Goal: Task Accomplishment & Management: Manage account settings

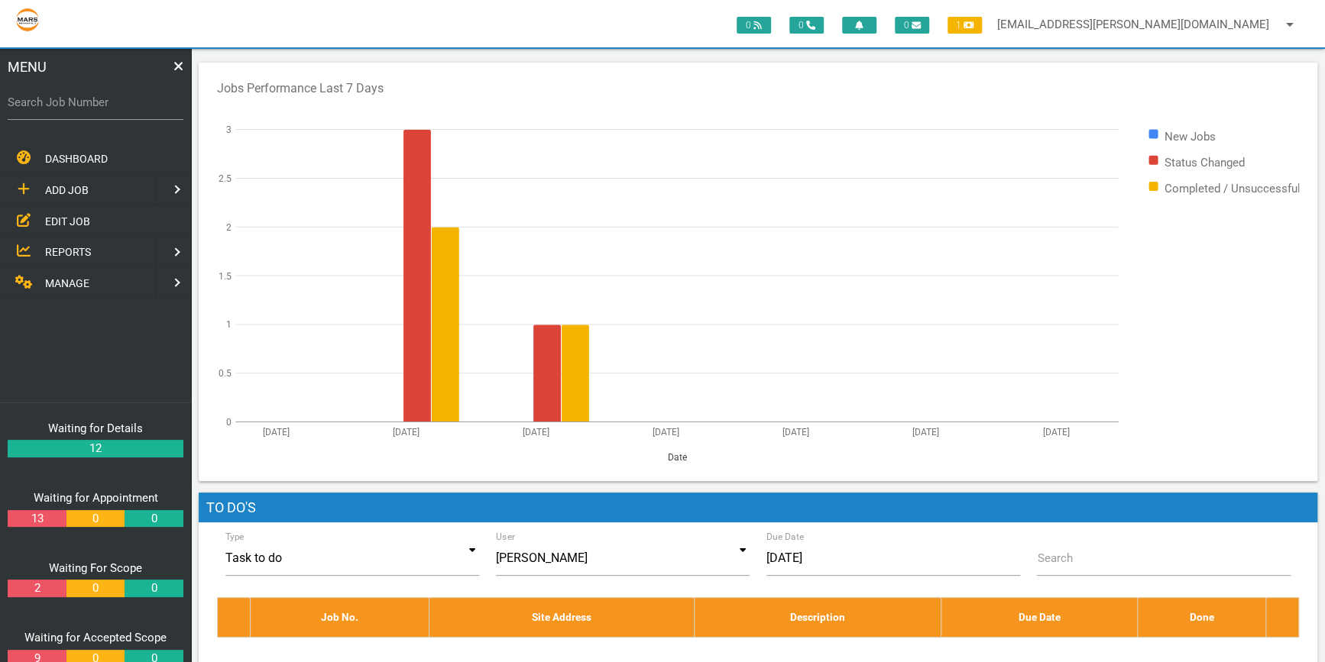
click at [41, 107] on label "Search Job Number" at bounding box center [96, 103] width 176 height 18
click at [41, 107] on input "Search Job Number" at bounding box center [96, 102] width 176 height 35
click at [27, 102] on label "Search Job Number" at bounding box center [96, 103] width 176 height 18
click at [27, 102] on input "Search Job Number" at bounding box center [96, 102] width 176 height 35
type input "1743"
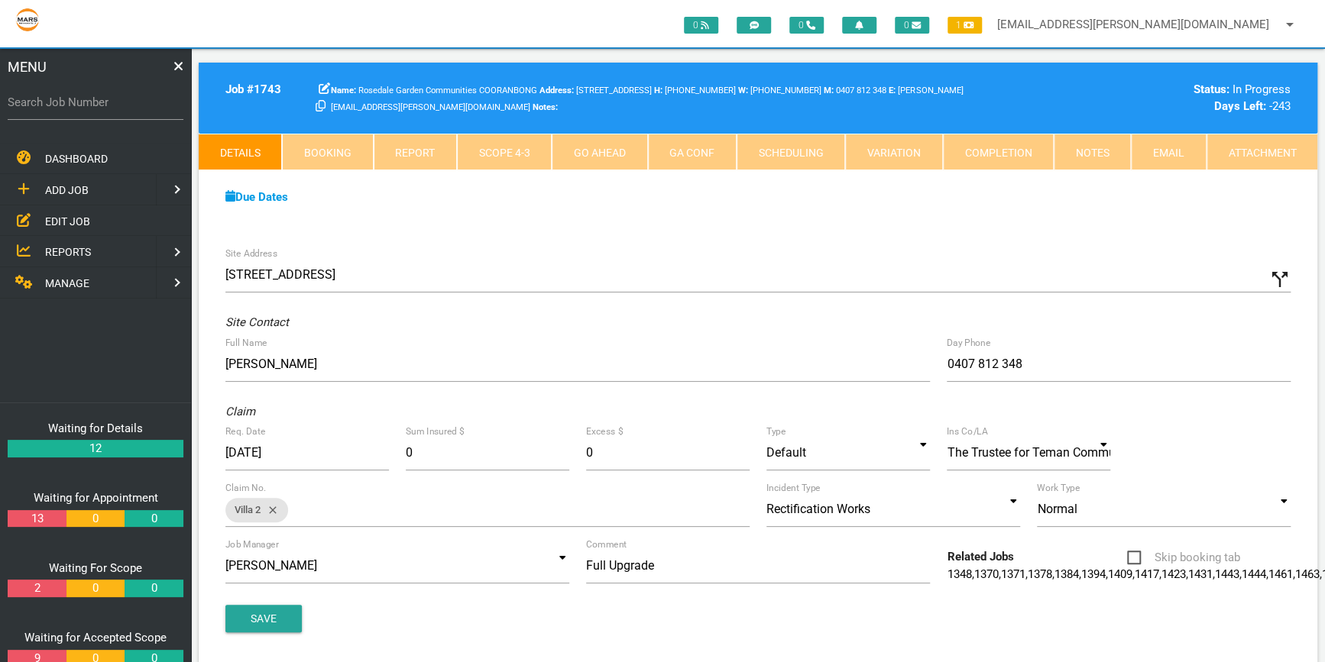
click at [518, 147] on link "Scope 4 - 3" at bounding box center [504, 152] width 95 height 37
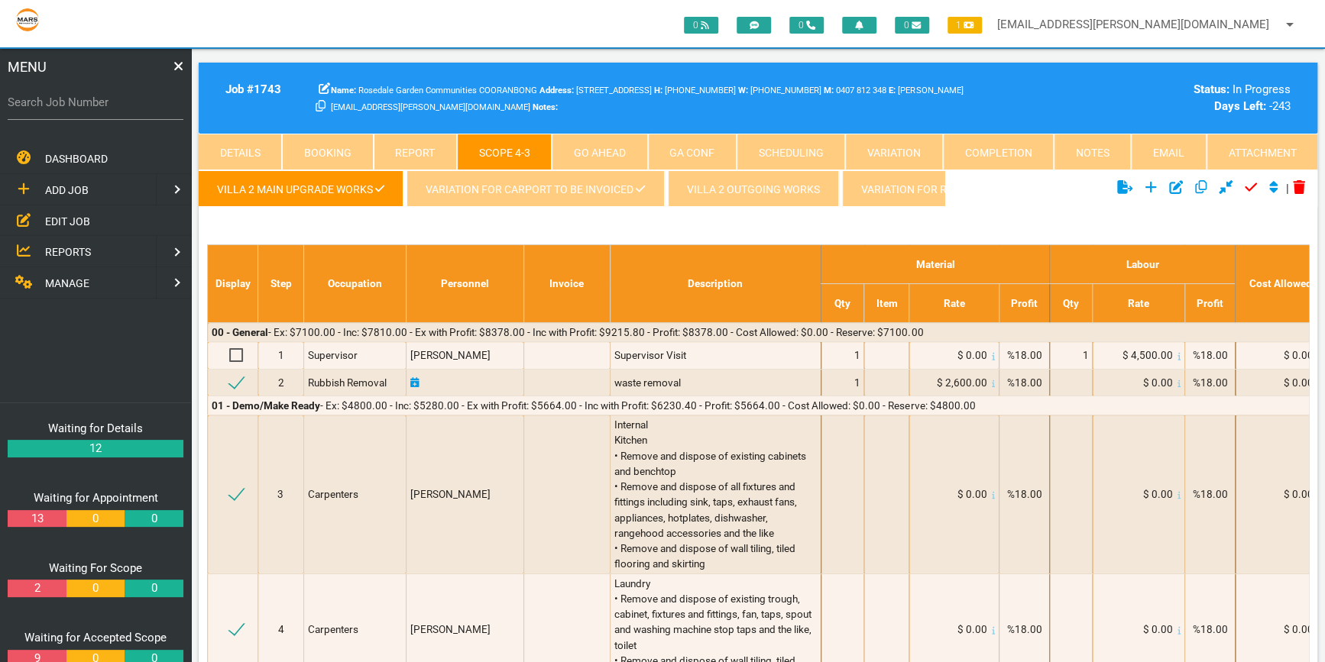
click at [599, 186] on link "Variation for carport to be invoiced" at bounding box center [534, 188] width 257 height 37
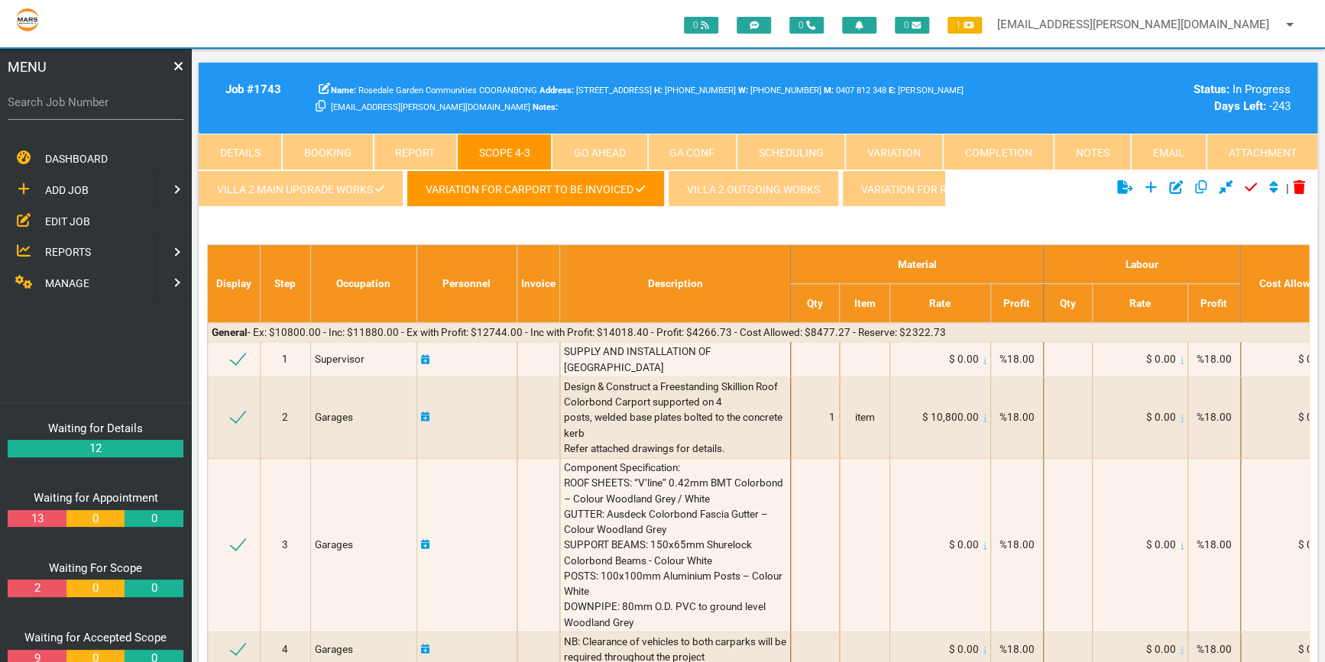
click at [1255, 150] on link "Attachment" at bounding box center [1261, 152] width 111 height 37
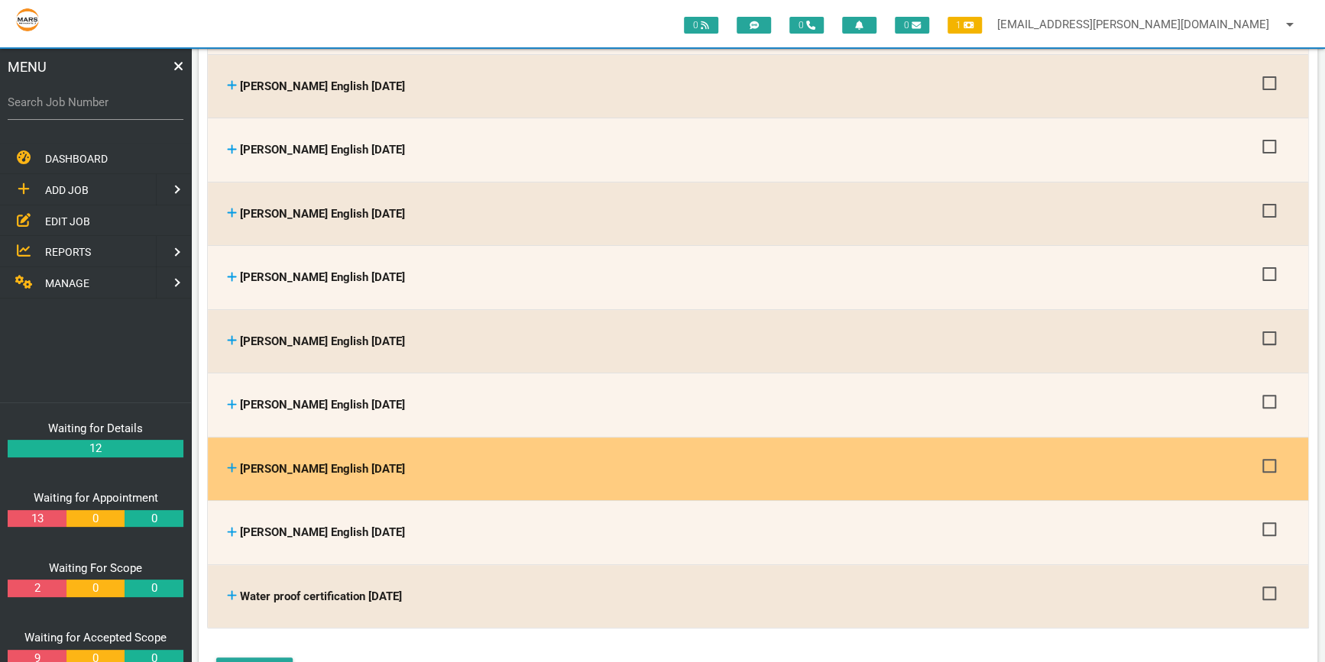
scroll to position [3681, 0]
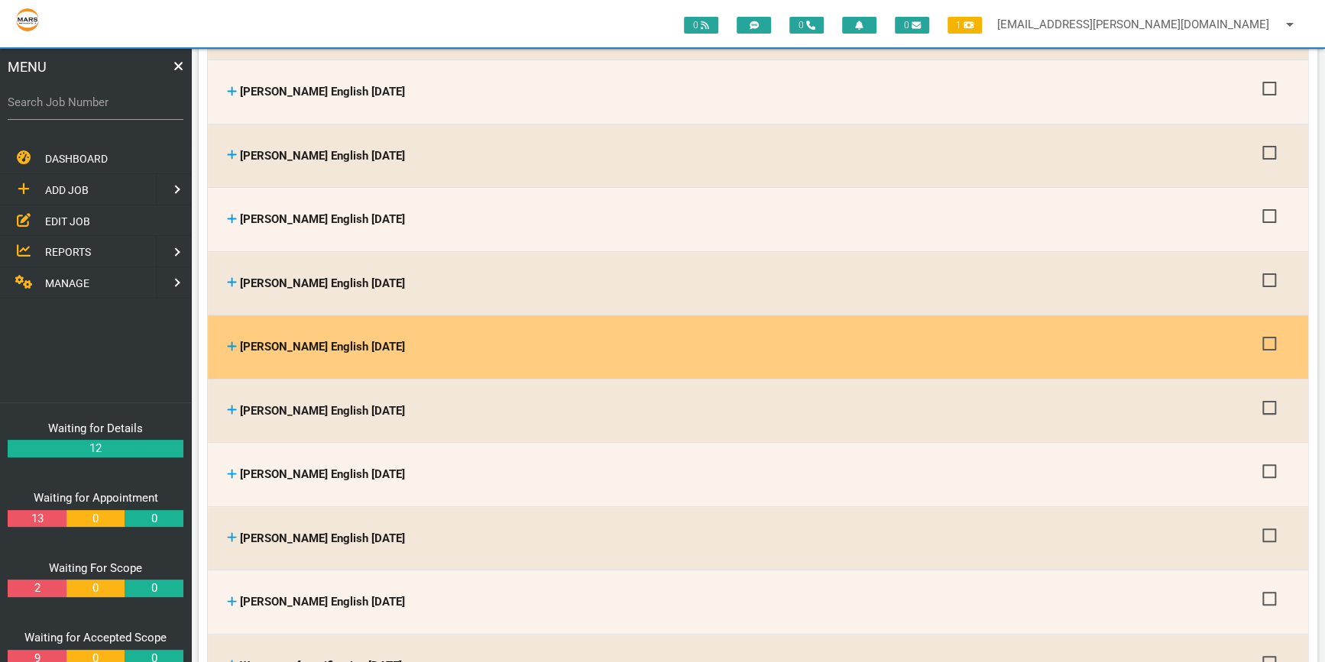
click at [231, 342] on icon at bounding box center [232, 346] width 9 height 9
click at [231, 341] on icon at bounding box center [232, 346] width 10 height 11
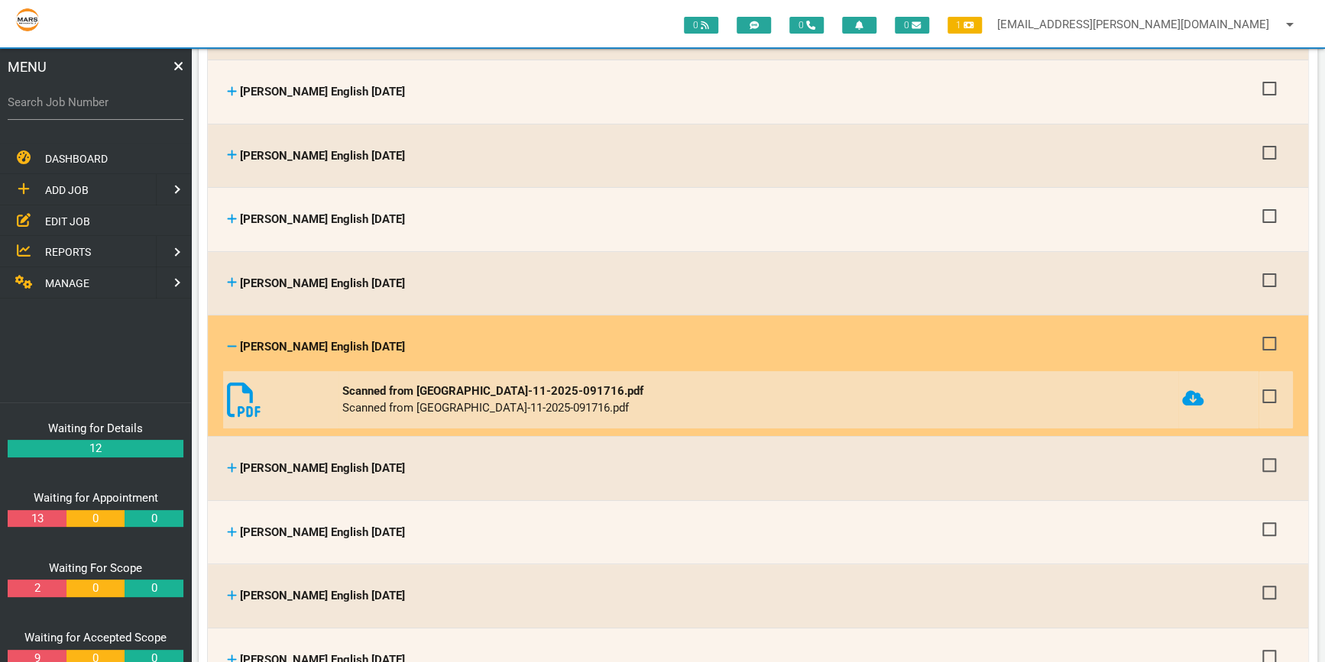
click at [235, 383] on icon at bounding box center [244, 400] width 34 height 34
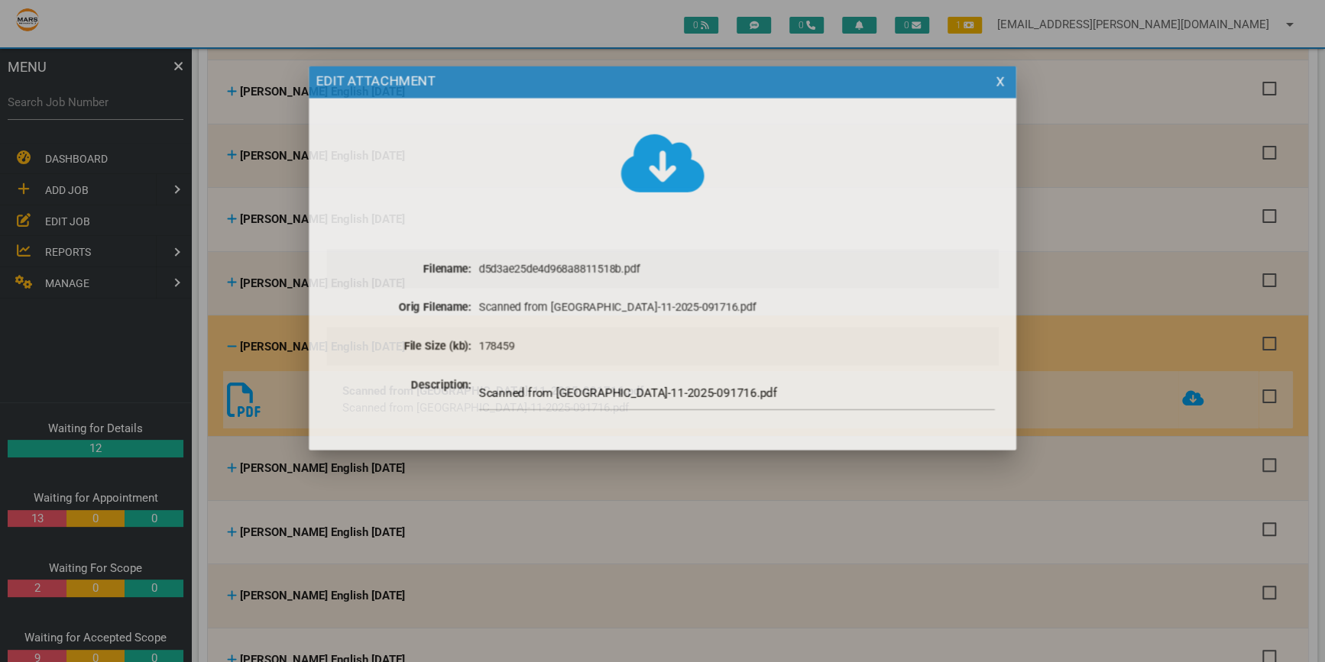
scroll to position [0, 0]
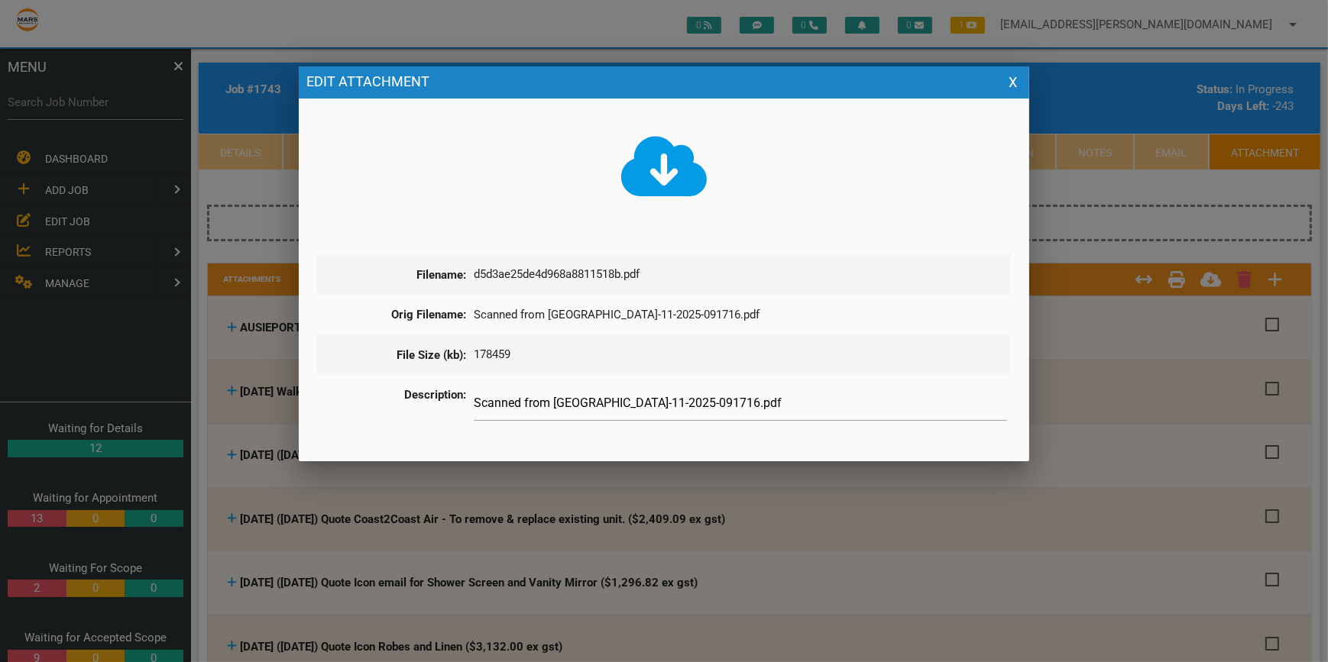
click at [665, 175] on icon at bounding box center [664, 166] width 86 height 69
click at [1012, 82] on button "X" at bounding box center [1013, 83] width 18 height 18
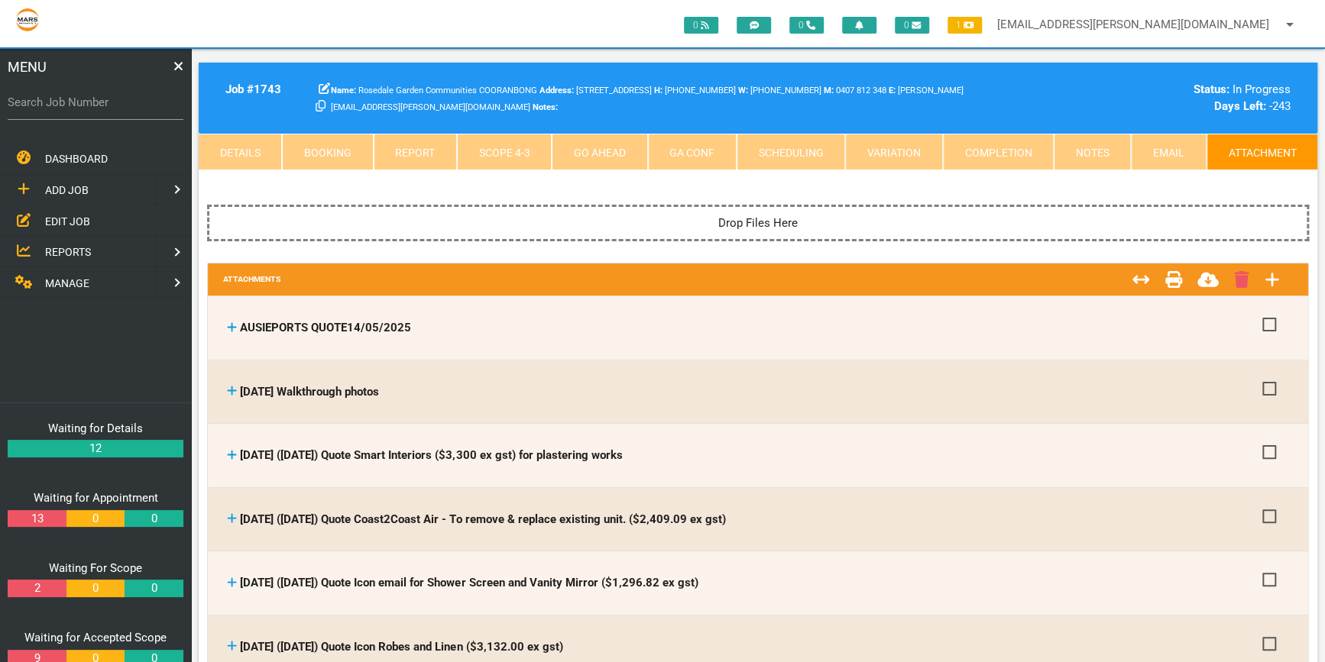
click at [504, 145] on link "Scope 4 - 3" at bounding box center [504, 152] width 95 height 37
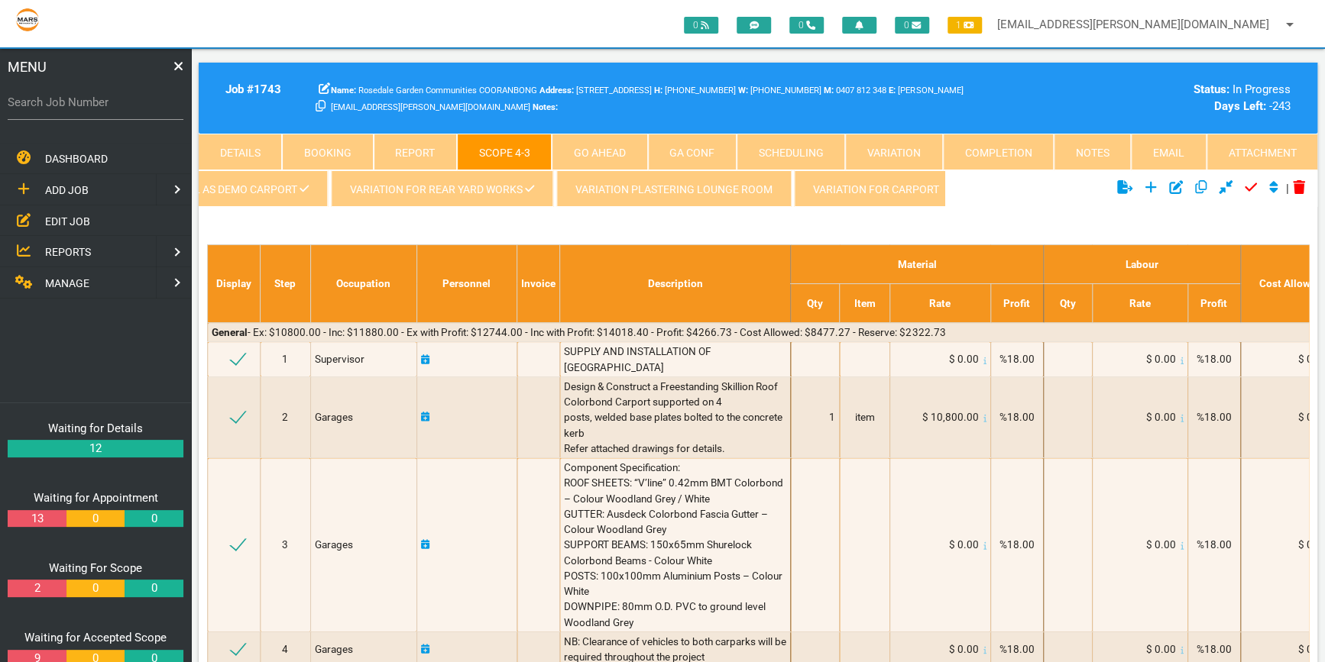
drag, startPoint x: 934, startPoint y: 210, endPoint x: 873, endPoint y: 210, distance: 61.9
click at [873, 210] on ul "Villa 2 Main Upgrade works Variation for carport to be invoiced Villa 2 Outgoin…" at bounding box center [572, 191] width 746 height 42
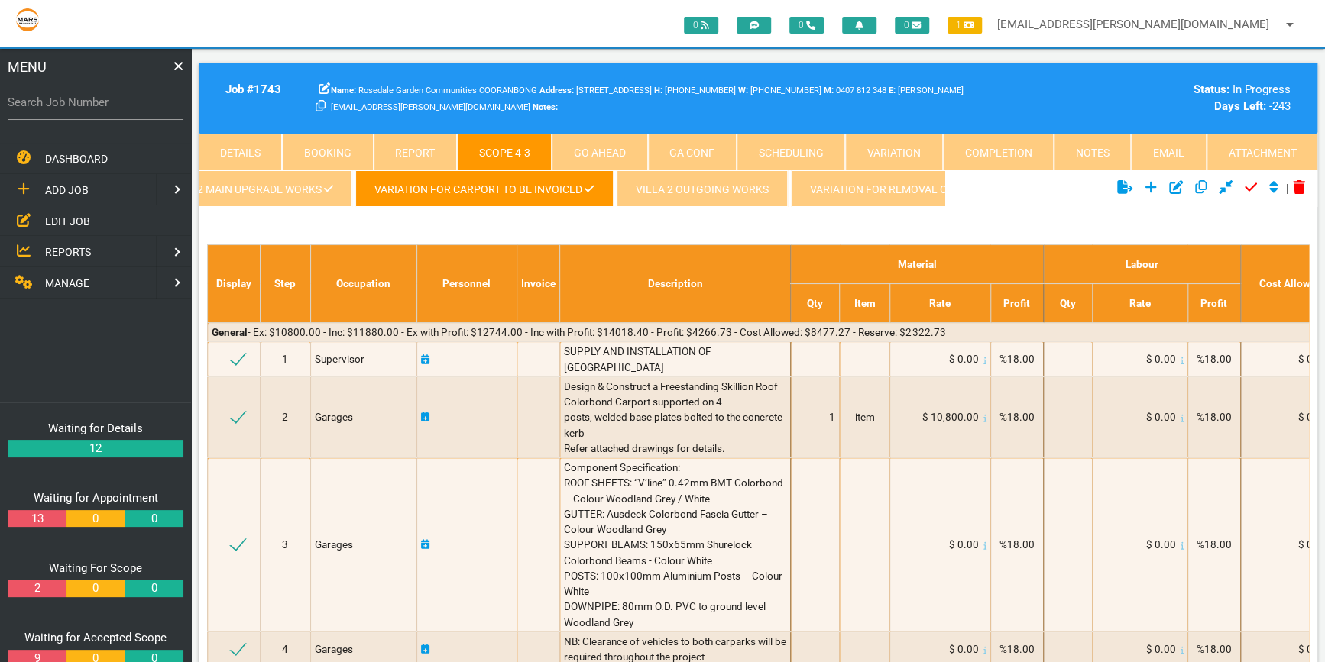
scroll to position [0, 53]
click at [1222, 182] on icon "Click to combine scopes" at bounding box center [1226, 187] width 14 height 14
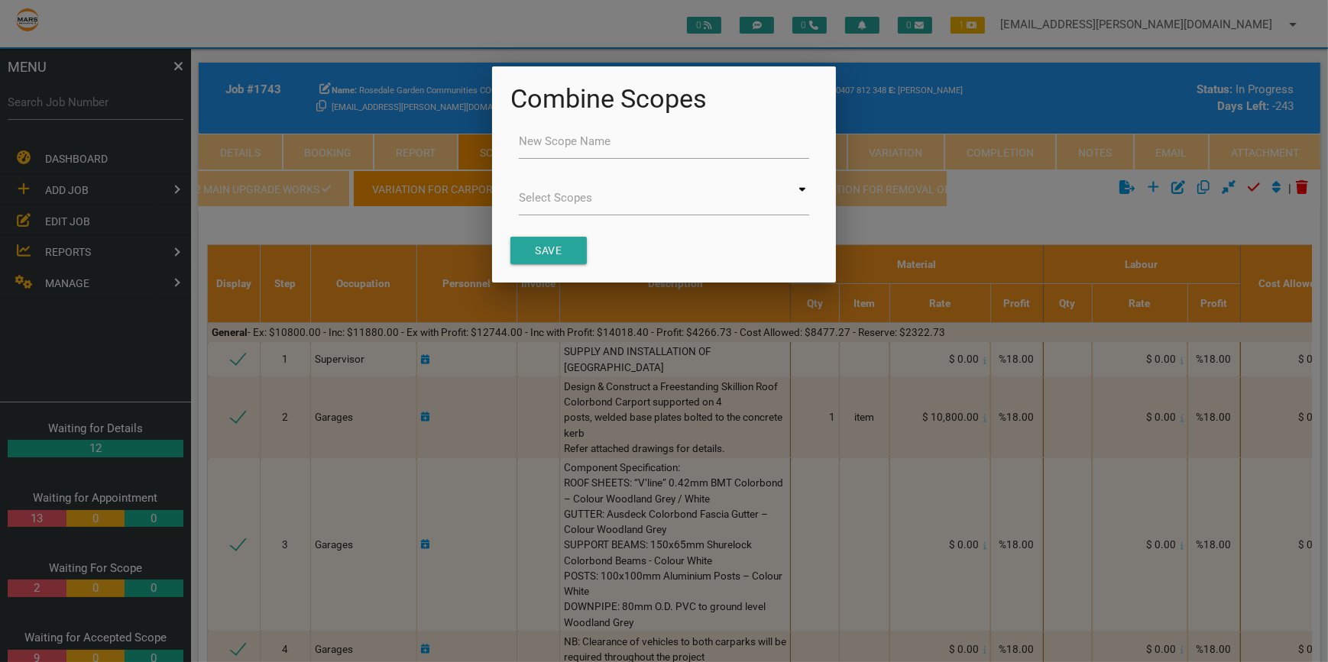
click at [532, 138] on label "New Scope Name" at bounding box center [565, 142] width 92 height 18
click at [532, 138] on input "New Scope Name" at bounding box center [664, 141] width 290 height 35
type input "Quote for carpet damage"
click at [802, 186] on input at bounding box center [664, 197] width 290 height 35
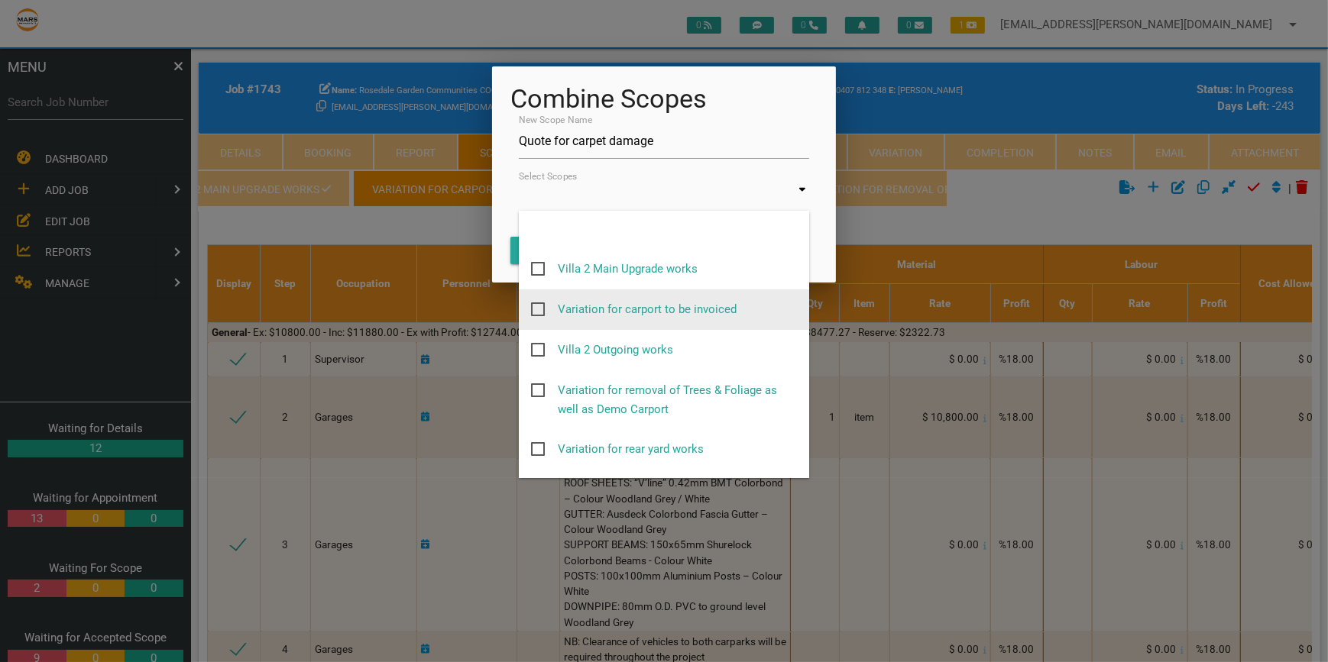
click at [539, 309] on span "Variation for carport to be invoiced" at bounding box center [634, 309] width 206 height 19
click at [539, 309] on input "Variation for carport to be invoiced" at bounding box center [536, 305] width 10 height 10
checkbox input "true"
type input "Variation for carport to be invoiced"
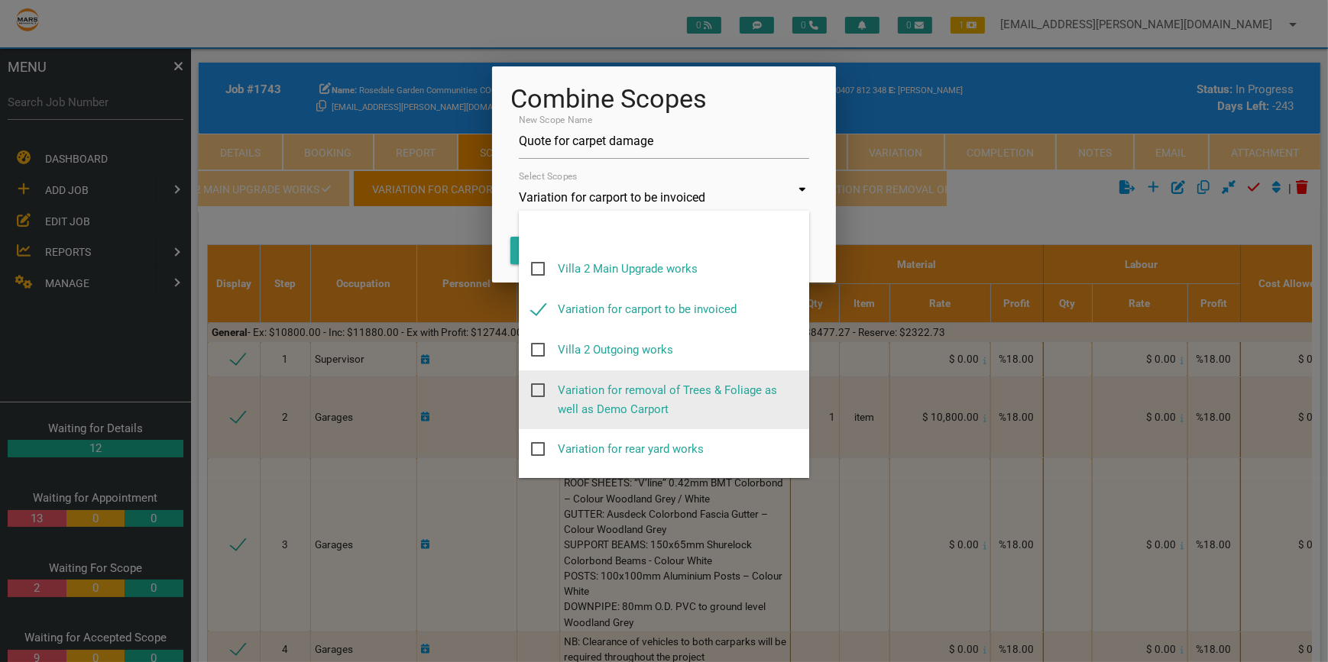
click at [540, 387] on span "Variation for removal of Trees & Foliage as well as Demo Carport" at bounding box center [664, 390] width 266 height 19
click at [540, 387] on input "Variation for removal of Trees & Foliage as well as Demo Carport" at bounding box center [536, 386] width 10 height 10
checkbox input "true"
type input "Variation for carport to be invoiced, Variation for removal of Trees & Foliage …"
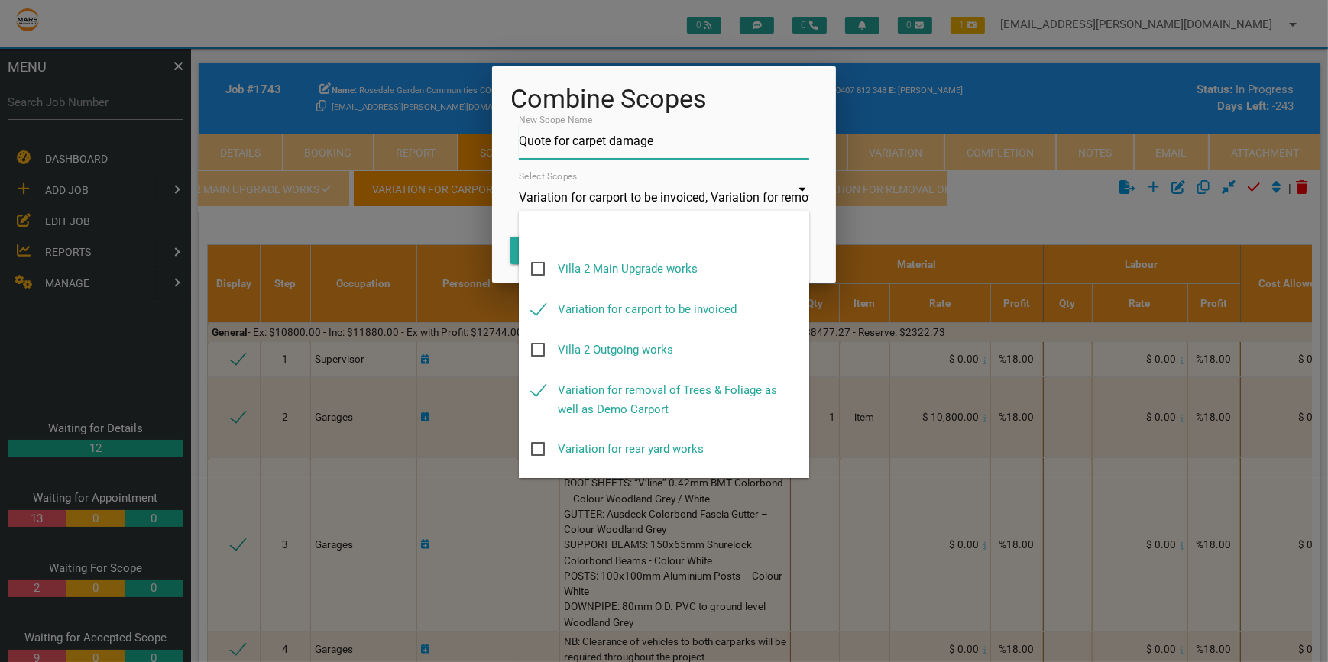
click at [751, 127] on input "Quote for carpet damage" at bounding box center [664, 141] width 290 height 35
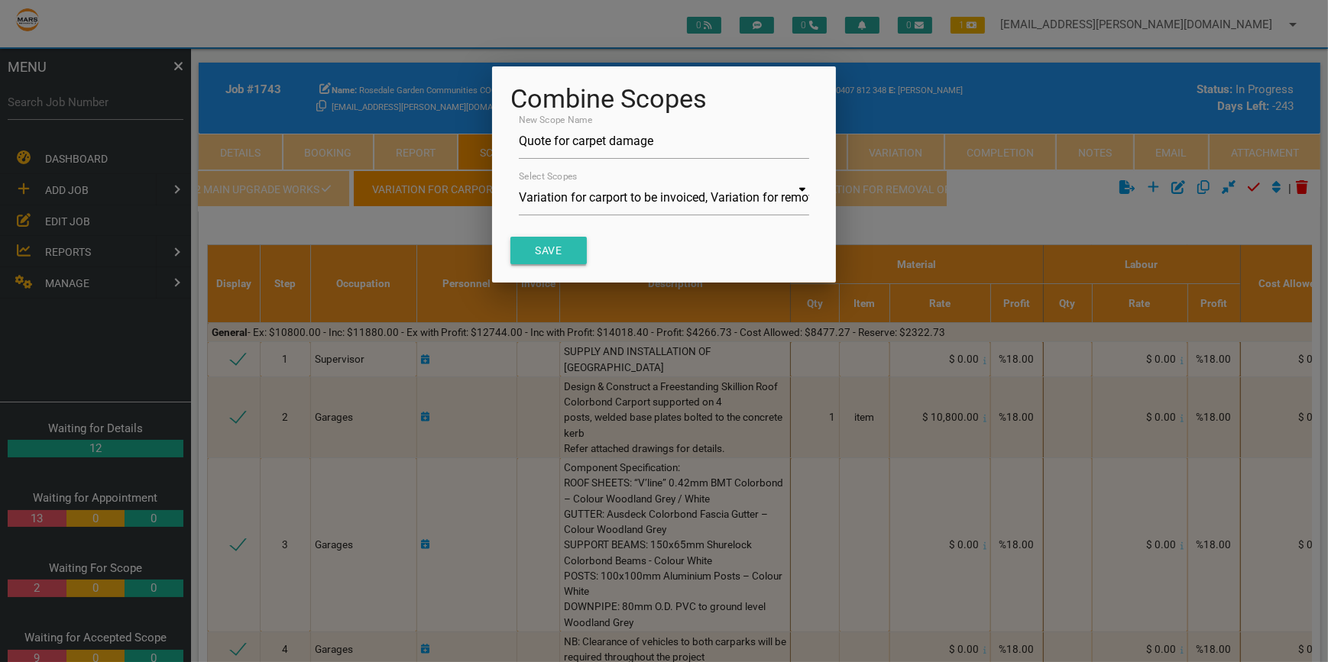
click at [538, 250] on button "Save" at bounding box center [548, 251] width 76 height 28
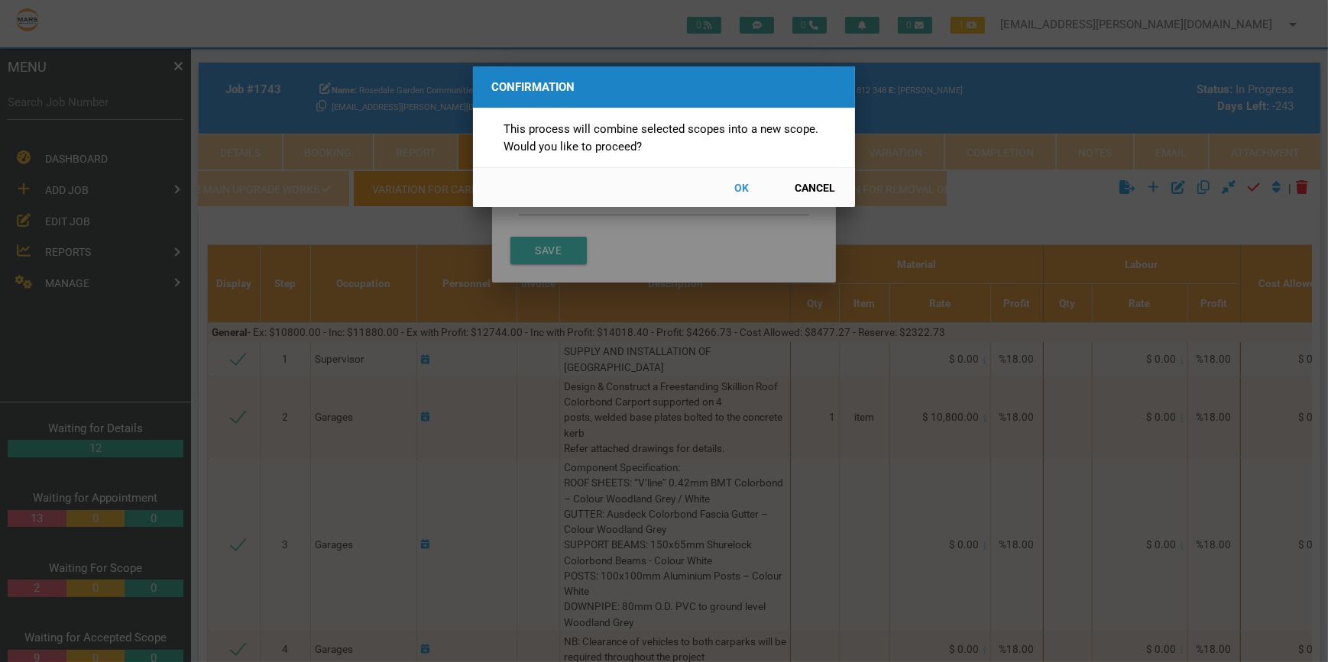
click at [740, 187] on button "OK" at bounding box center [741, 187] width 67 height 27
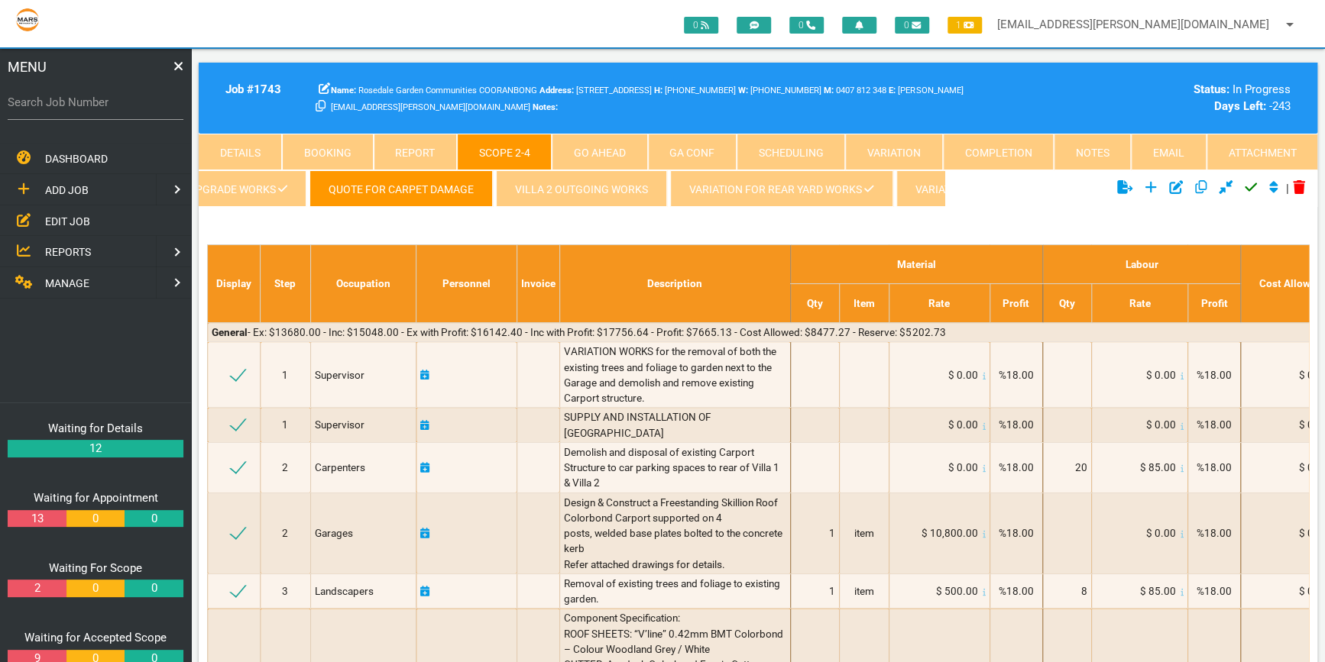
scroll to position [0, 0]
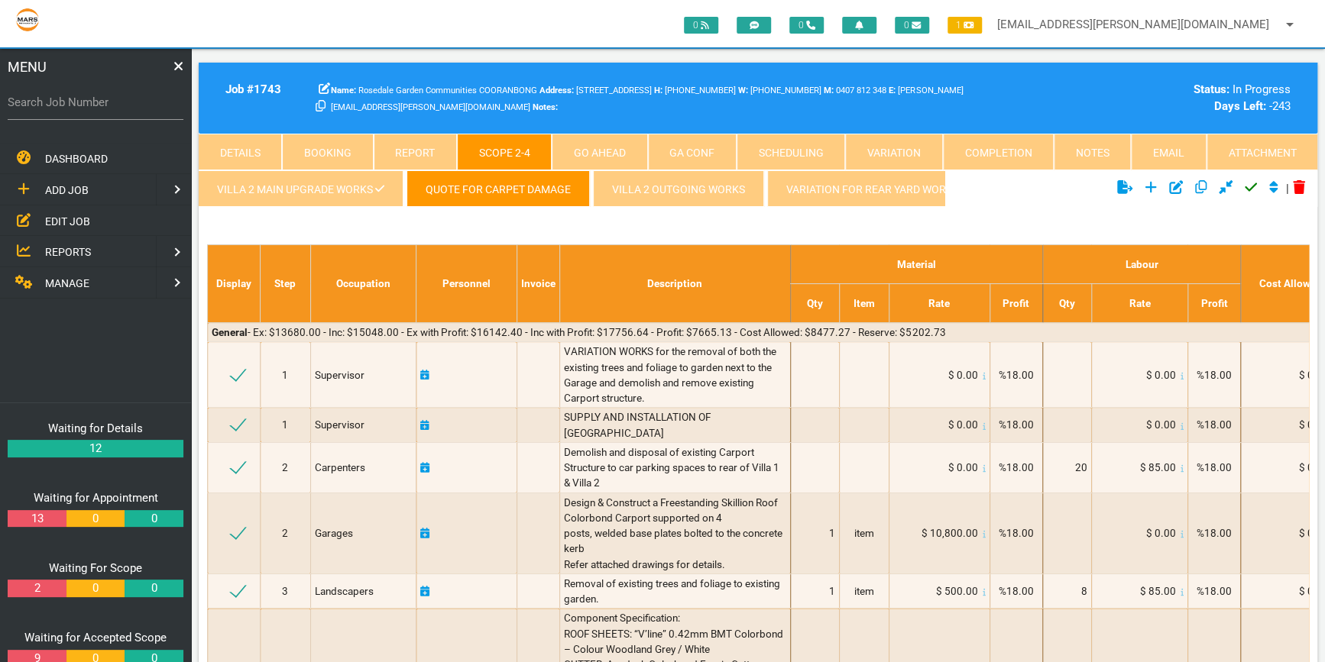
click at [502, 183] on link "Quote for carpet damage" at bounding box center [497, 188] width 183 height 37
click at [508, 183] on link "Quote for carpet damage" at bounding box center [497, 188] width 183 height 37
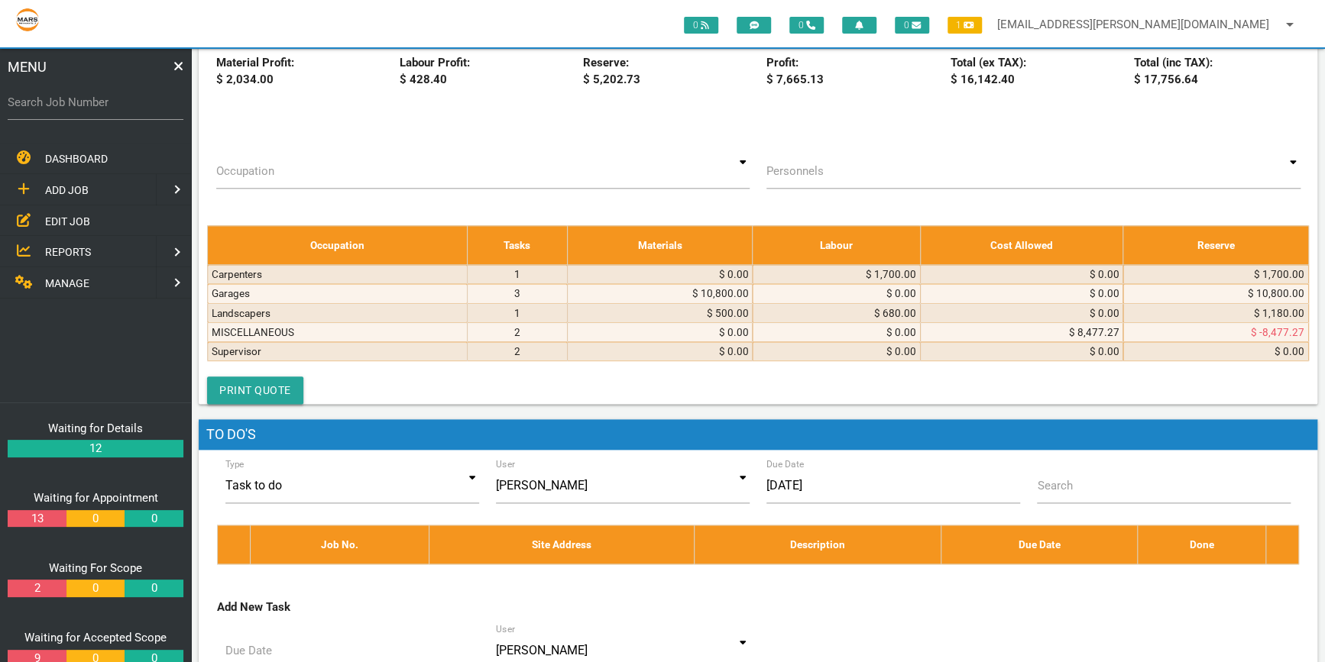
scroll to position [972, 0]
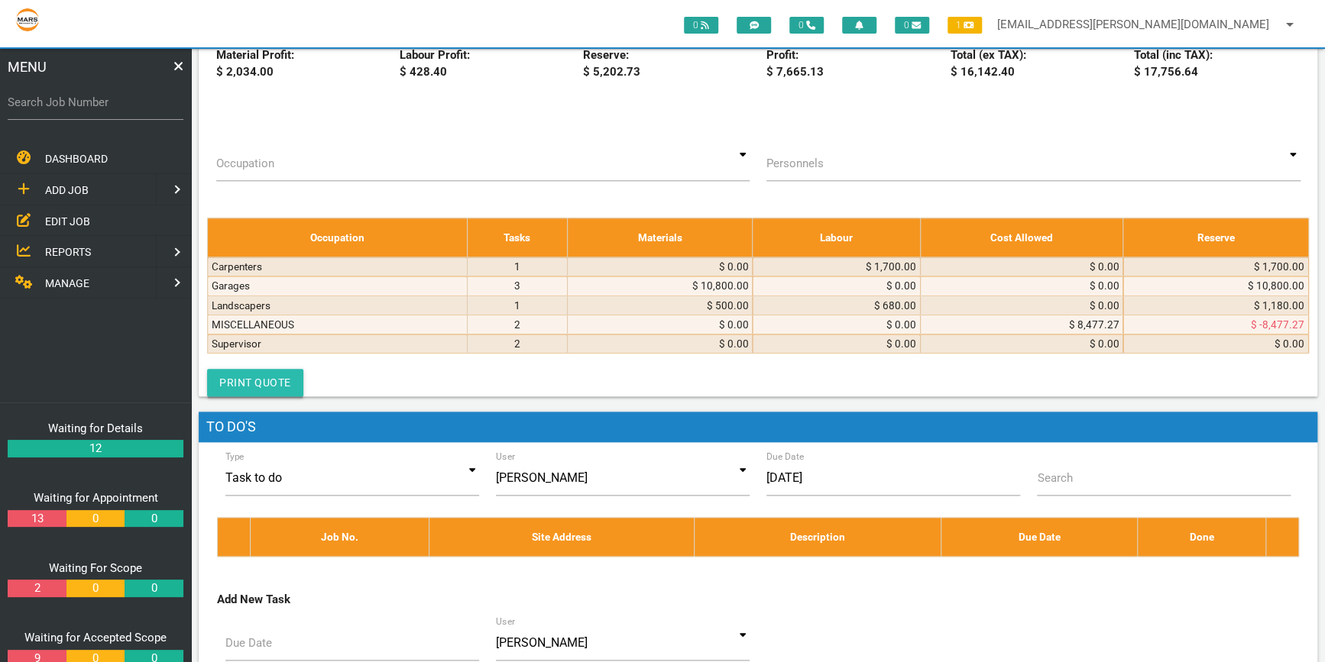
click at [264, 397] on link "Print Quote" at bounding box center [255, 383] width 96 height 28
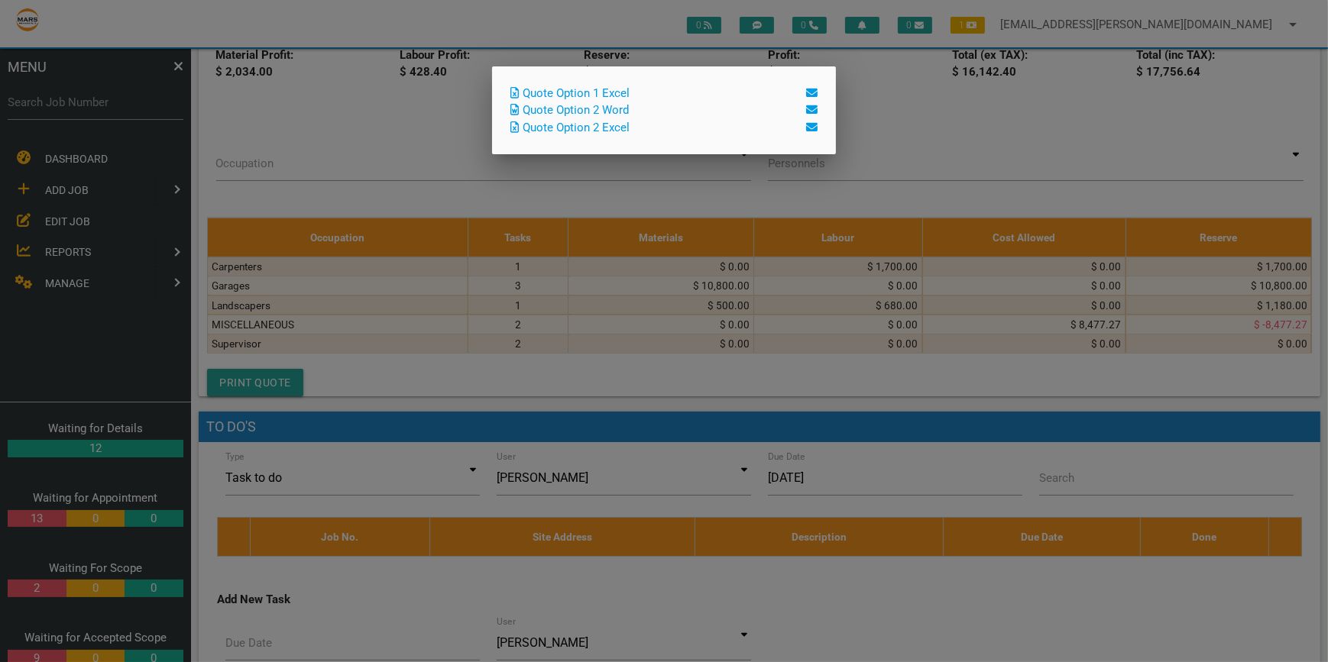
click at [629, 107] on link "Quote Option 2 Word" at bounding box center [569, 110] width 118 height 14
click at [1182, 206] on div at bounding box center [664, 248] width 1328 height 828
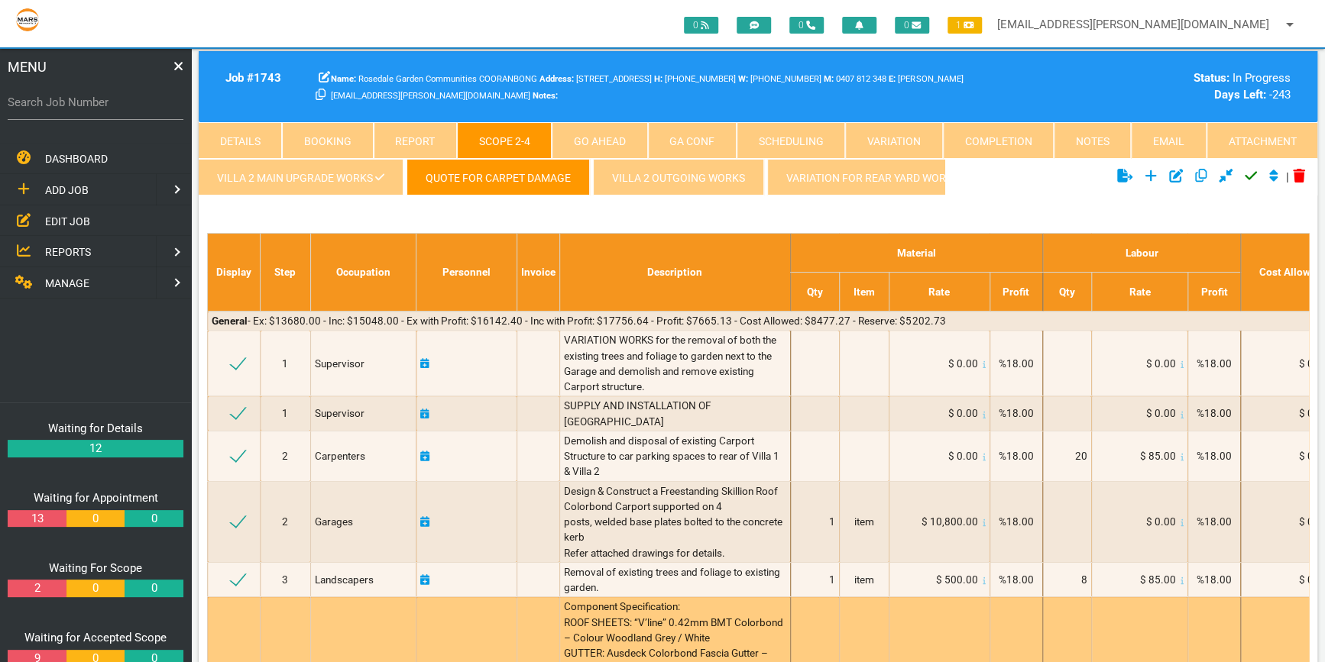
scroll to position [0, 0]
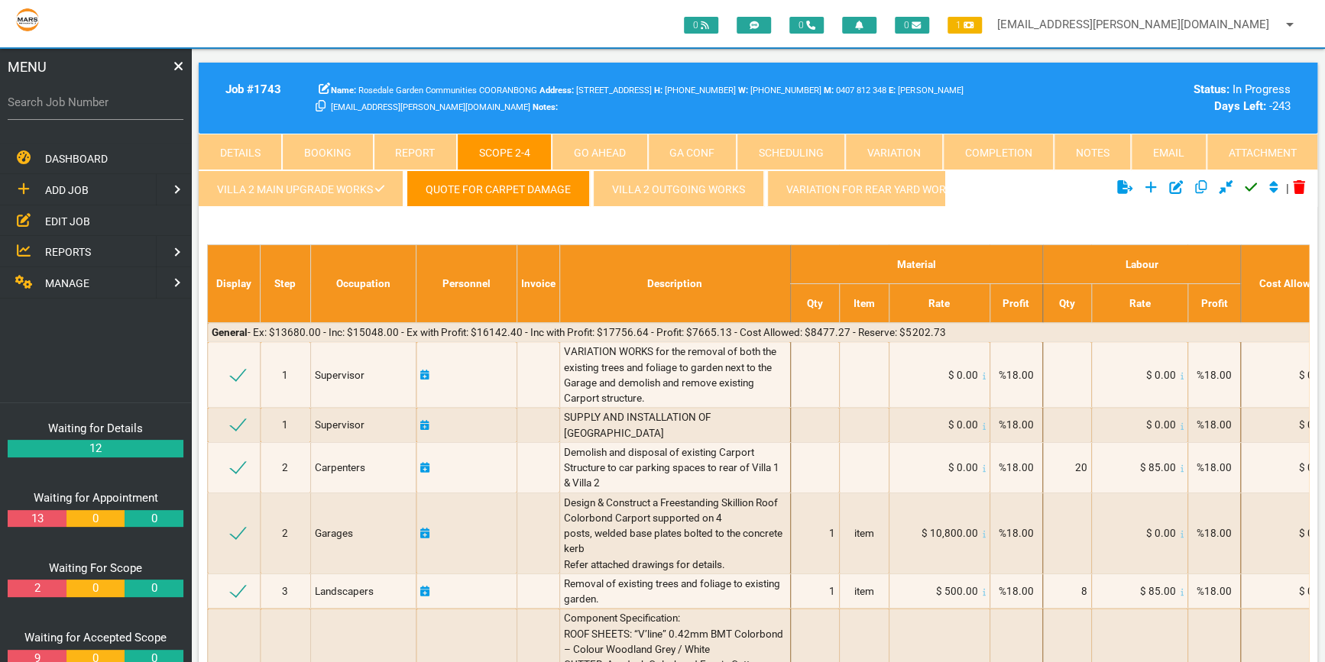
drag, startPoint x: 1256, startPoint y: 147, endPoint x: 1242, endPoint y: 158, distance: 17.9
click at [1256, 147] on link "Attachment" at bounding box center [1261, 152] width 111 height 37
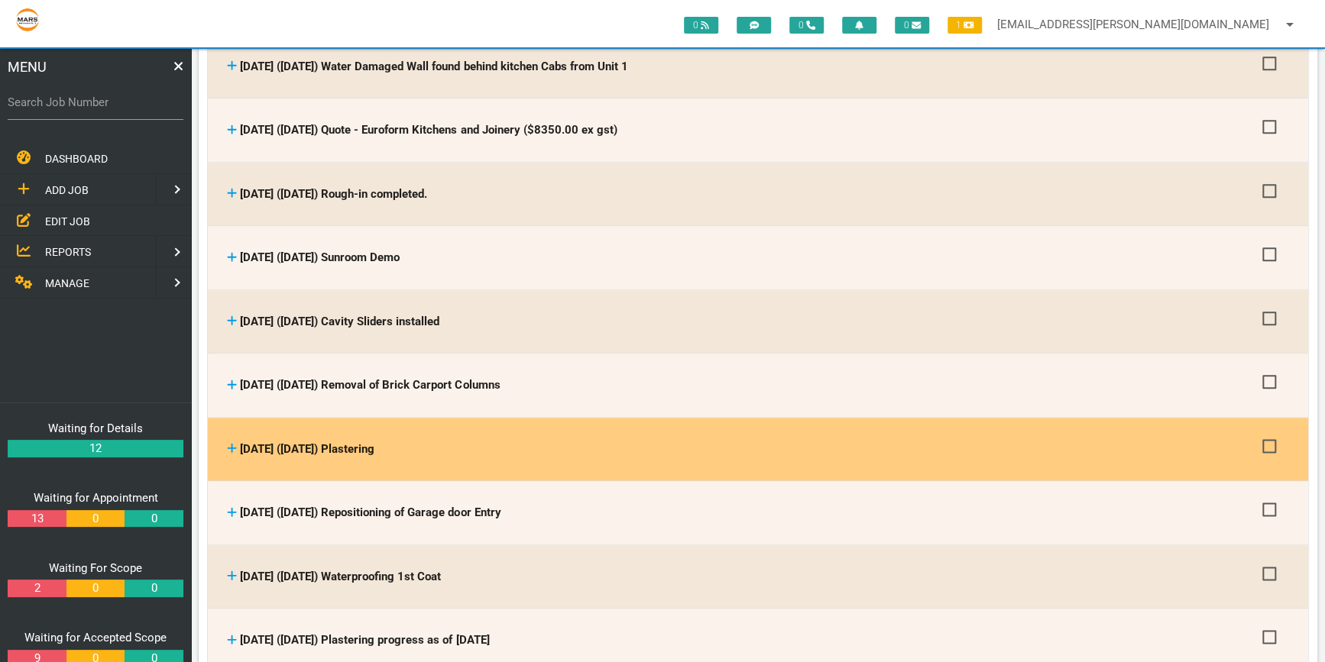
scroll to position [972, 0]
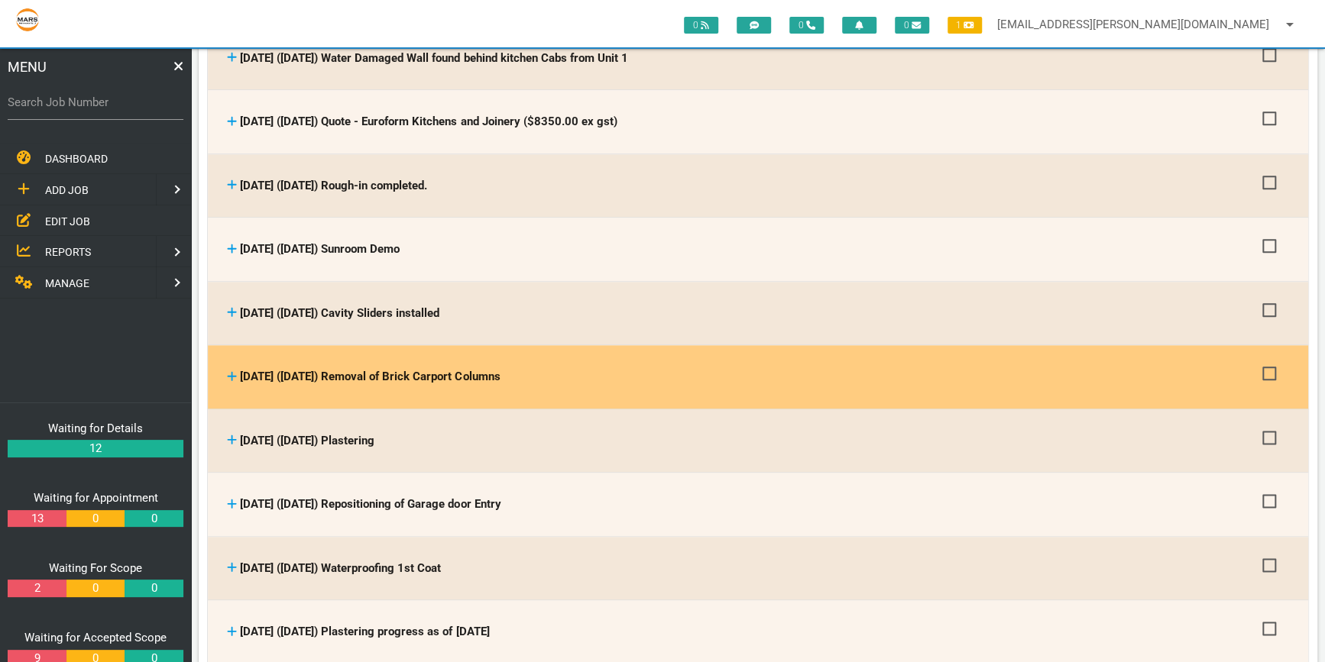
click at [229, 370] on link at bounding box center [232, 377] width 10 height 14
click at [233, 371] on icon at bounding box center [232, 376] width 10 height 11
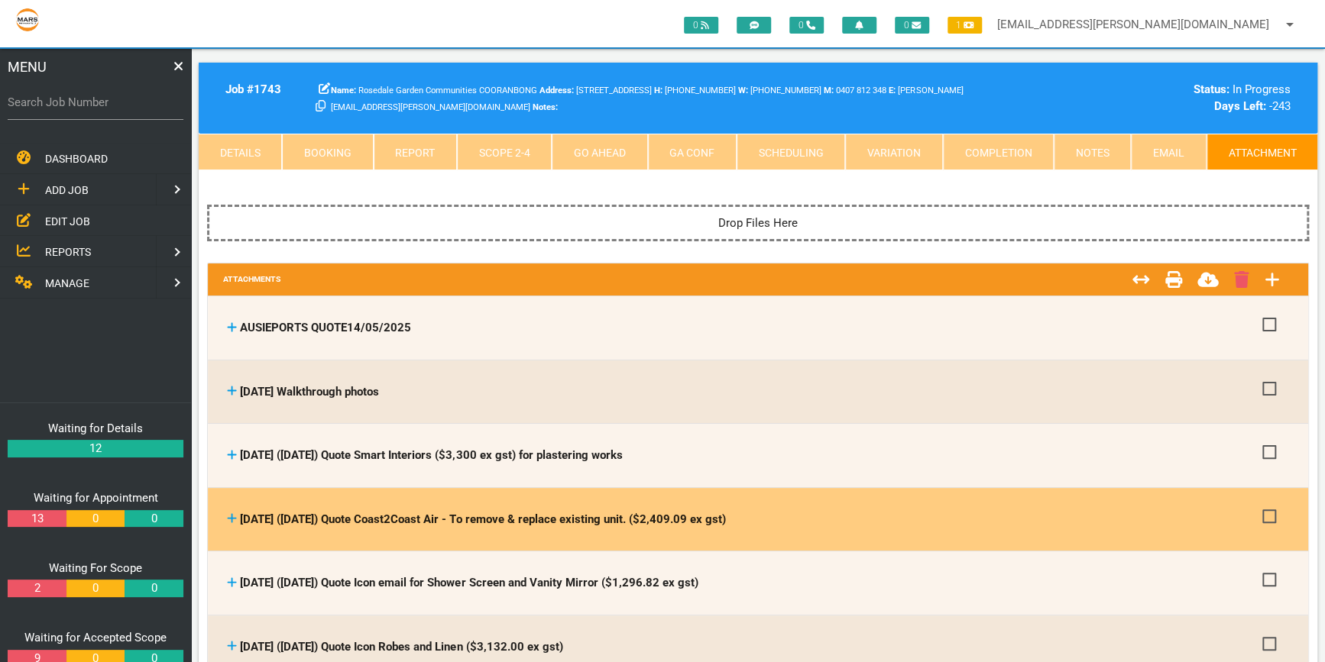
scroll to position [0, 0]
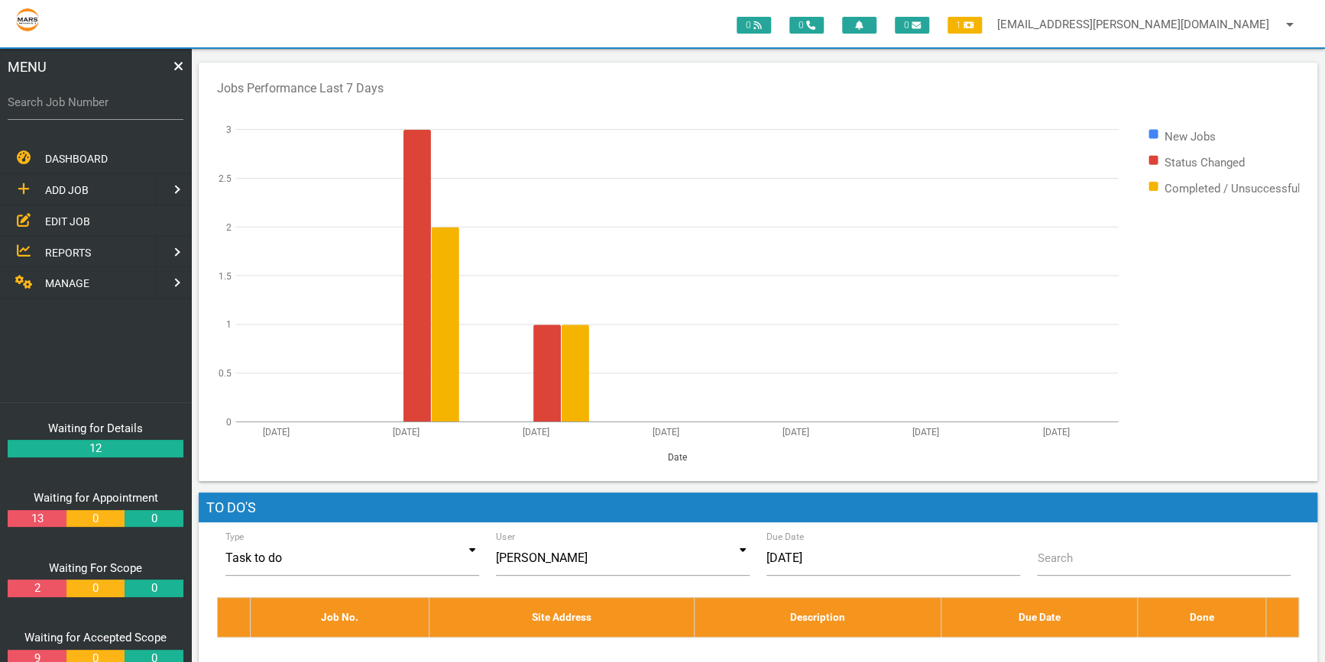
click at [40, 105] on label "Search Job Number" at bounding box center [96, 103] width 176 height 18
click at [40, 105] on input "Search Job Number" at bounding box center [96, 102] width 176 height 35
drag, startPoint x: 14, startPoint y: 107, endPoint x: 95, endPoint y: 105, distance: 81.0
click at [14, 107] on label "Search Job Number" at bounding box center [96, 103] width 176 height 18
click at [14, 107] on input "Search Job Number" at bounding box center [96, 102] width 176 height 35
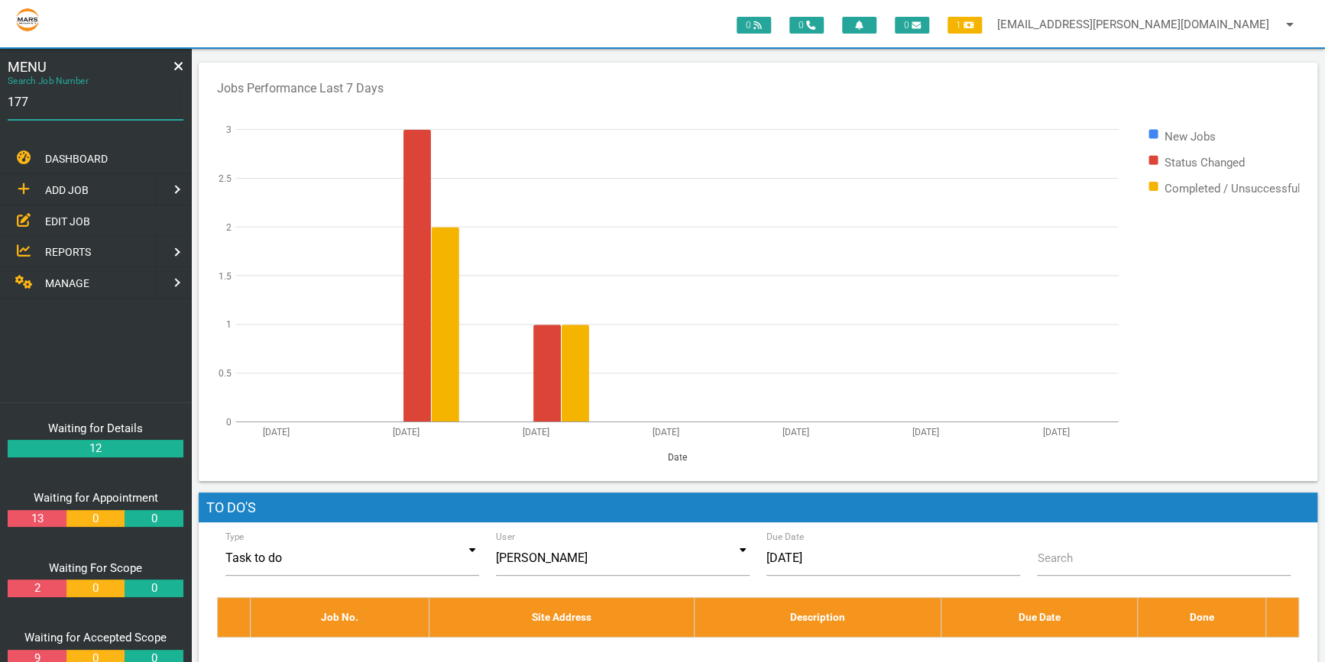
type input "1774"
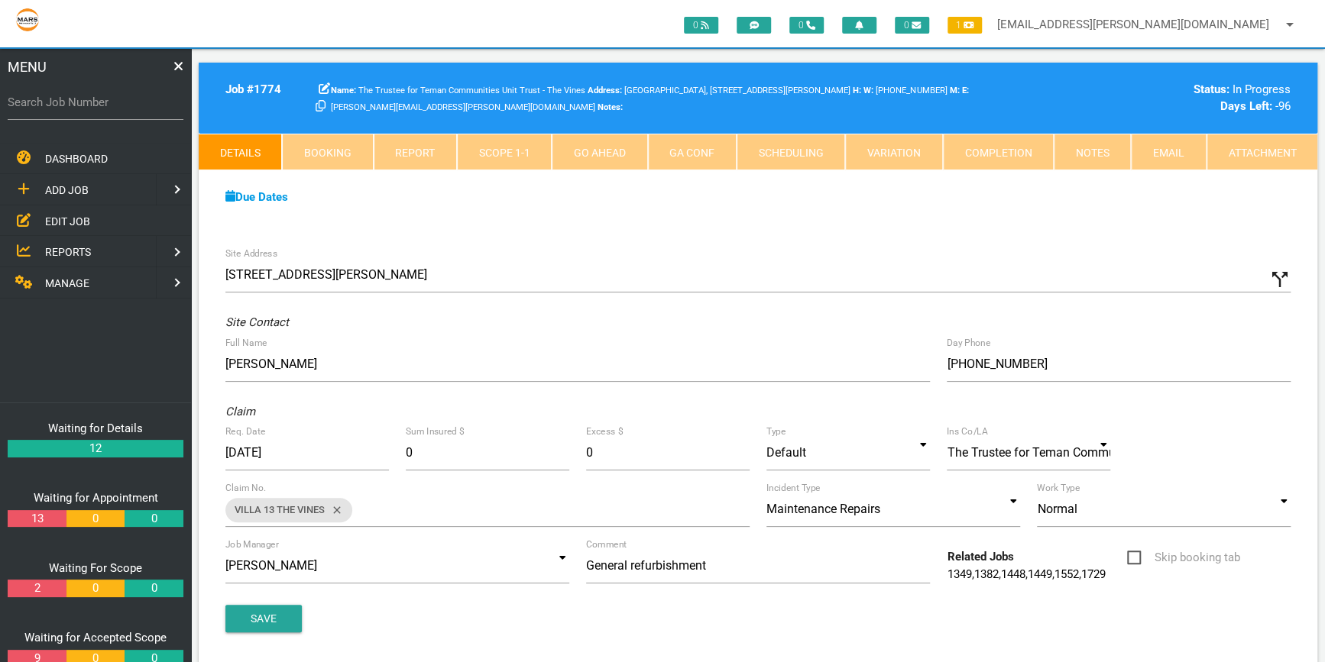
click at [517, 147] on link "Scope 1 - 1" at bounding box center [504, 152] width 95 height 37
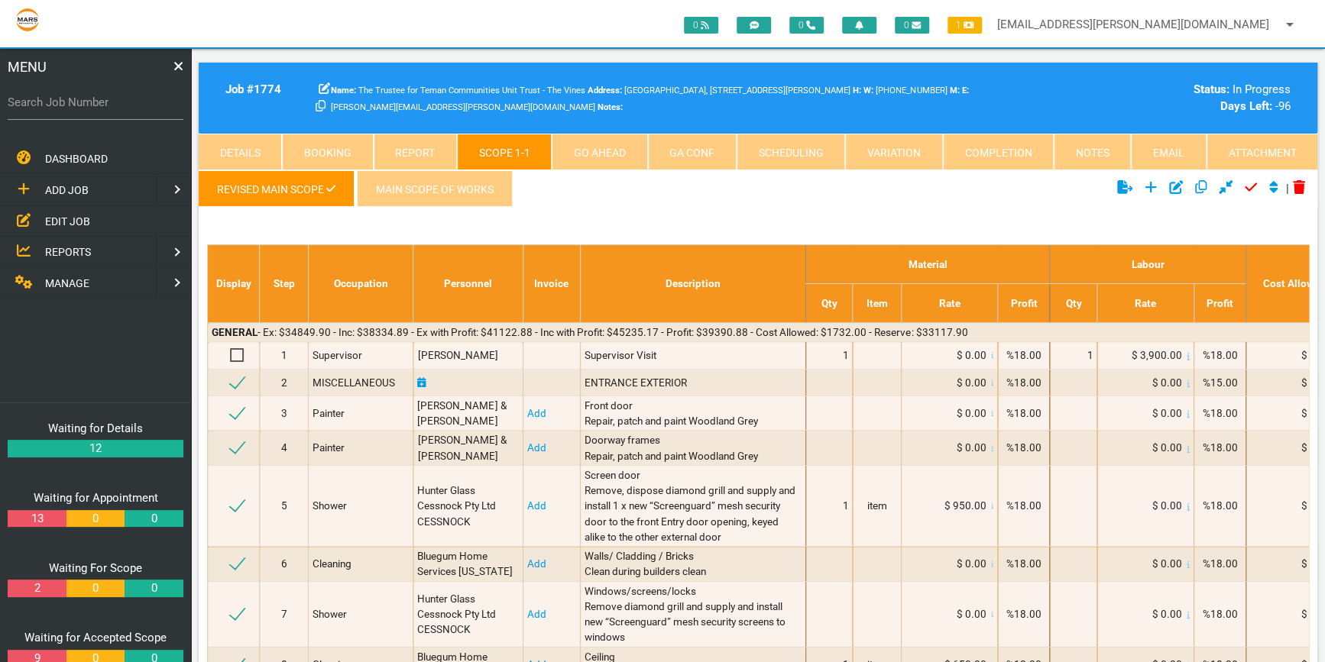
click at [769, 144] on link "Scheduling" at bounding box center [791, 152] width 108 height 37
select select "8"
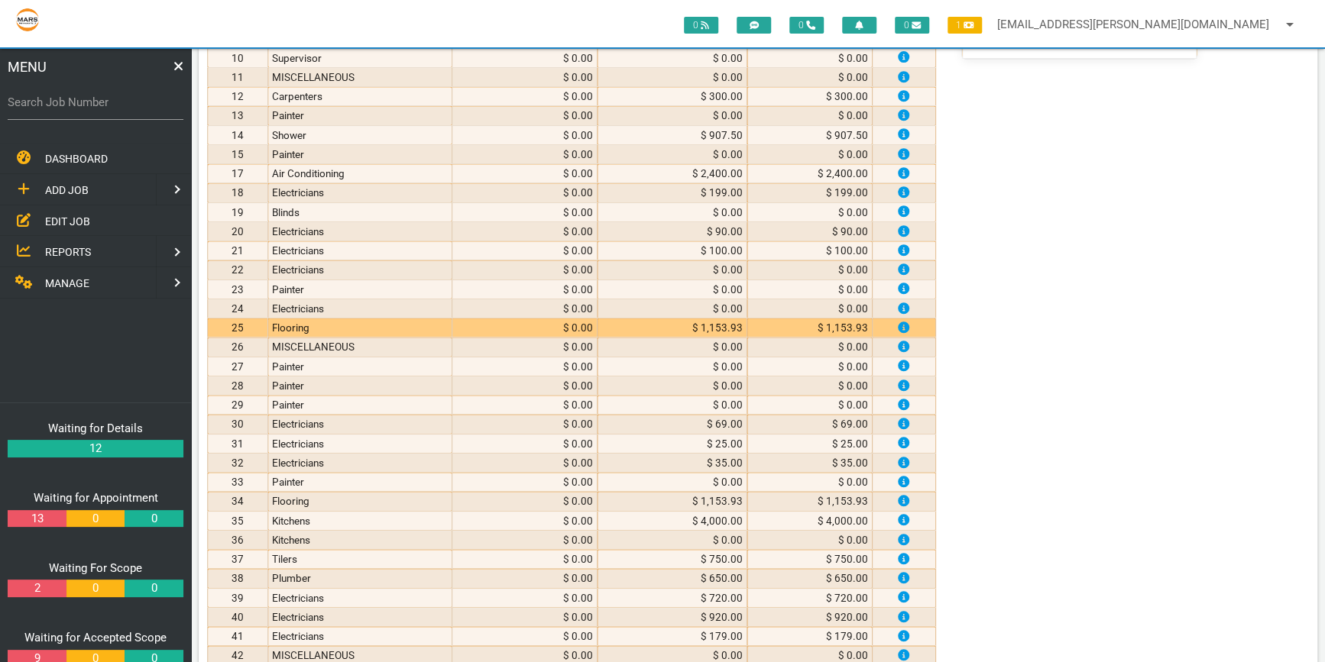
scroll to position [416, 0]
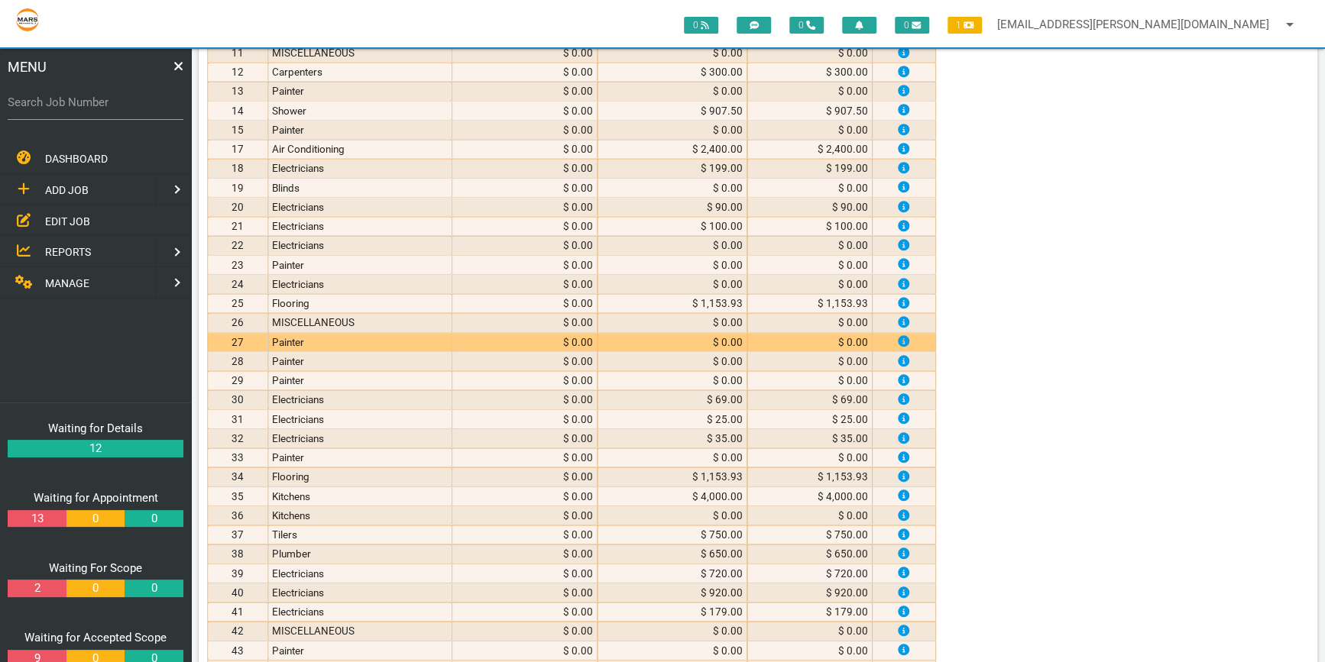
click at [370, 335] on td "Painter" at bounding box center [359, 341] width 183 height 19
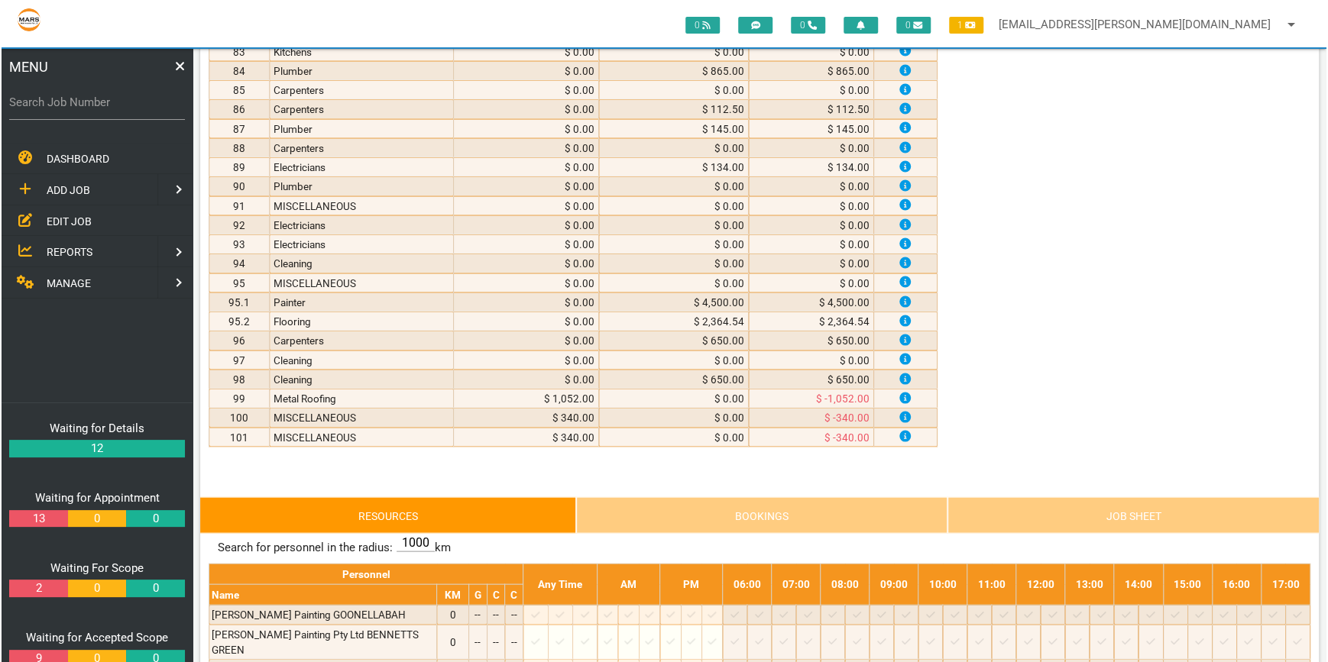
scroll to position [2084, 0]
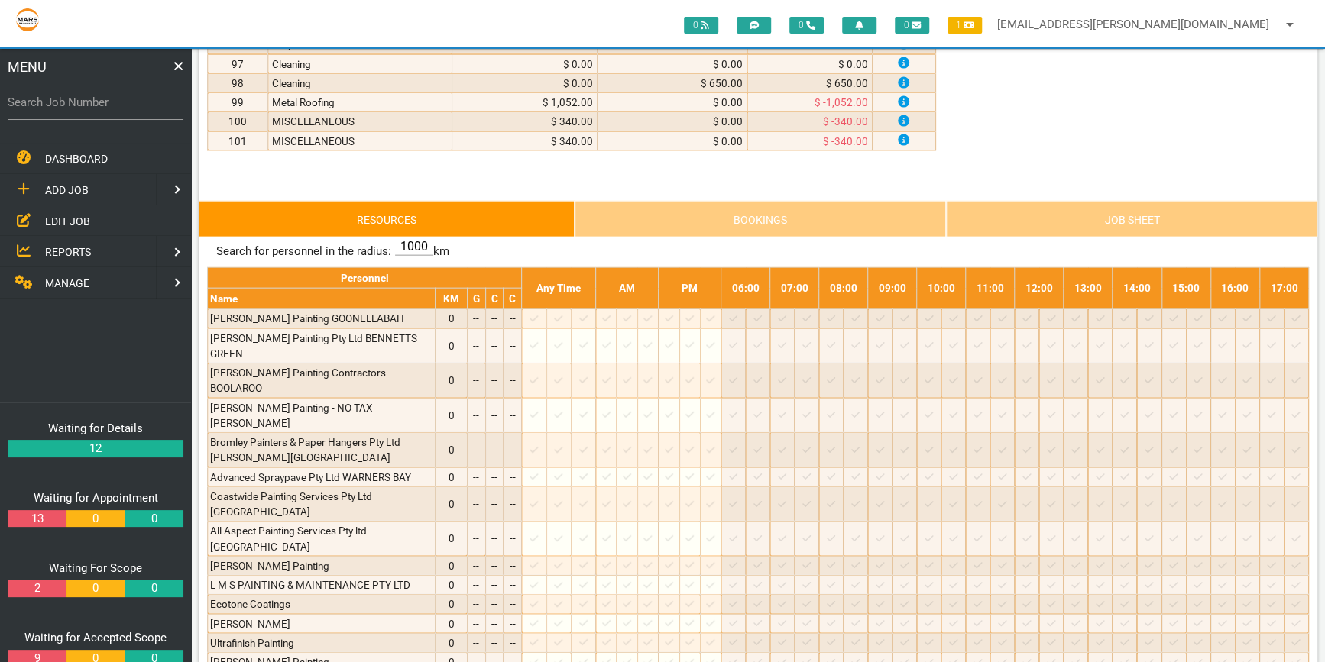
click at [1138, 208] on link "Job Sheet" at bounding box center [1131, 219] width 371 height 37
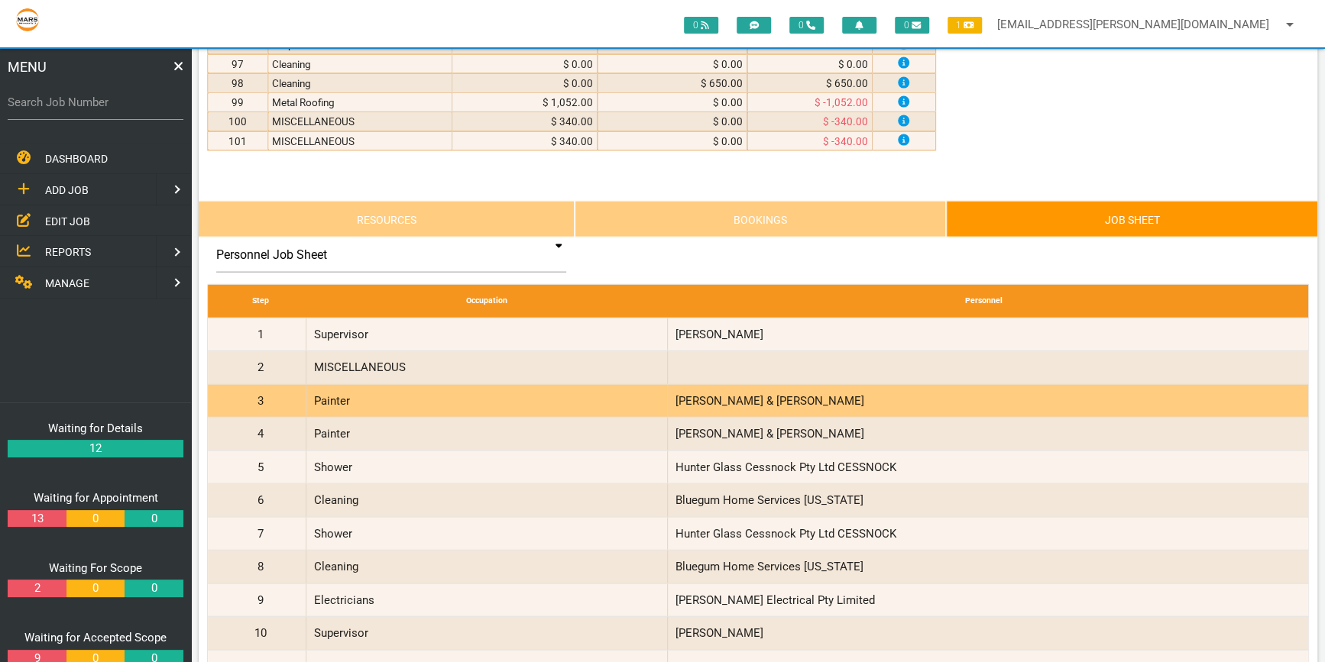
click at [466, 396] on div "Painter" at bounding box center [486, 401] width 361 height 33
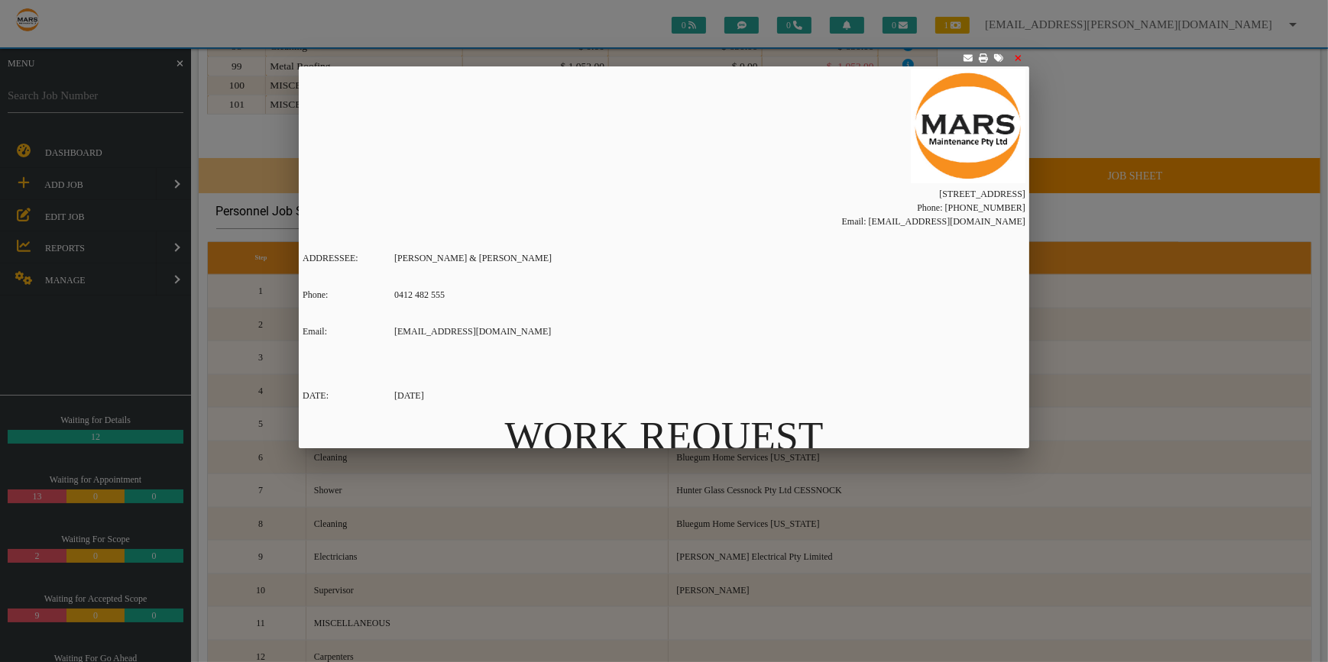
scroll to position [0, 0]
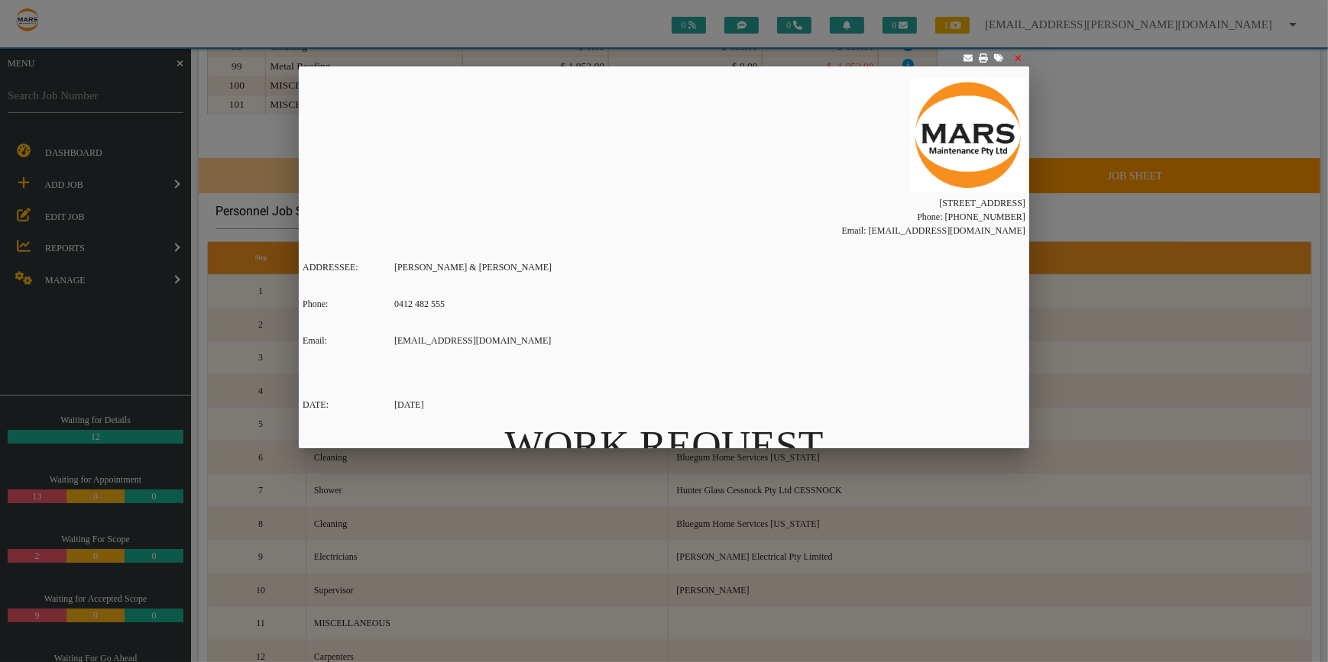
click at [964, 55] on icon at bounding box center [967, 58] width 9 height 7
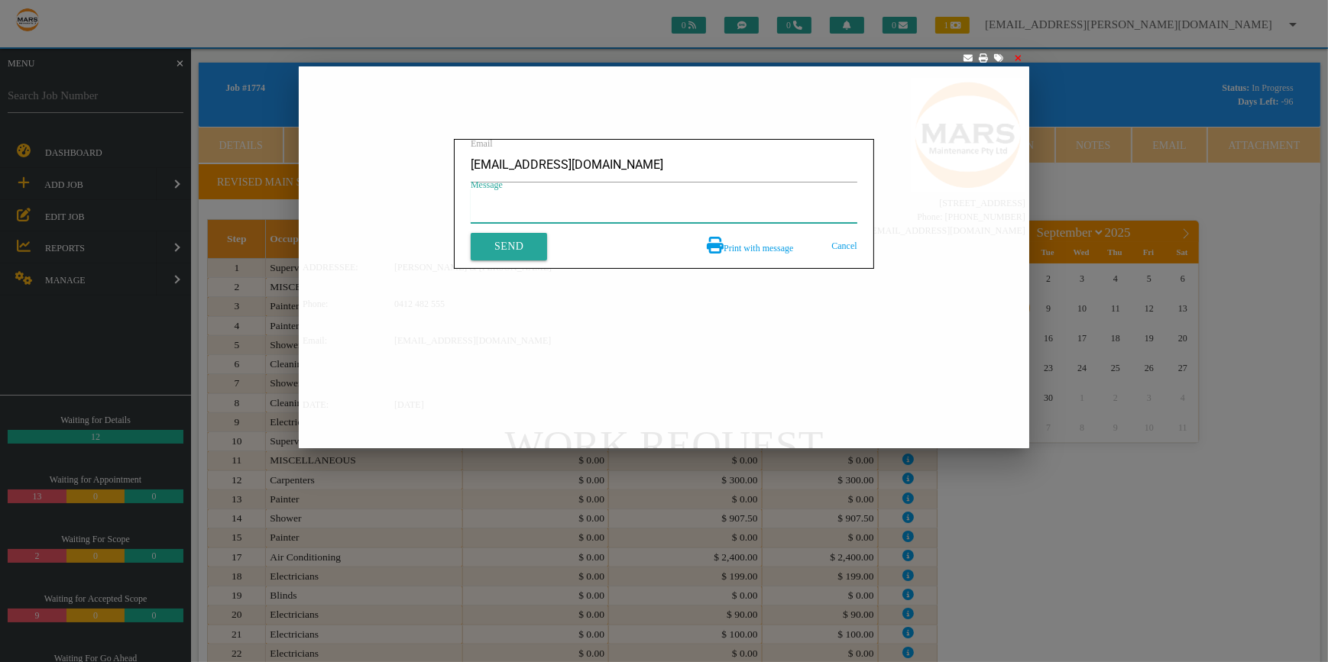
click at [500, 206] on textarea "Message" at bounding box center [664, 206] width 387 height 34
type textarea "Hi [PERSON_NAME] please see P/O for $3600inc"
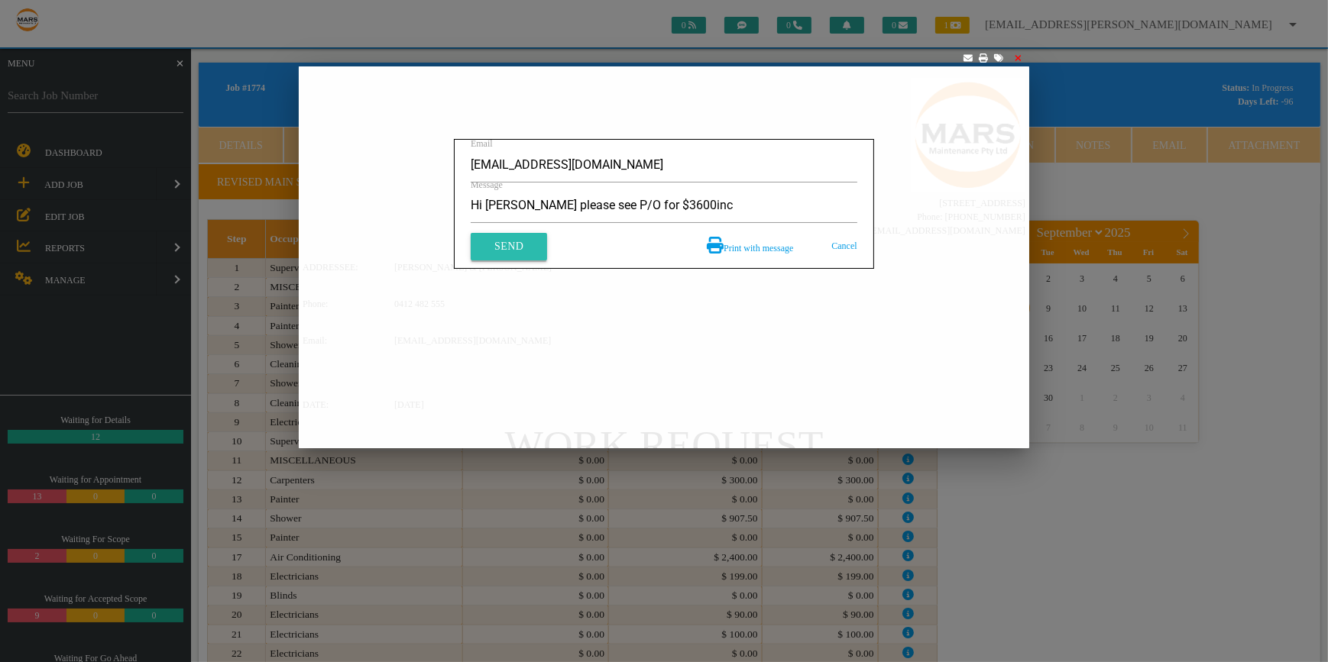
click at [520, 242] on link "Send" at bounding box center [509, 247] width 76 height 28
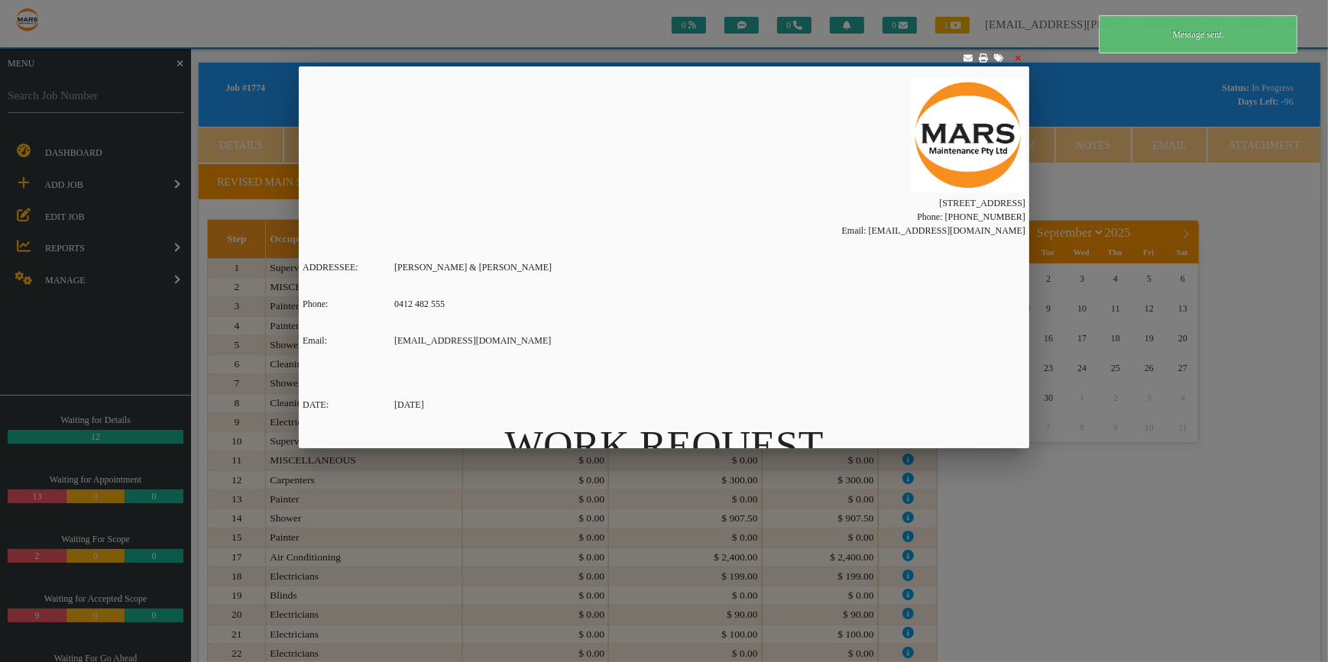
click at [1253, 268] on div at bounding box center [664, 248] width 1328 height 828
click at [1016, 53] on link at bounding box center [1018, 56] width 7 height 25
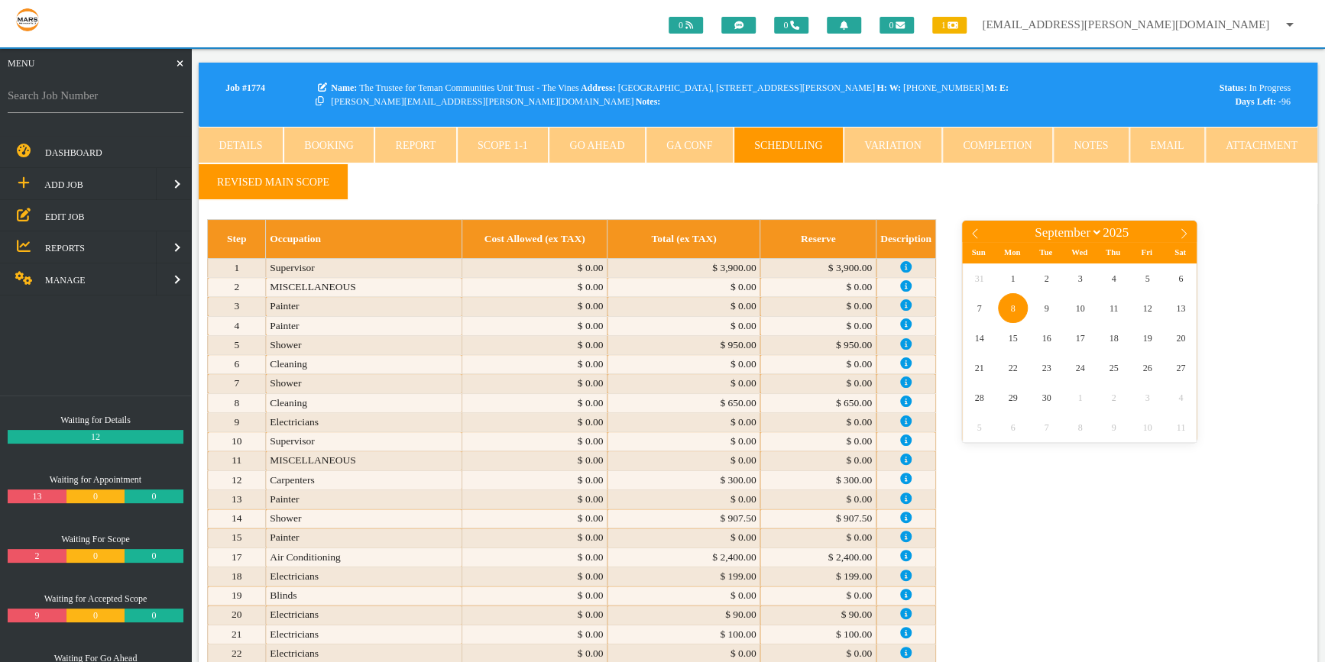
click at [1232, 288] on div "January February March April May June July August September October November [D…" at bounding box center [1131, 330] width 356 height 222
click at [31, 99] on label "Search Job Number" at bounding box center [96, 96] width 176 height 18
click at [31, 99] on input "Search Job Number" at bounding box center [96, 95] width 176 height 35
type input "1746"
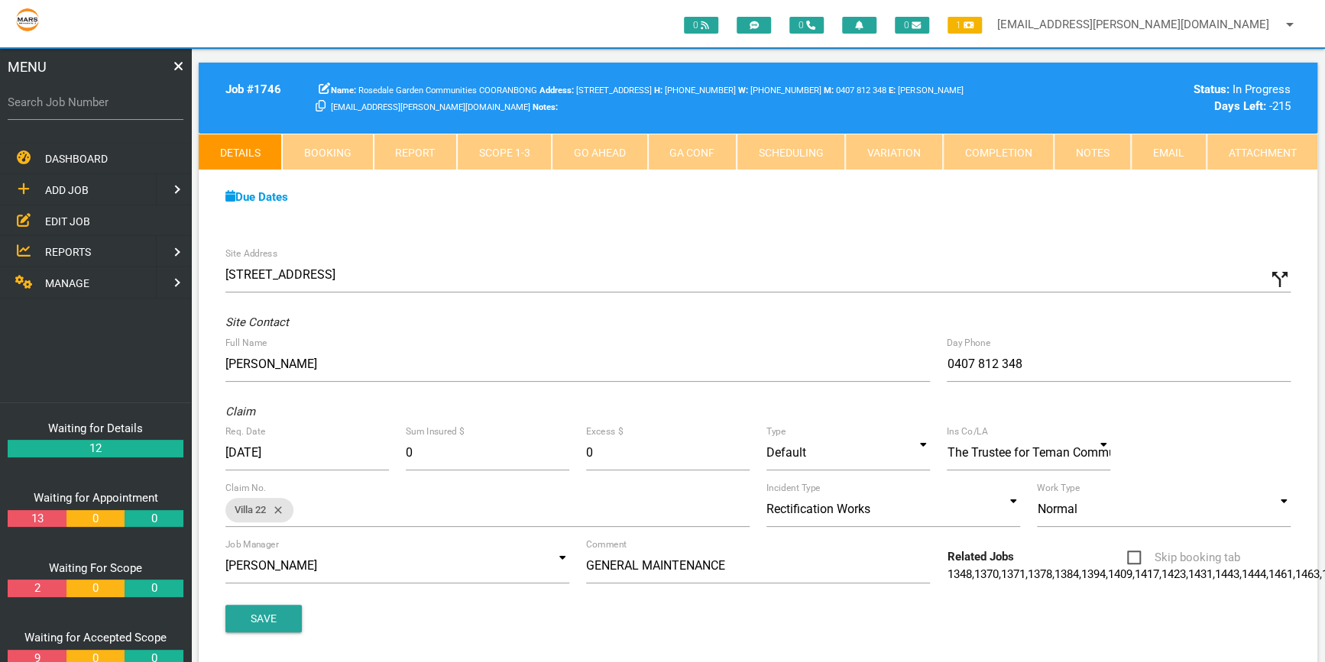
click at [509, 145] on link "Scope 1 - 3" at bounding box center [504, 152] width 95 height 37
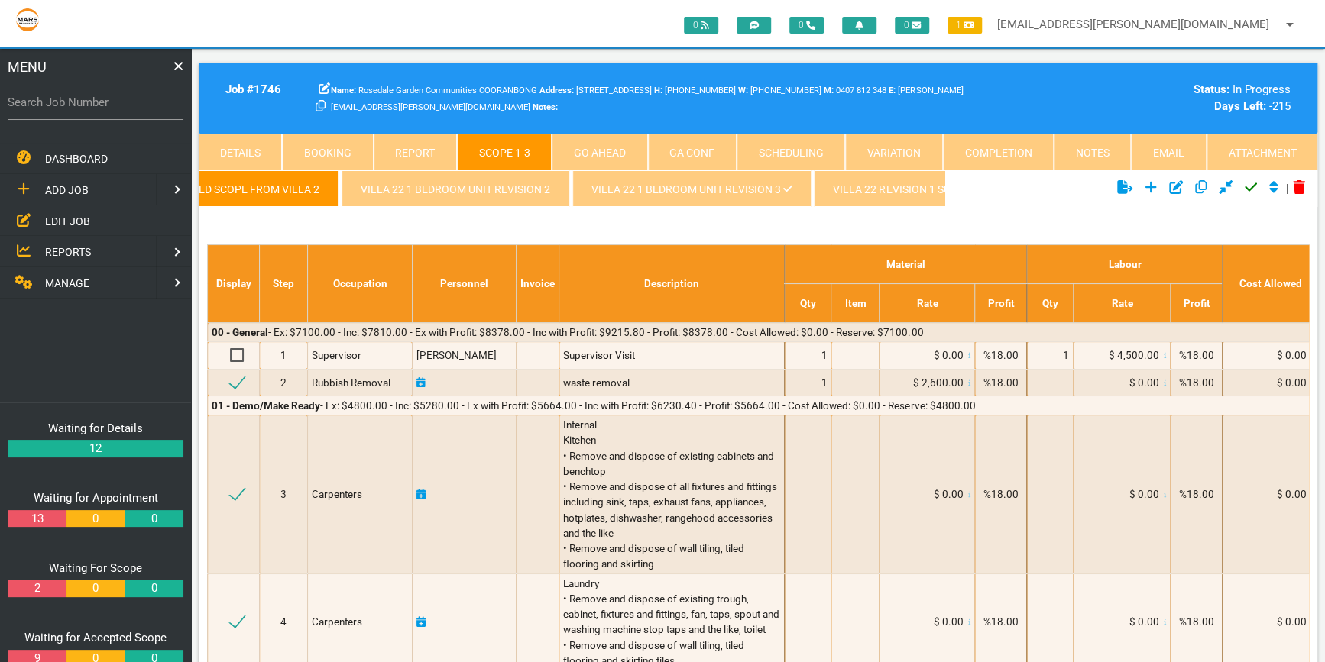
scroll to position [0, 284]
click at [729, 188] on icon at bounding box center [733, 188] width 9 height 11
click at [659, 180] on link "Villa 22 1 Bedroom Unit revision 3" at bounding box center [637, 188] width 238 height 37
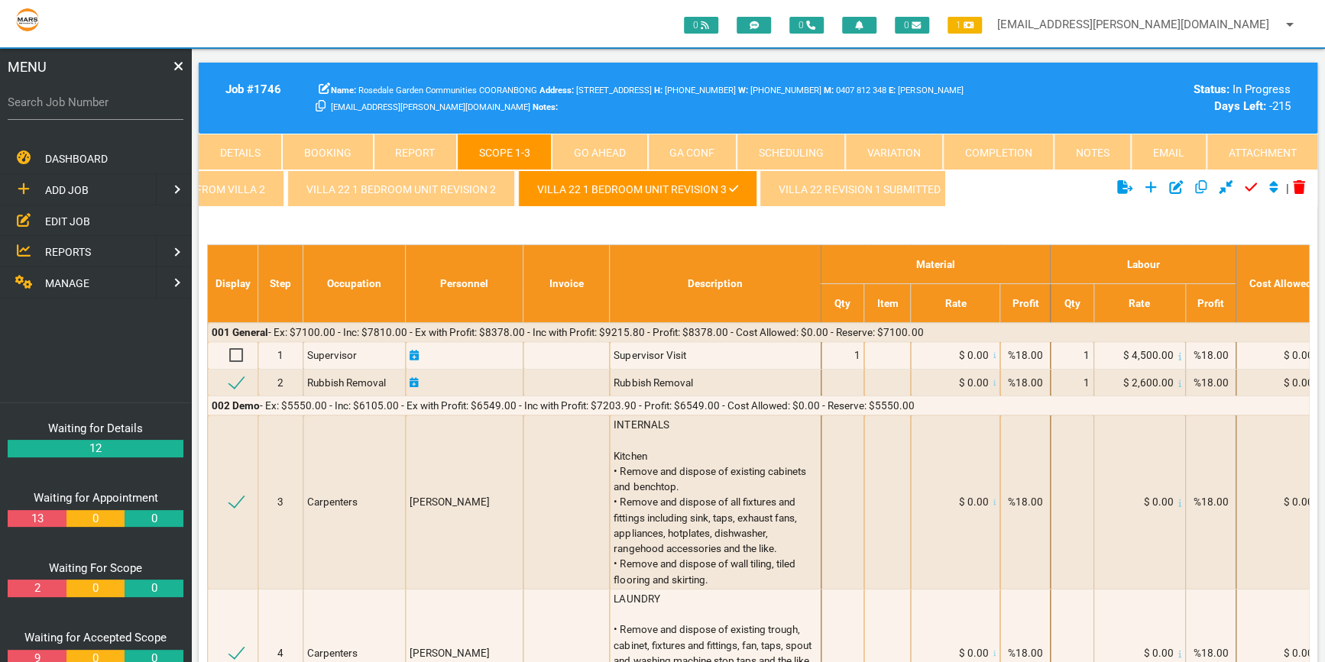
click at [1262, 145] on link "Attachment" at bounding box center [1261, 152] width 111 height 37
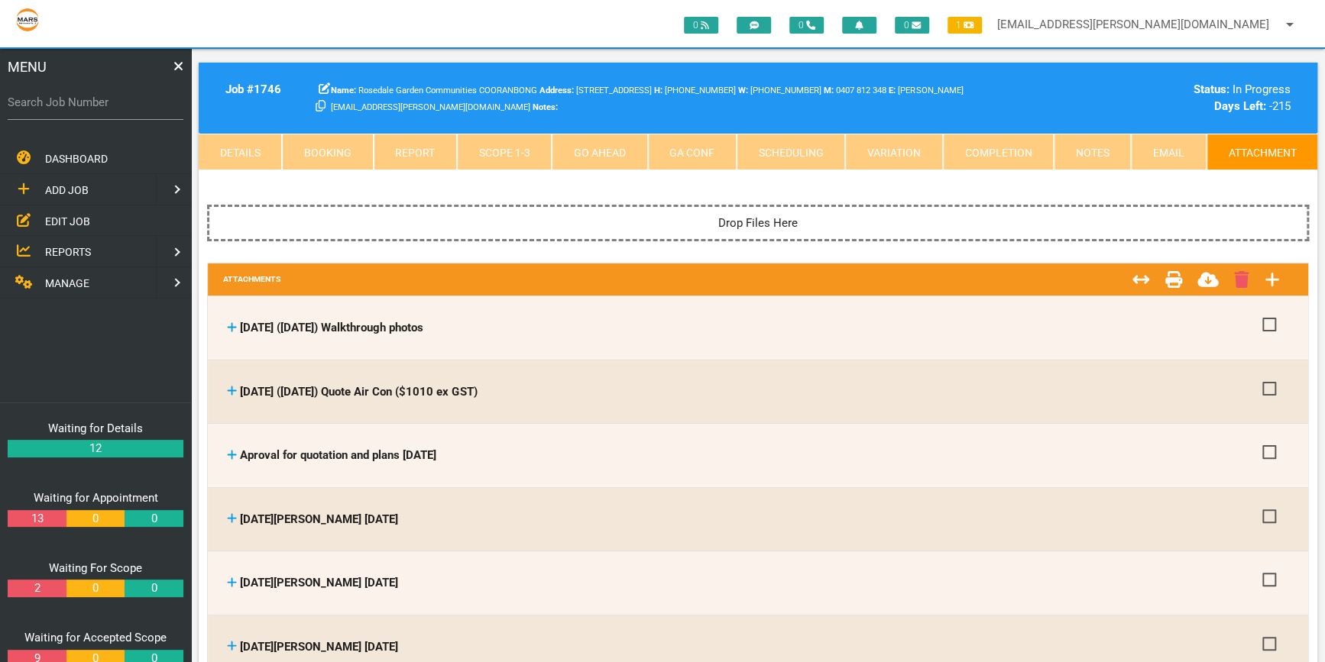
click at [1245, 145] on link "Attachment" at bounding box center [1261, 152] width 111 height 37
click at [1174, 150] on link "Email" at bounding box center [1168, 152] width 75 height 37
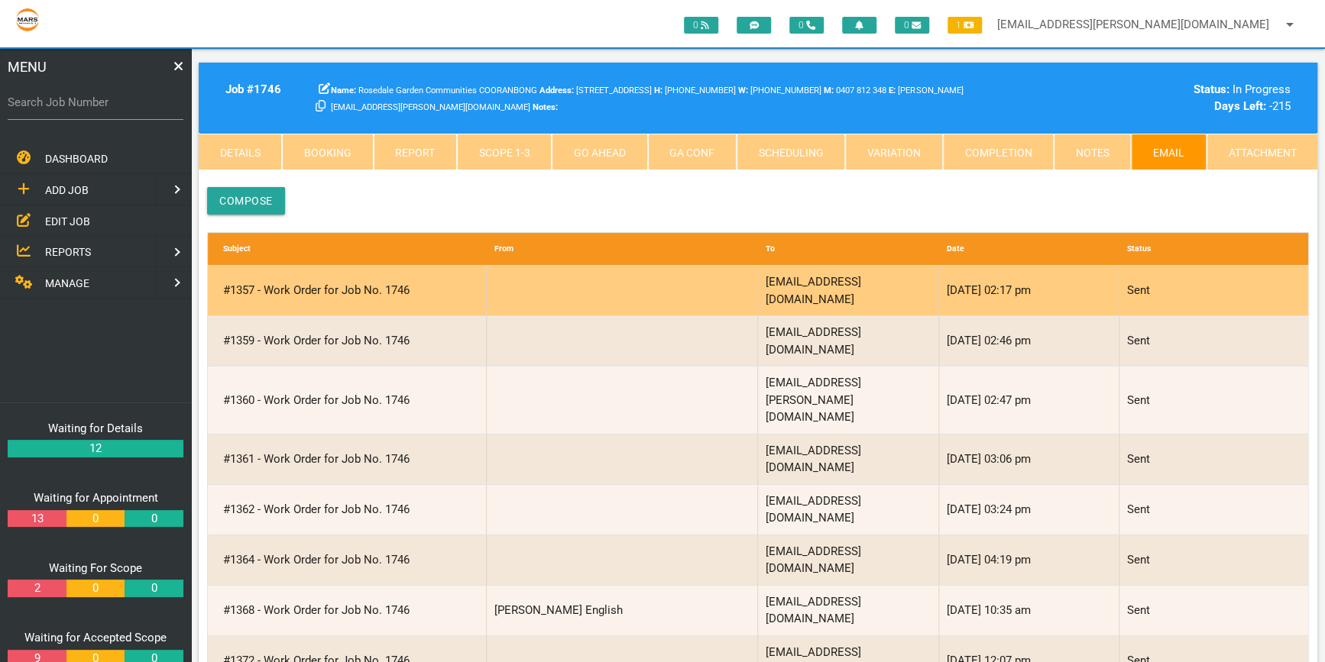
click at [874, 286] on div "[EMAIL_ADDRESS][DOMAIN_NAME]" at bounding box center [848, 291] width 181 height 50
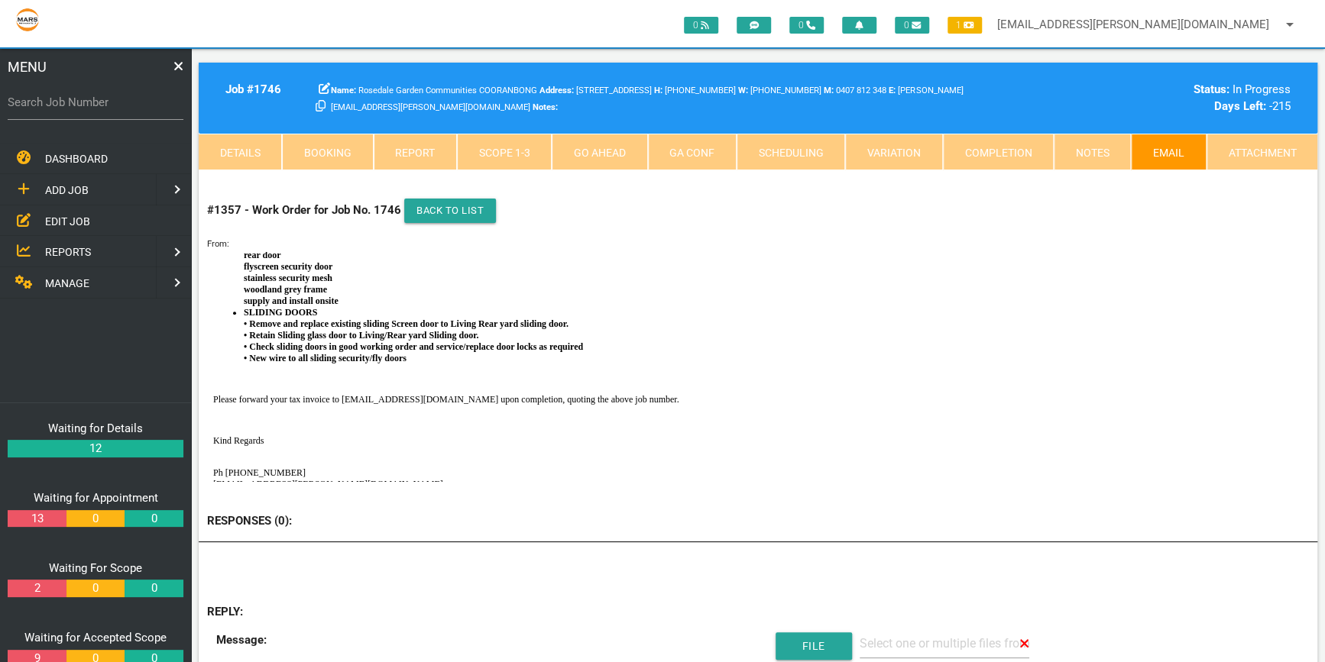
click at [1169, 147] on link "Email" at bounding box center [1168, 152] width 75 height 37
click at [467, 208] on link "Back to list" at bounding box center [450, 211] width 92 height 24
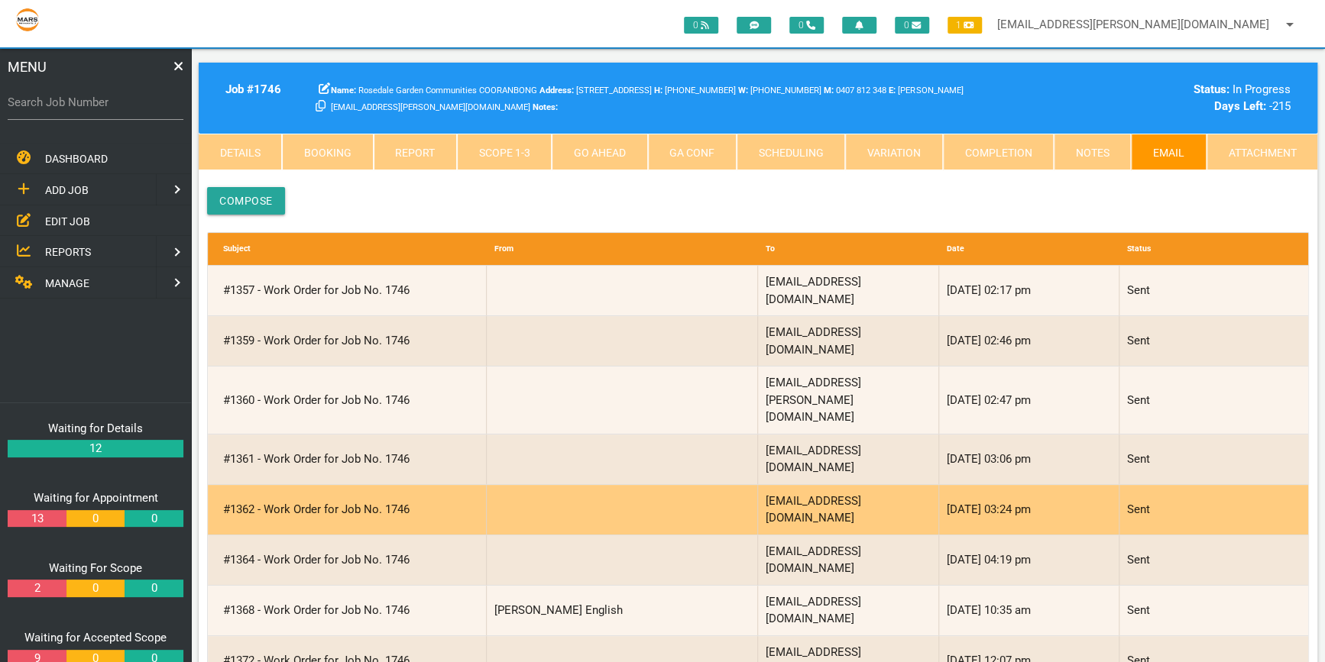
click at [248, 485] on div "#1362 - Work Order for Job No. 1746" at bounding box center [350, 510] width 271 height 50
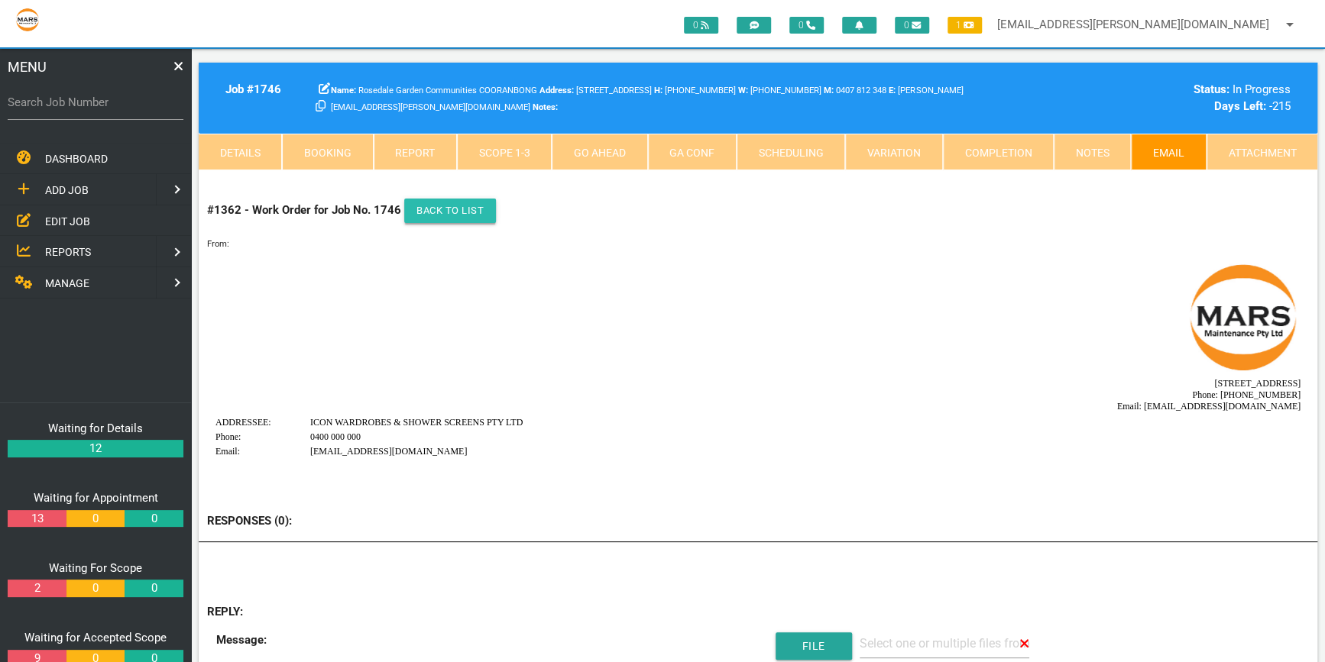
click at [446, 206] on link "Back to list" at bounding box center [450, 211] width 92 height 24
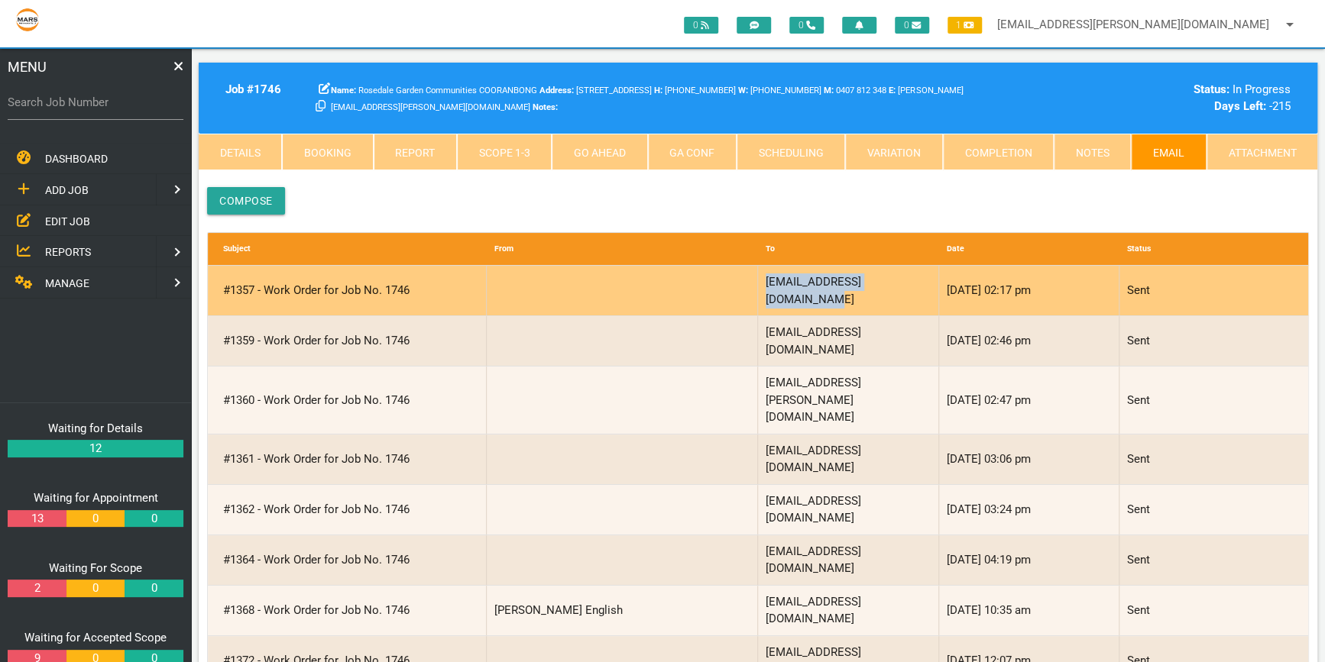
drag, startPoint x: 917, startPoint y: 277, endPoint x: 763, endPoint y: 281, distance: 153.6
click at [763, 281] on div "[EMAIL_ADDRESS][DOMAIN_NAME]" at bounding box center [848, 291] width 181 height 50
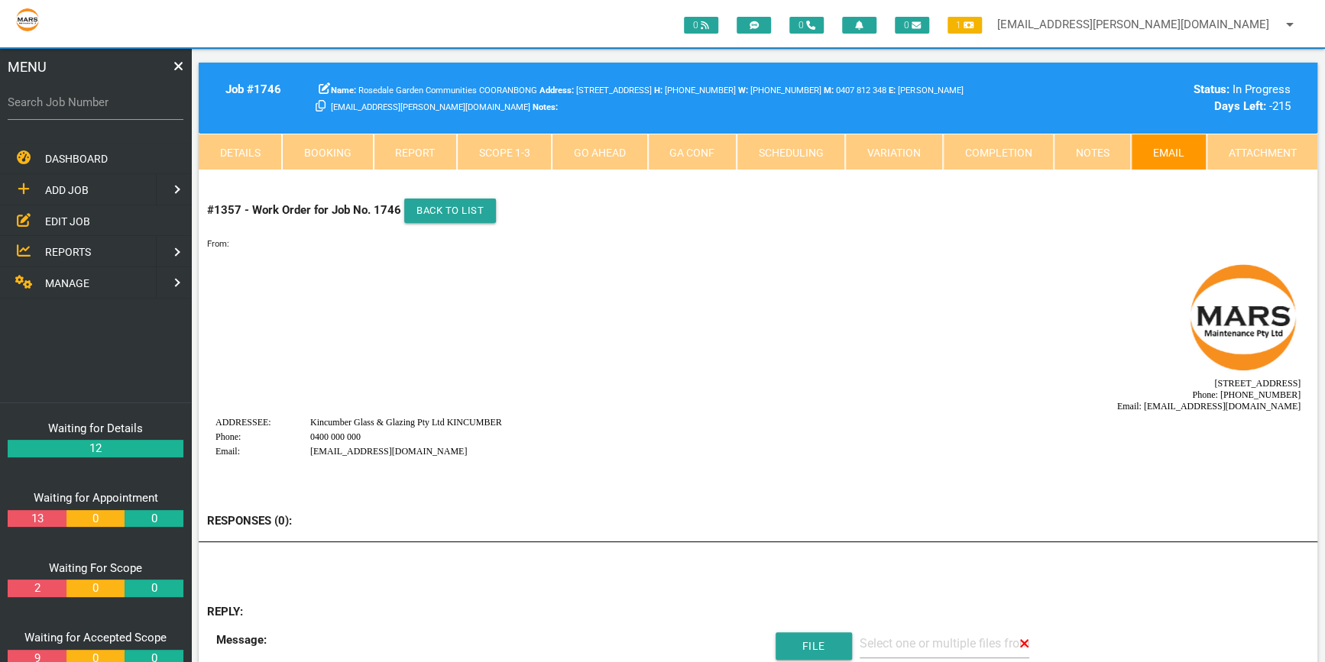
click at [429, 254] on html "[STREET_ADDRESS] Phone: [PHONE_NUMBER] Email: [EMAIL_ADDRESS][DOMAIN_NAME] ADDR…" at bounding box center [758, 649] width 1102 height 797
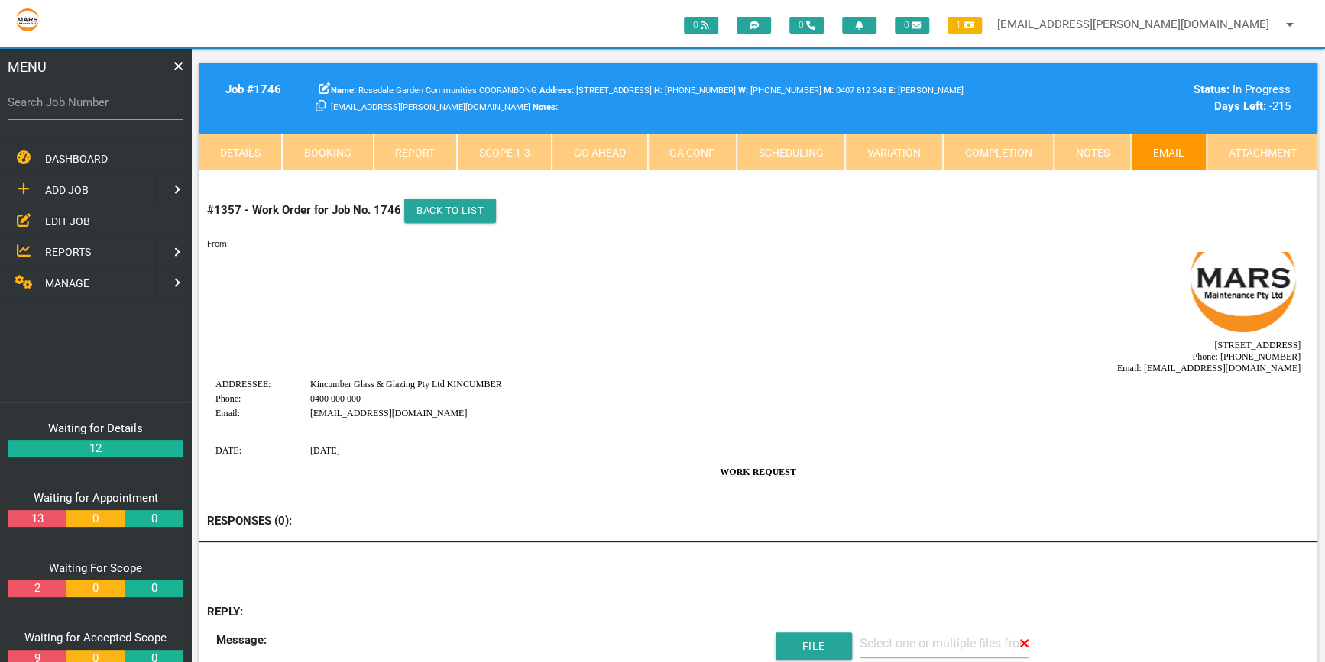
scroll to position [69, 0]
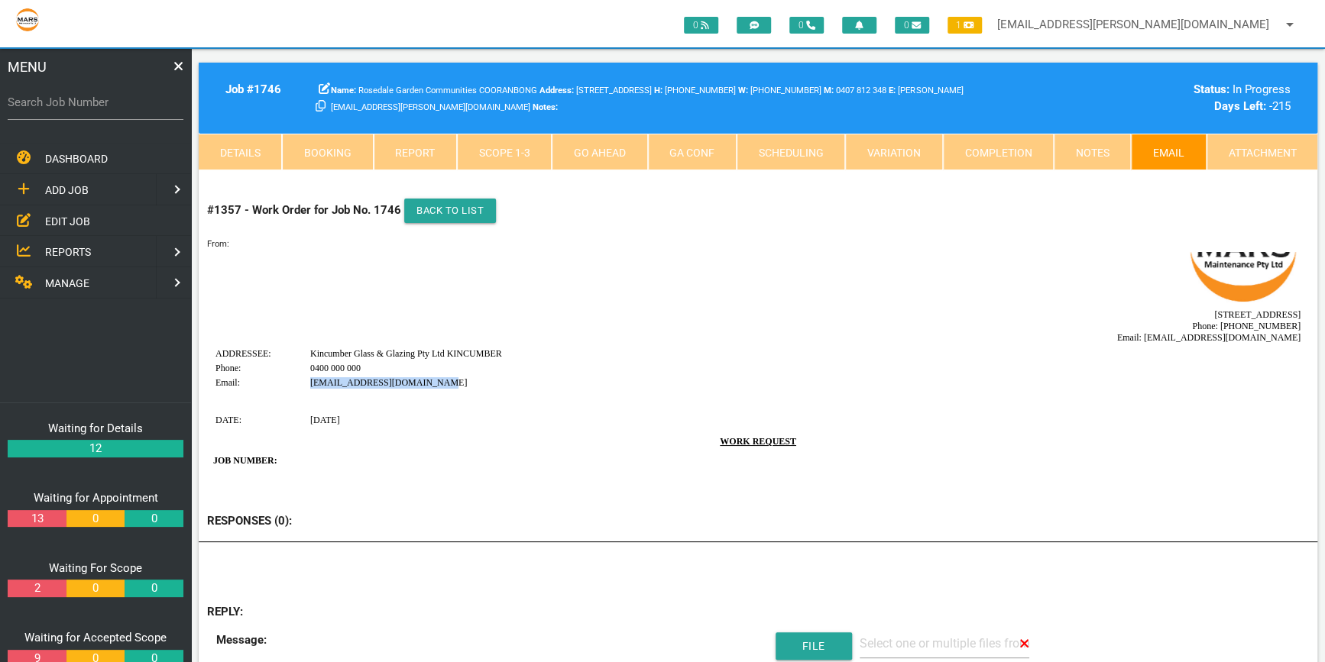
drag, startPoint x: 445, startPoint y: 374, endPoint x: 309, endPoint y: 374, distance: 136.8
click at [309, 376] on td "[EMAIL_ADDRESS][DOMAIN_NAME]" at bounding box center [805, 382] width 992 height 13
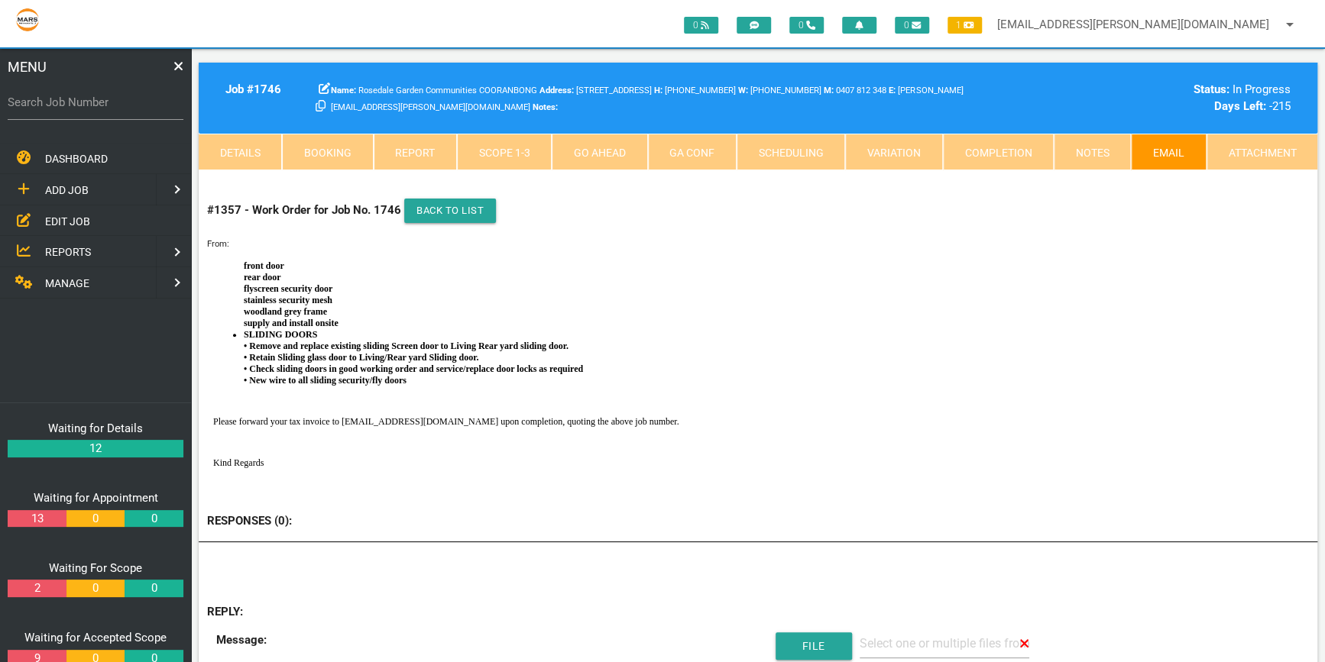
scroll to position [549, 0]
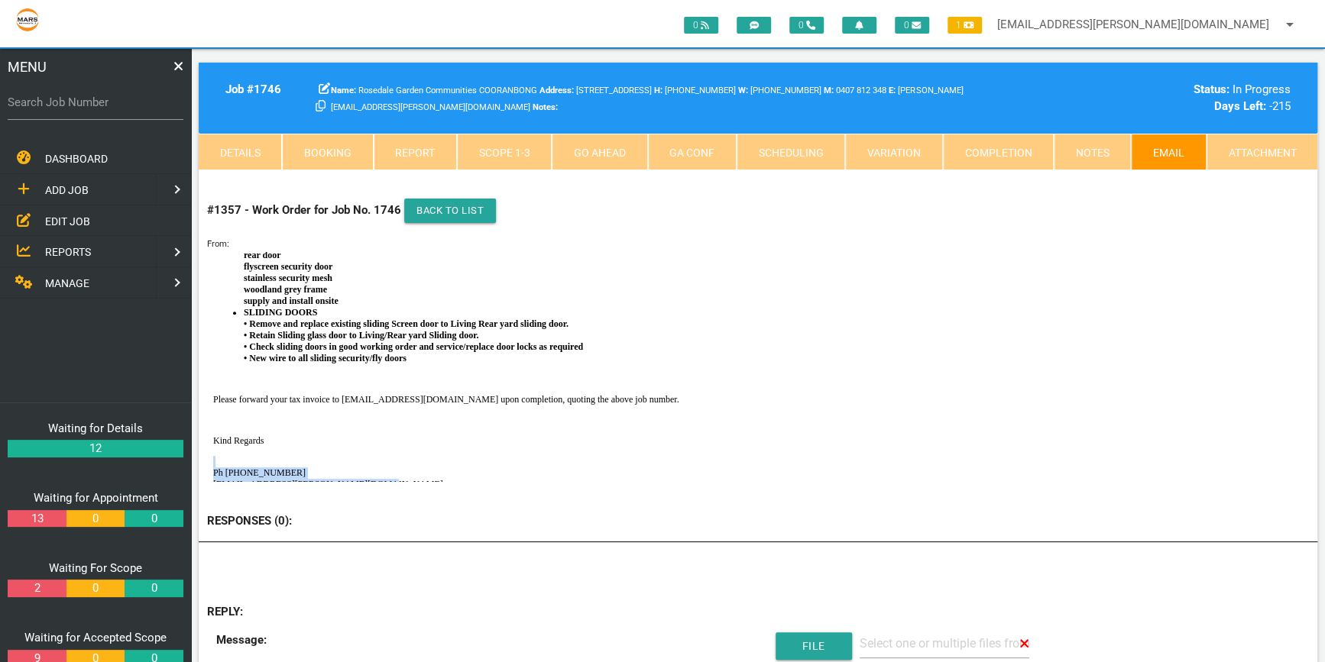
drag, startPoint x: 380, startPoint y: 466, endPoint x: 267, endPoint y: 442, distance: 114.8
click at [267, 455] on p "Ph [PHONE_NUMBER] [EMAIL_ADDRESS][PERSON_NAME][DOMAIN_NAME]" at bounding box center [758, 472] width 1090 height 34
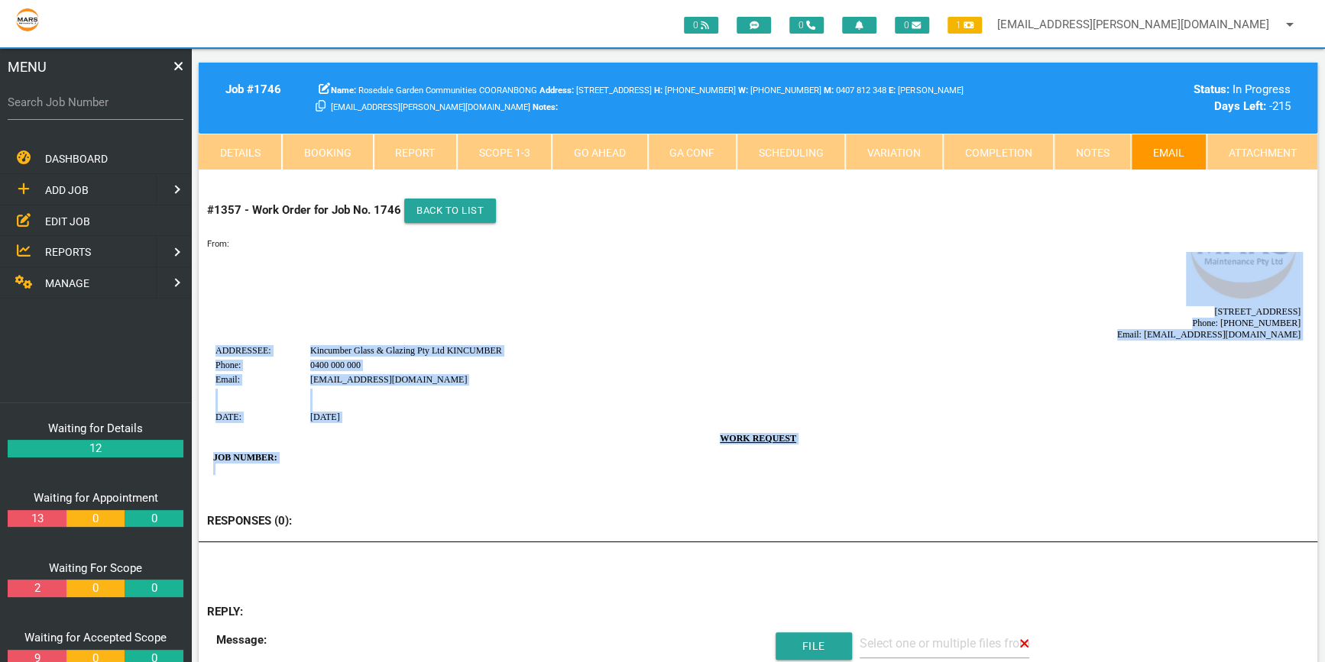
scroll to position [0, 0]
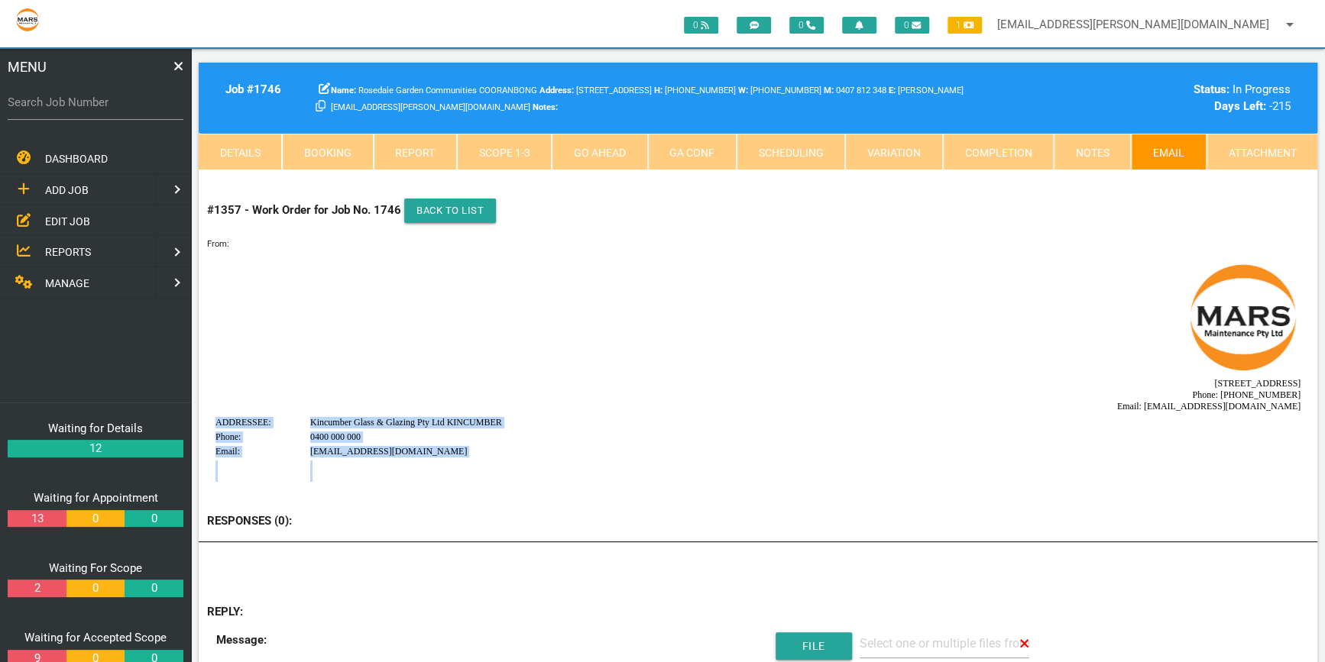
drag, startPoint x: 464, startPoint y: 344, endPoint x: 203, endPoint y: 422, distance: 271.9
click at [207, 422] on html "[STREET_ADDRESS] Phone: [PHONE_NUMBER] Email: [EMAIL_ADDRESS][DOMAIN_NAME] ADDR…" at bounding box center [758, 649] width 1102 height 797
copy body "LOREMIPSU: Dolorsita Conse & Adipisc Eli Sed DOEIUSMOD Tempo: 8323 540 111 Inci…"
click at [816, 320] on td "[STREET_ADDRESS] Phone: [PHONE_NUMBER] Email: [EMAIL_ADDRESS][DOMAIN_NAME]" at bounding box center [758, 336] width 1086 height 154
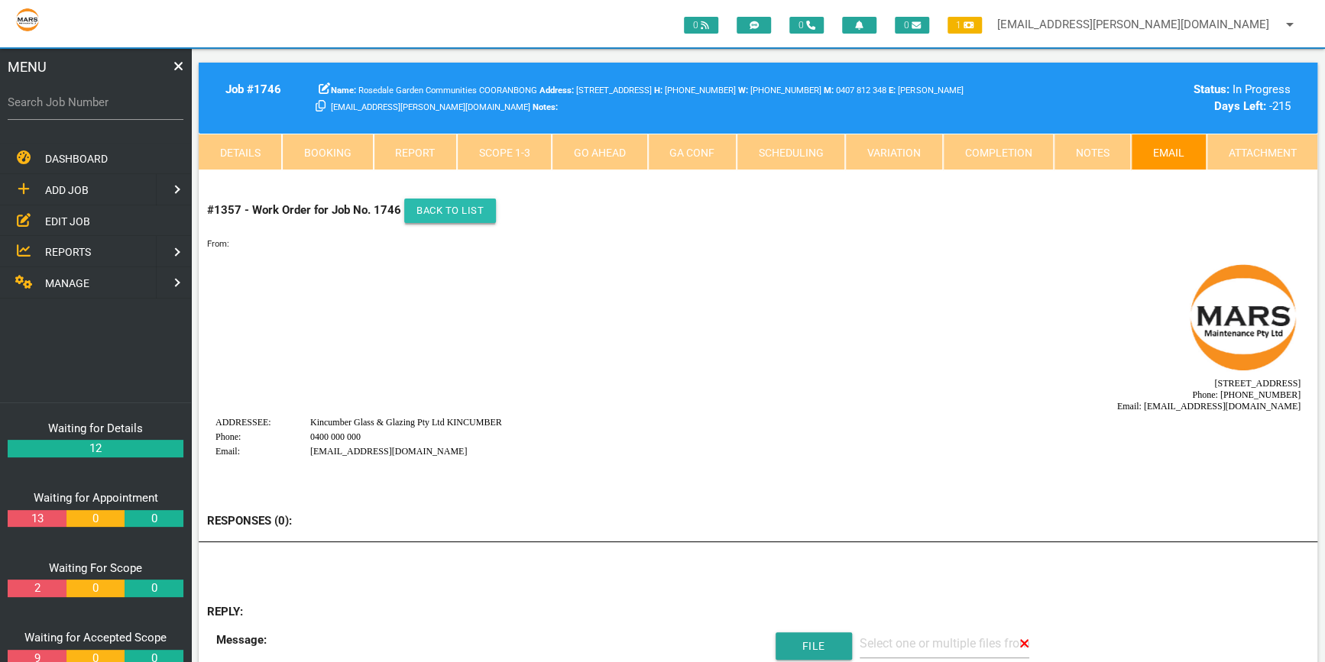
click at [464, 202] on link "Back to list" at bounding box center [450, 211] width 92 height 24
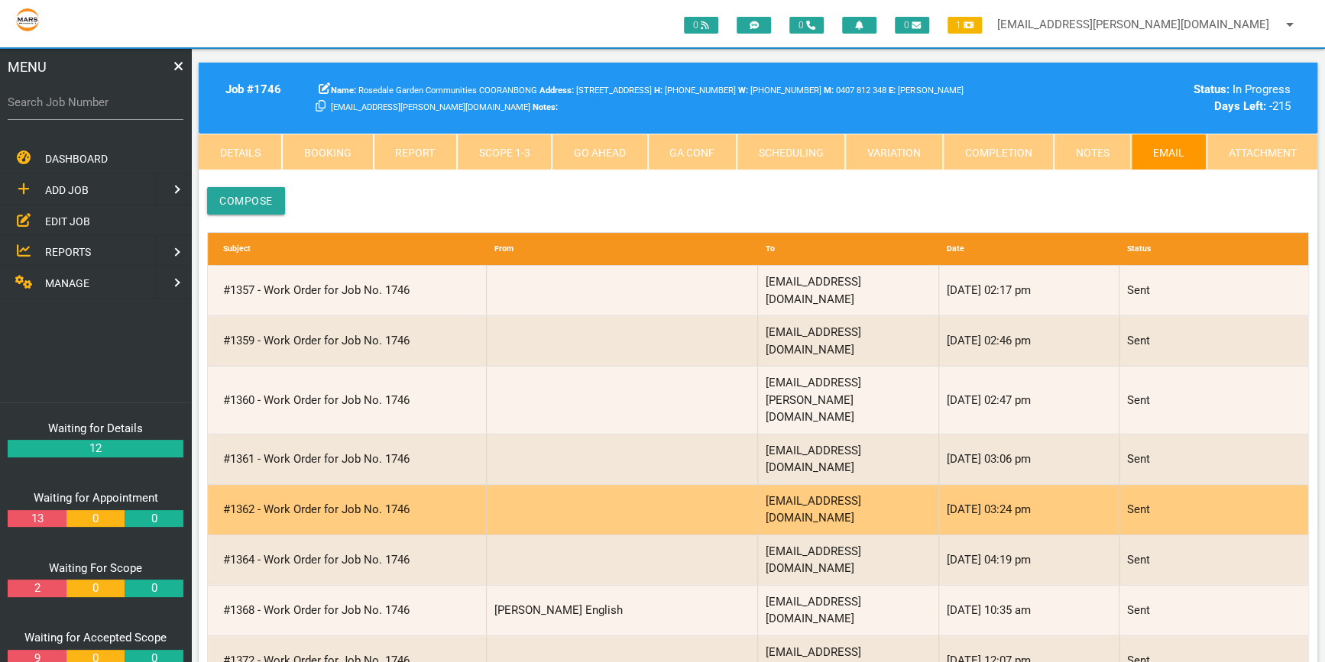
click at [814, 485] on div "[EMAIL_ADDRESS][DOMAIN_NAME]" at bounding box center [848, 510] width 181 height 50
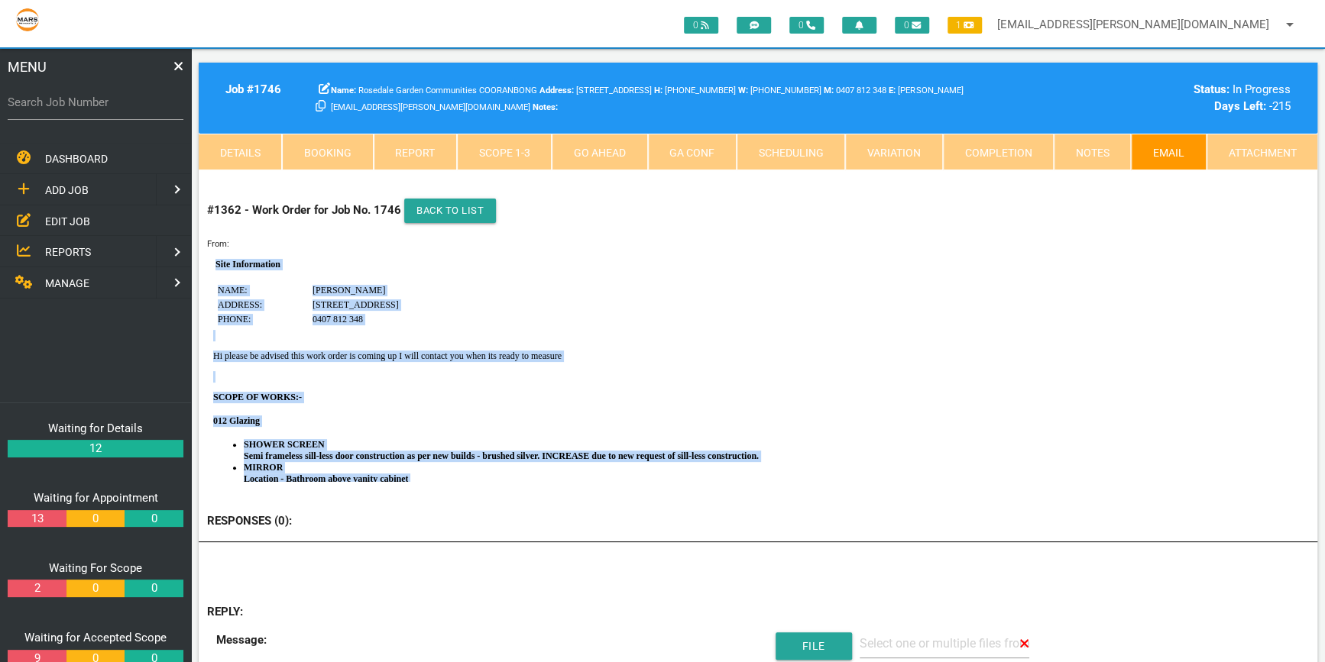
scroll to position [275, 0]
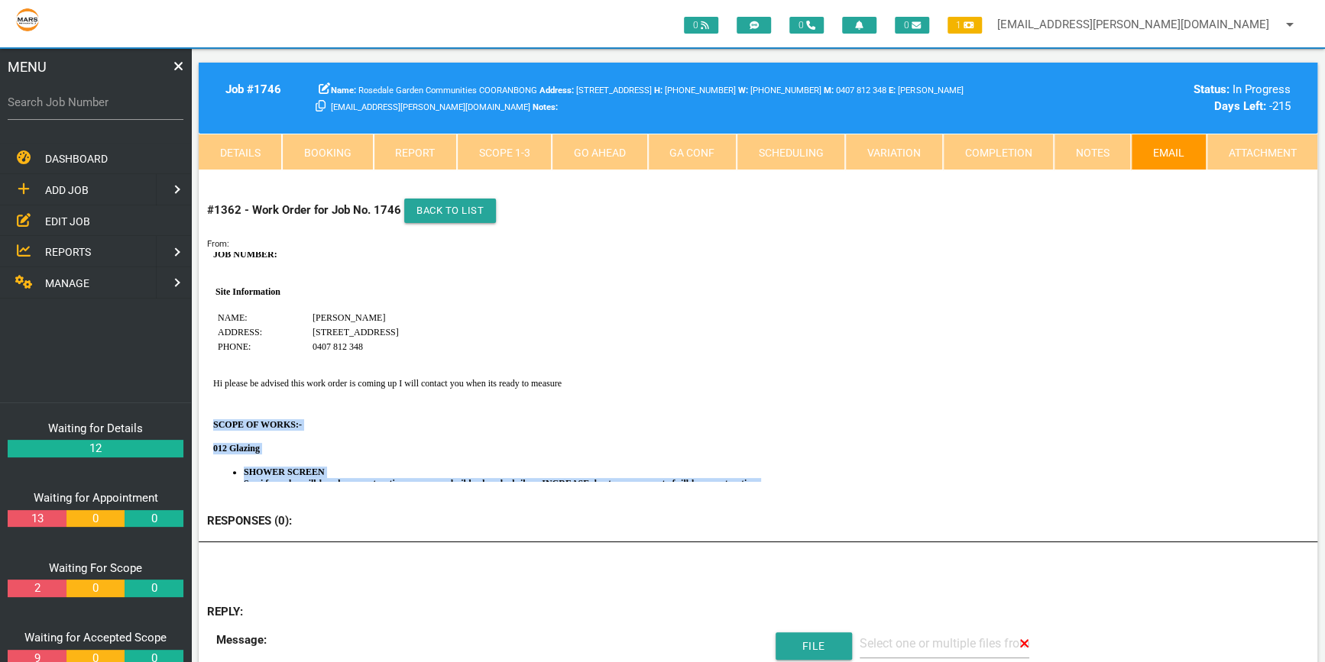
drag, startPoint x: 774, startPoint y: 411, endPoint x: 209, endPoint y: 406, distance: 564.7
click at [209, 406] on html "[STREET_ADDRESS] Phone: [PHONE_NUMBER] Email: [EMAIL_ADDRESS][DOMAIN_NAME] ADDR…" at bounding box center [758, 346] width 1102 height 741
copy body "SCOPE OF WORKS:- 012 Glazing SHOWER SCREEN Semi frameless sill-less door constr…"
click at [578, 341] on td "0407 812 348" at bounding box center [805, 346] width 987 height 13
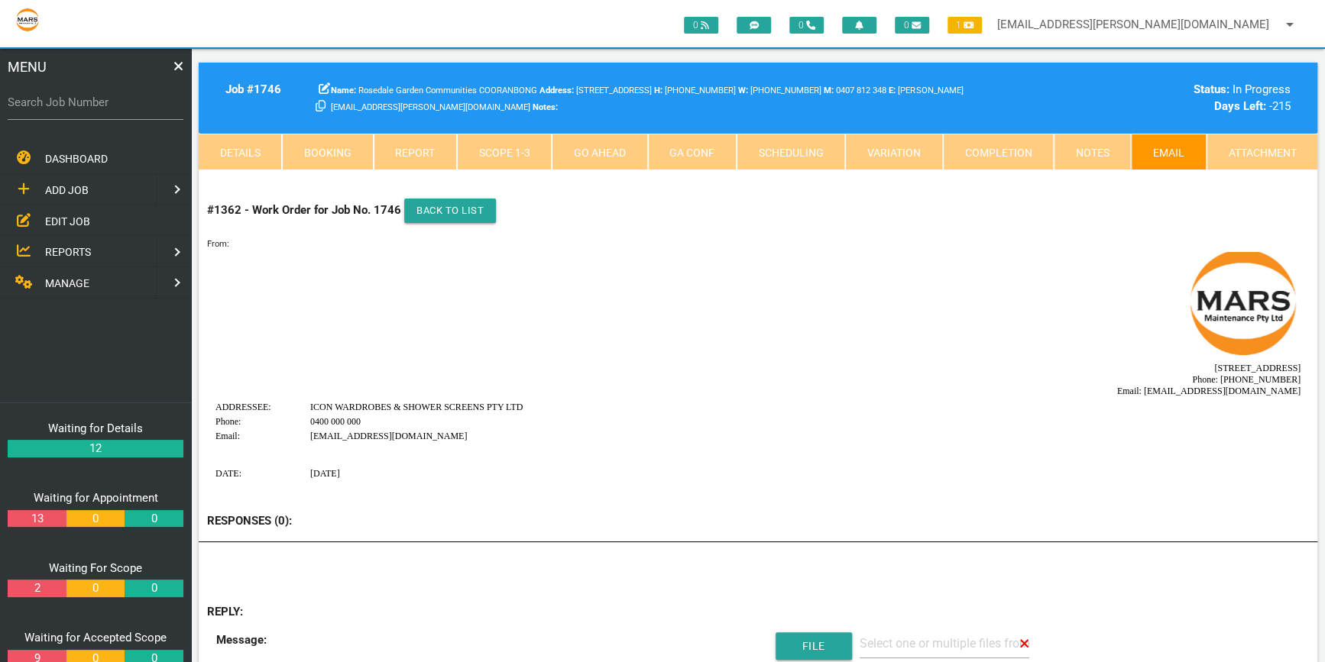
scroll to position [0, 0]
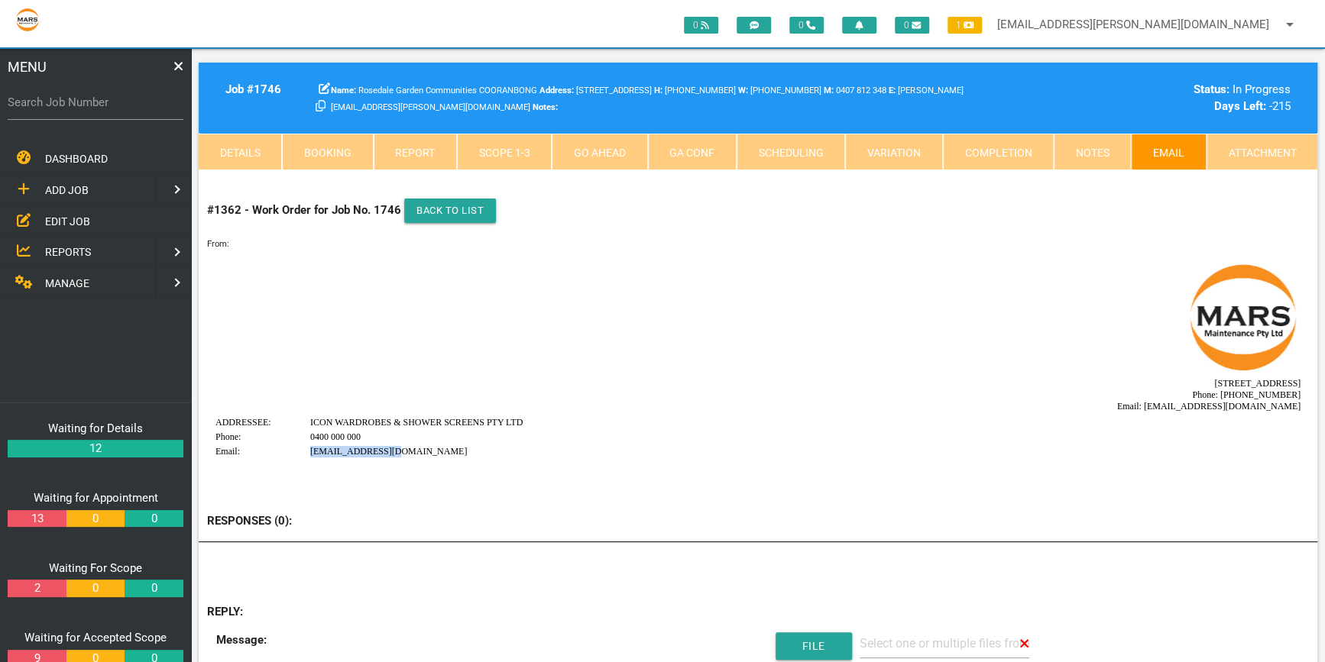
drag, startPoint x: 408, startPoint y: 448, endPoint x: 312, endPoint y: 451, distance: 96.3
click at [312, 451] on td "[EMAIL_ADDRESS][DOMAIN_NAME]" at bounding box center [805, 451] width 992 height 13
copy td "[EMAIL_ADDRESS][DOMAIN_NAME]"
click at [21, 104] on label "Search Job Number" at bounding box center [96, 103] width 176 height 18
click at [21, 104] on input "Search Job Number" at bounding box center [96, 102] width 176 height 35
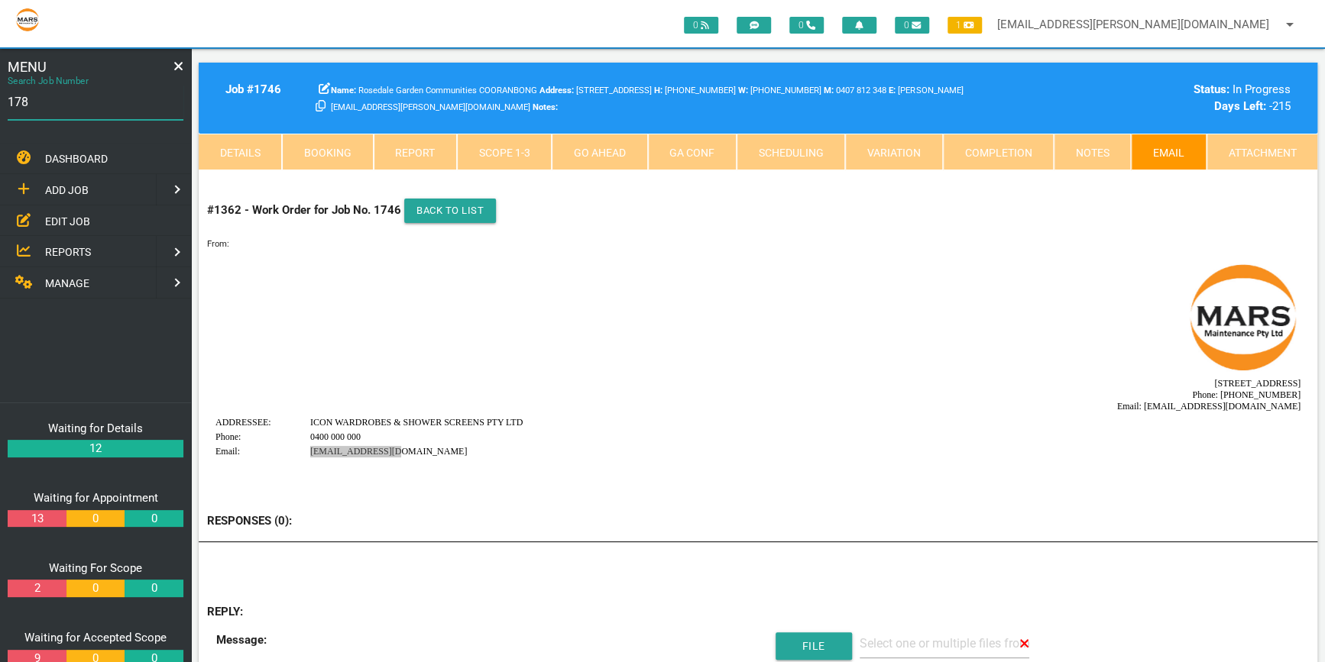
type input "1781"
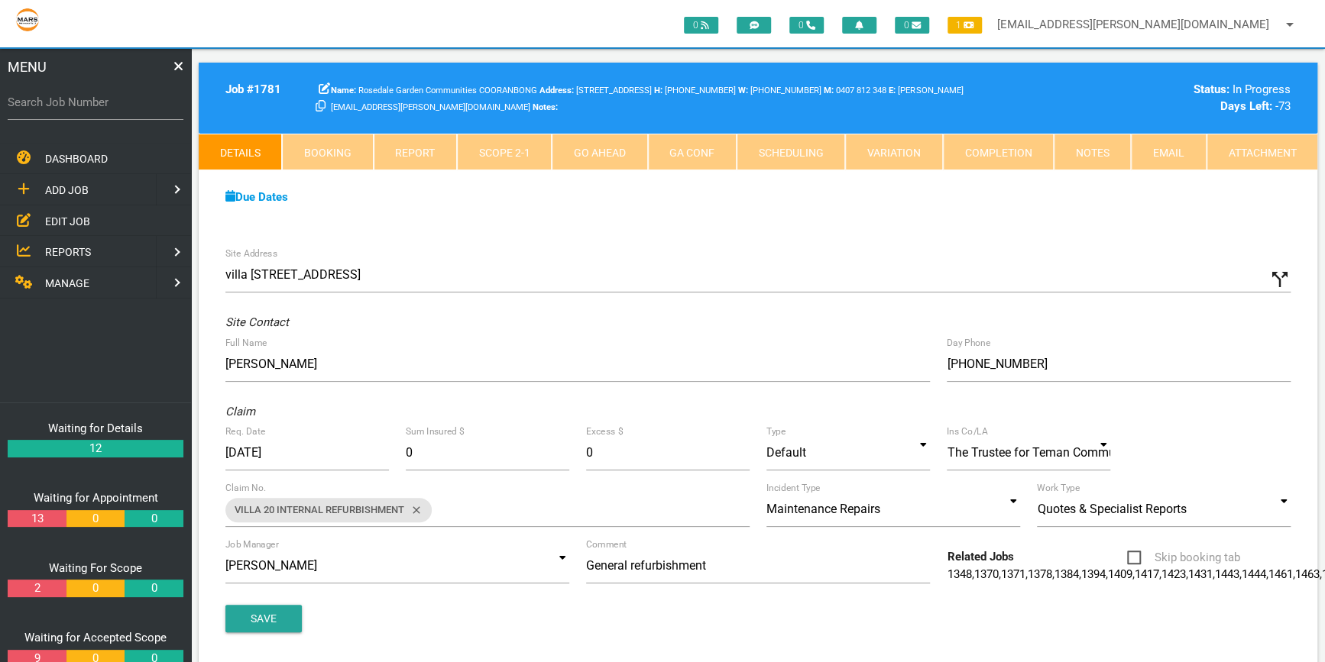
click at [1245, 153] on link "Attachment" at bounding box center [1261, 152] width 111 height 37
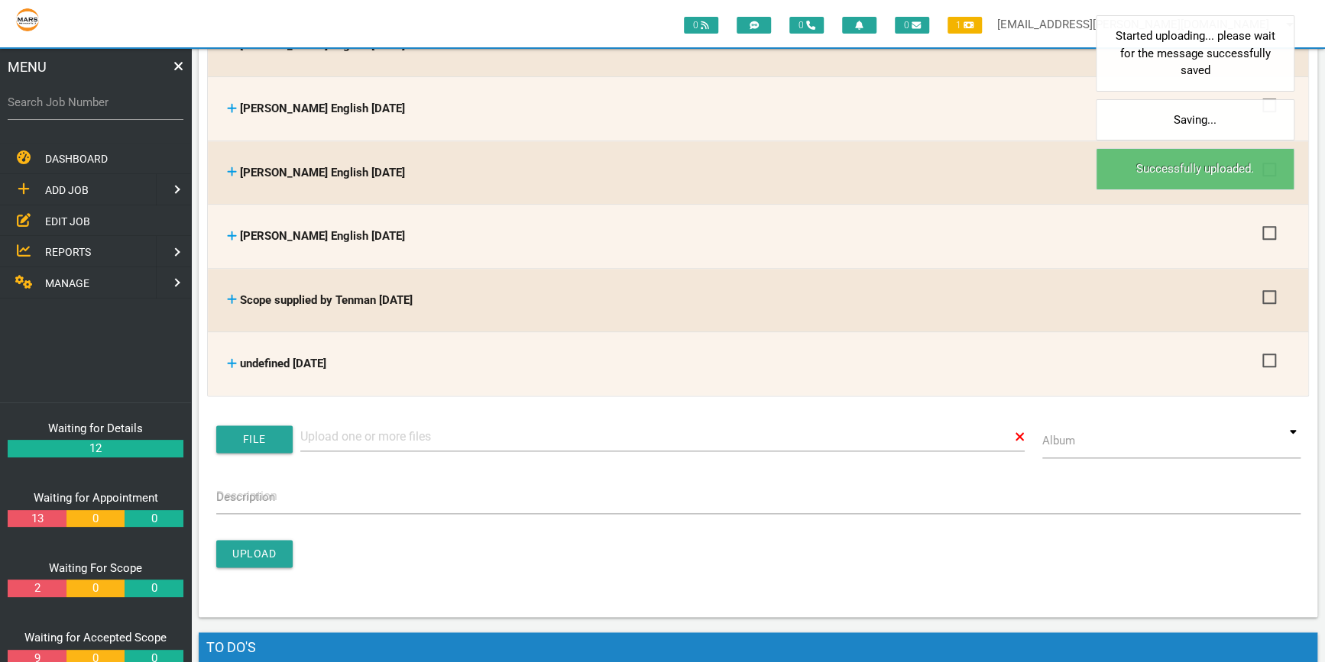
scroll to position [902, 0]
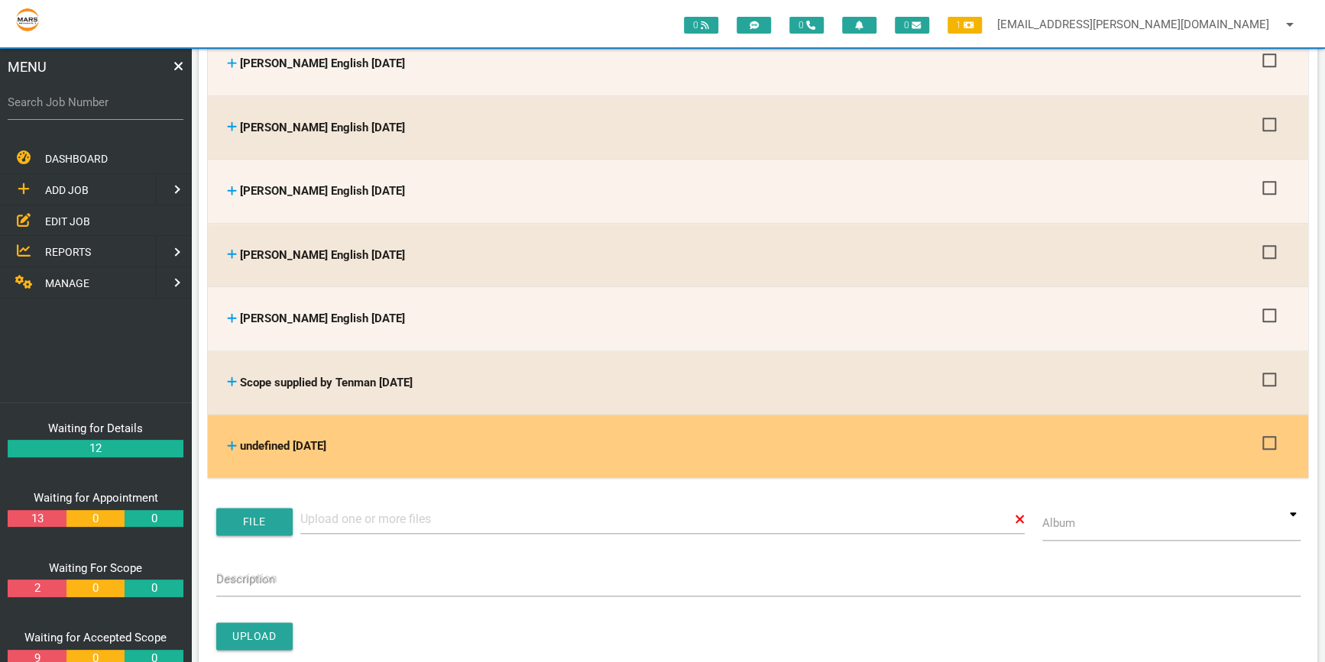
click at [296, 439] on span "undefined [DATE]" at bounding box center [283, 446] width 86 height 14
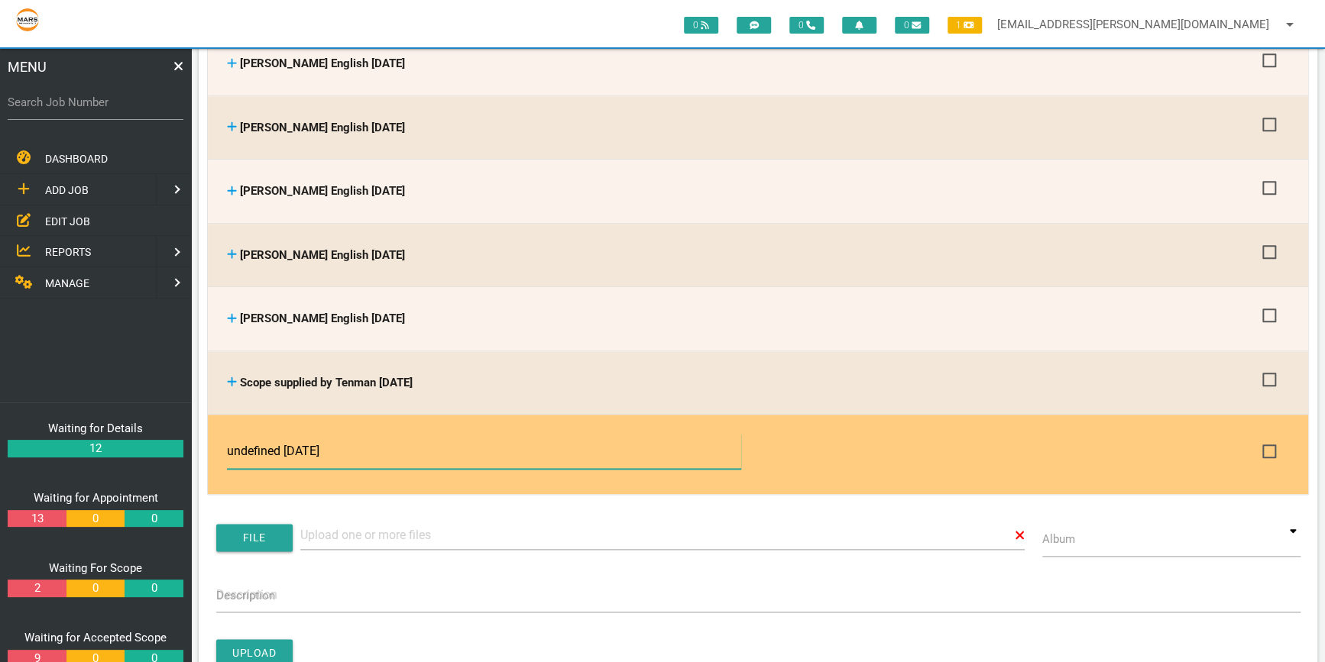
click at [283, 443] on input "undefined [DATE]" at bounding box center [483, 451] width 513 height 35
type input "Gutter aproval from [GEOGRAPHIC_DATA] [DATE]"
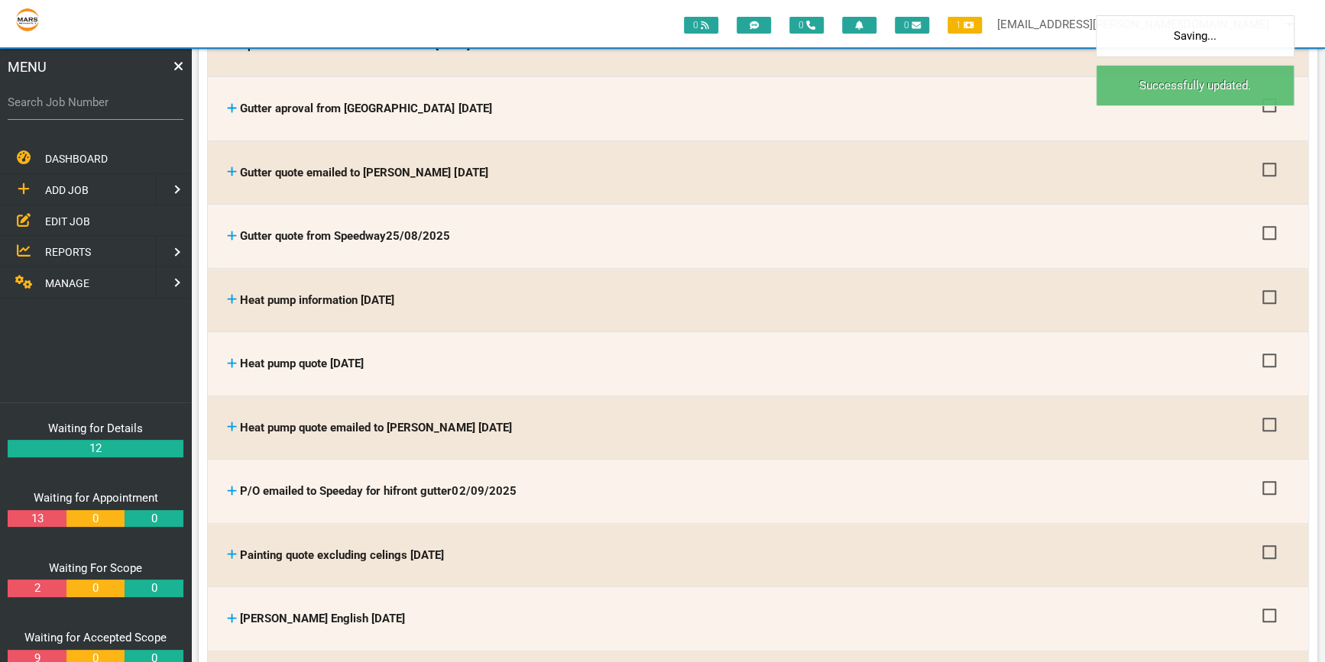
scroll to position [0, 0]
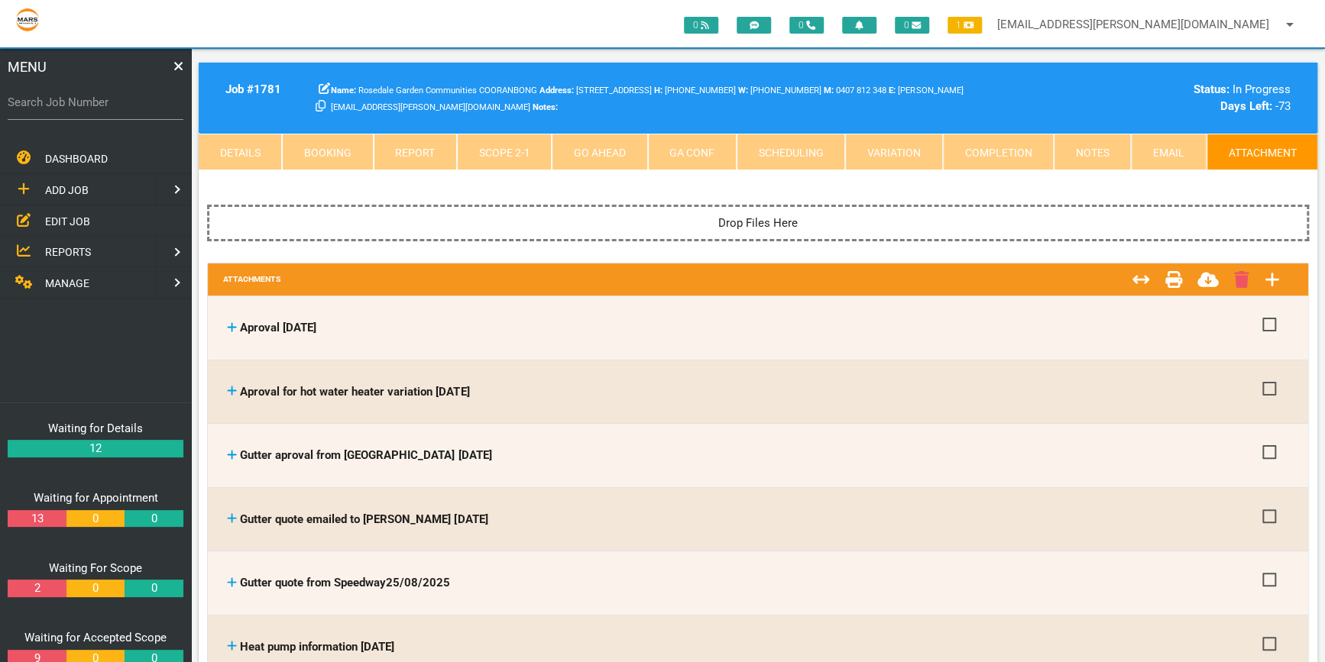
click at [490, 149] on link "Scope 2 - 1" at bounding box center [504, 152] width 95 height 37
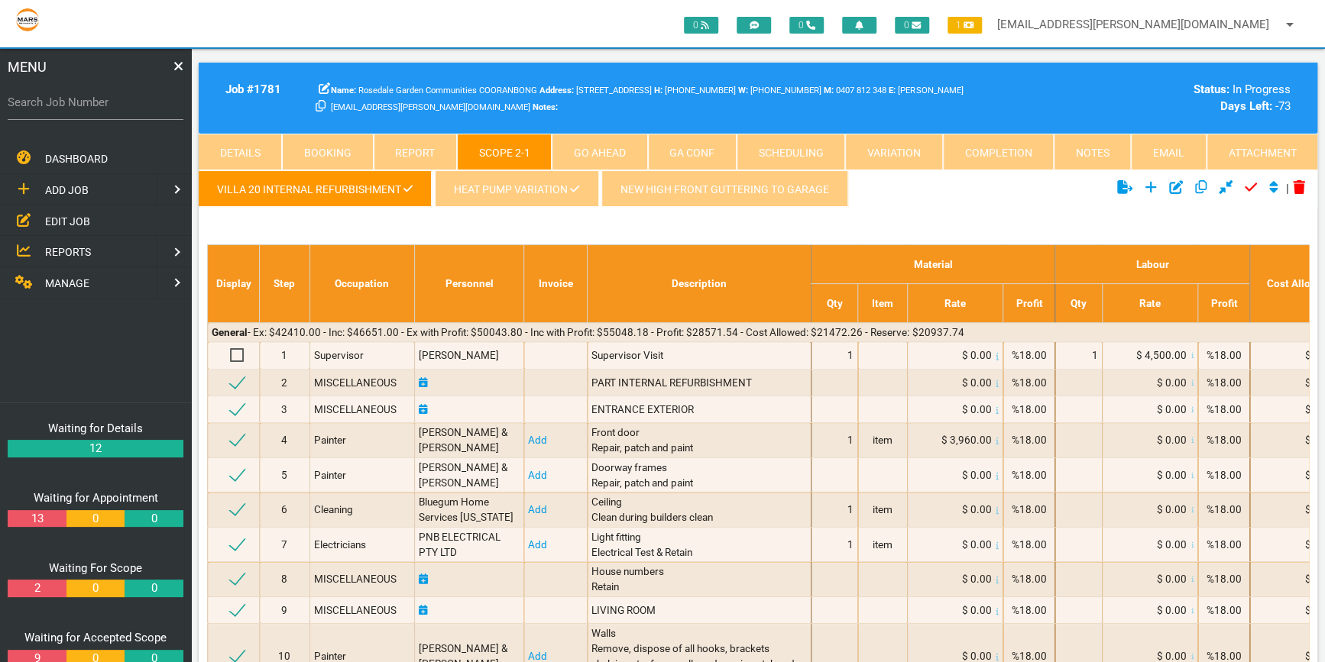
click at [740, 183] on link "New high front guttering to garage" at bounding box center [724, 188] width 247 height 37
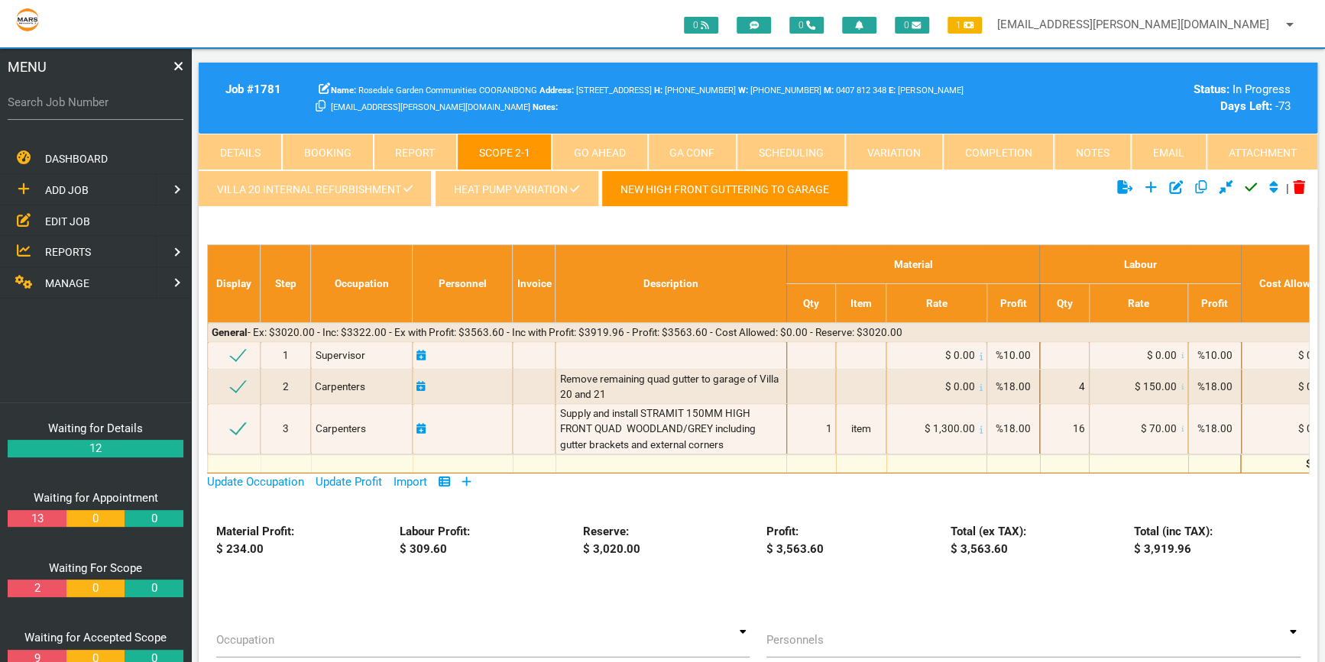
click at [1245, 186] on icon "Click to approve current scope" at bounding box center [1251, 187] width 12 height 14
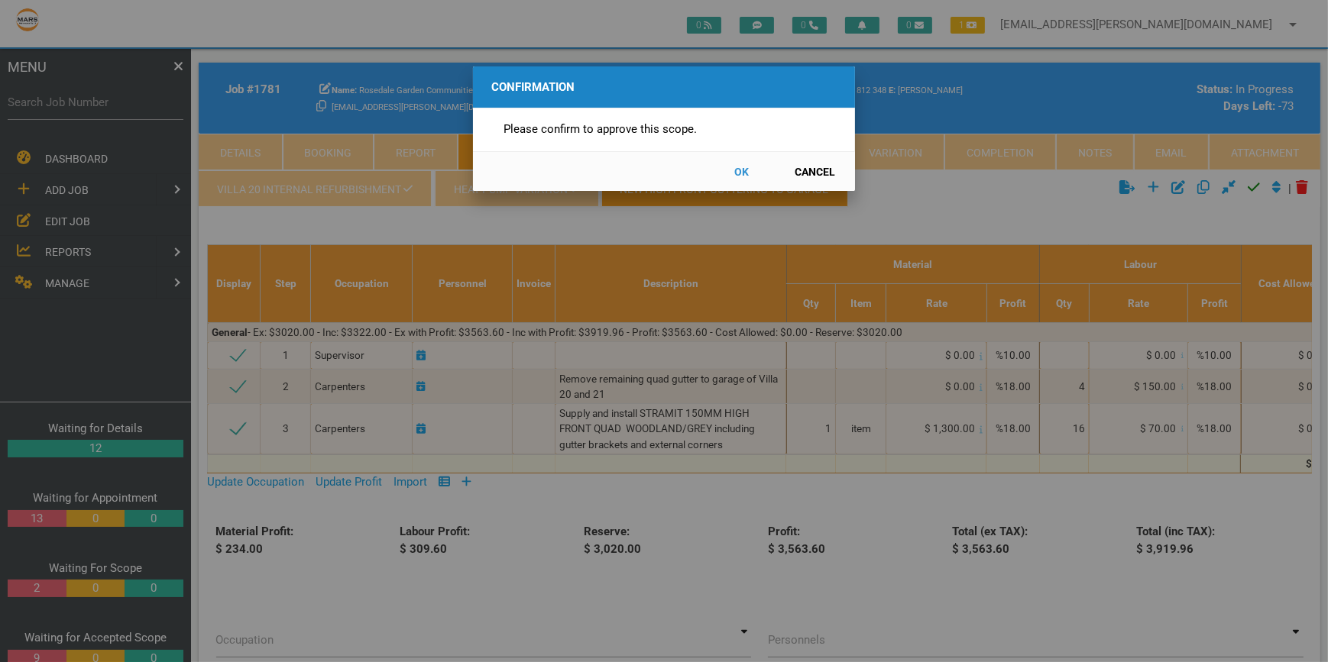
click at [736, 167] on button "OK" at bounding box center [741, 171] width 67 height 27
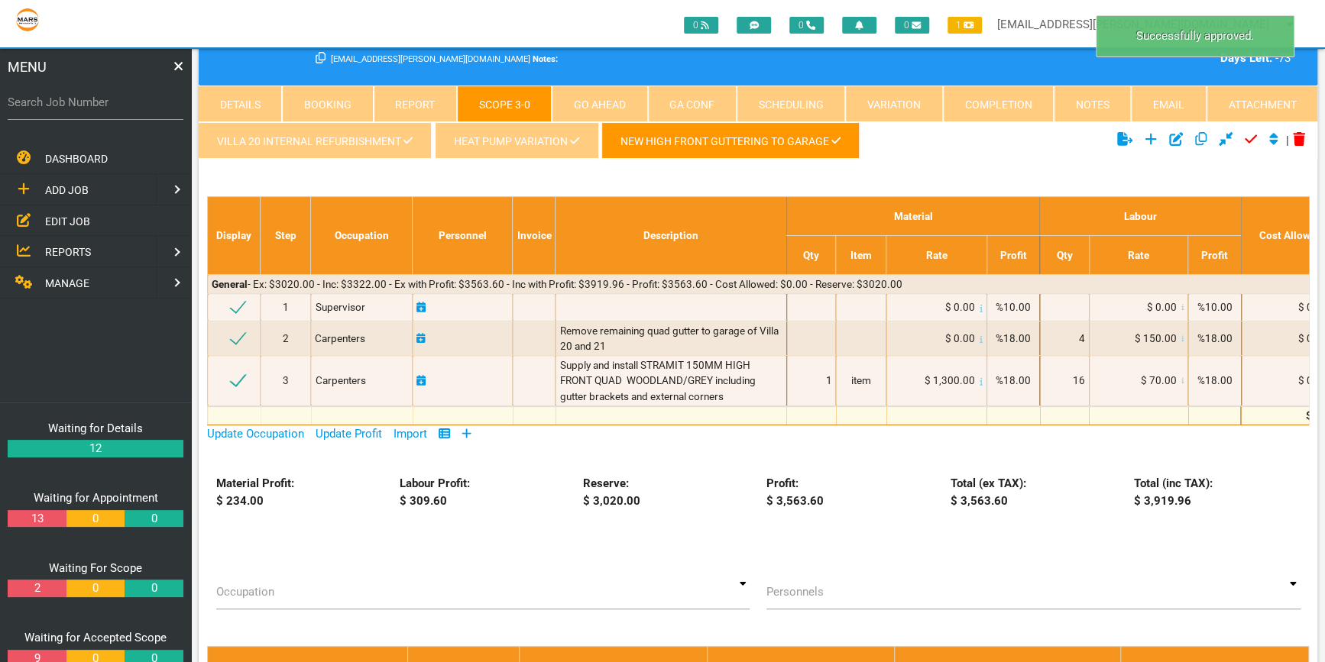
scroll to position [118, 0]
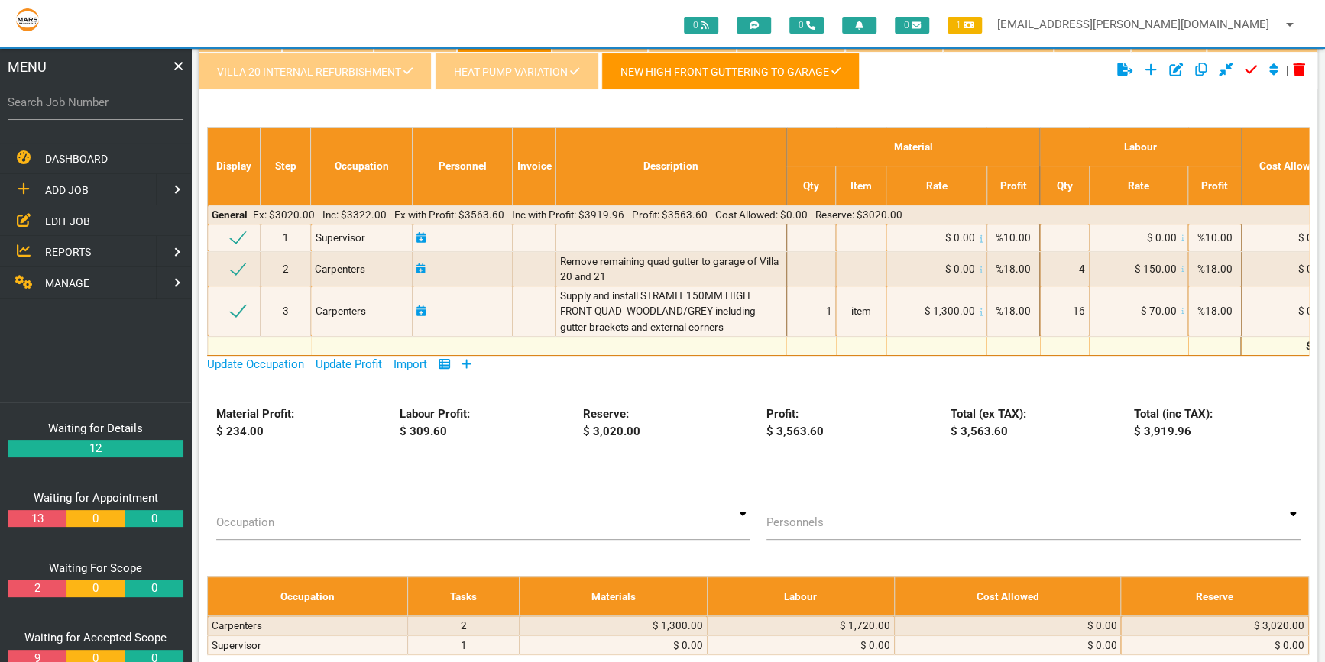
click at [468, 358] on icon at bounding box center [466, 363] width 10 height 11
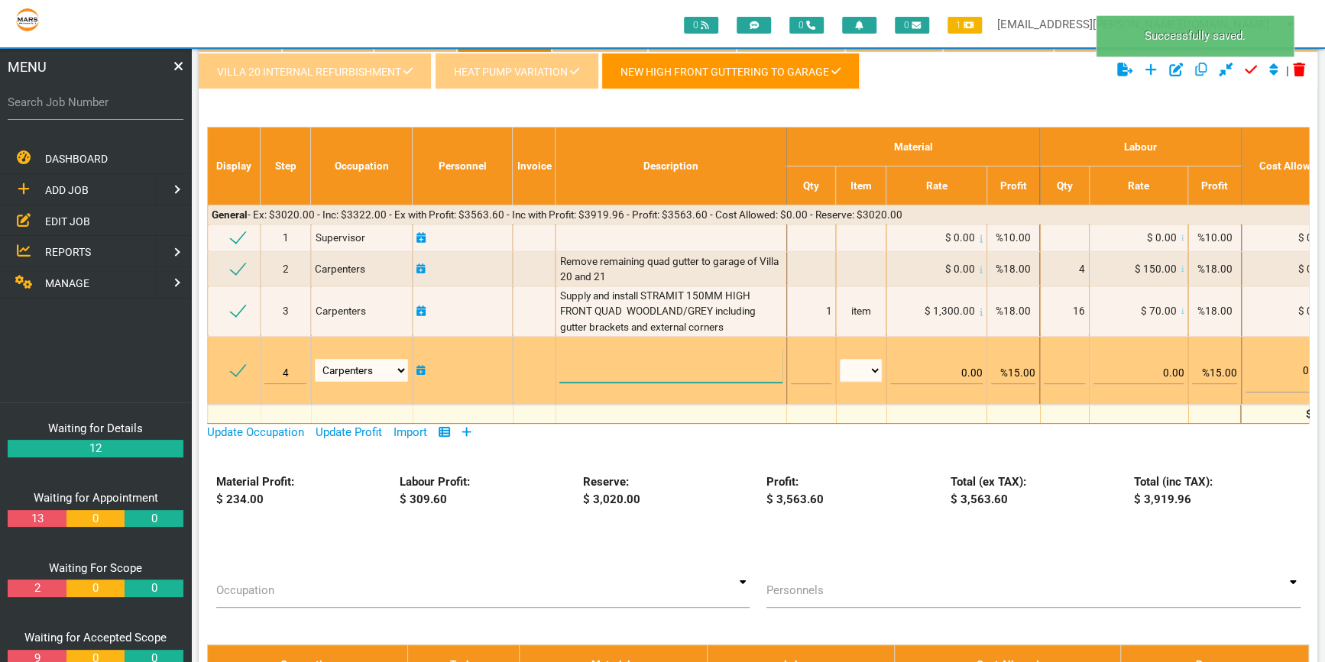
click at [570, 361] on textarea at bounding box center [670, 365] width 222 height 34
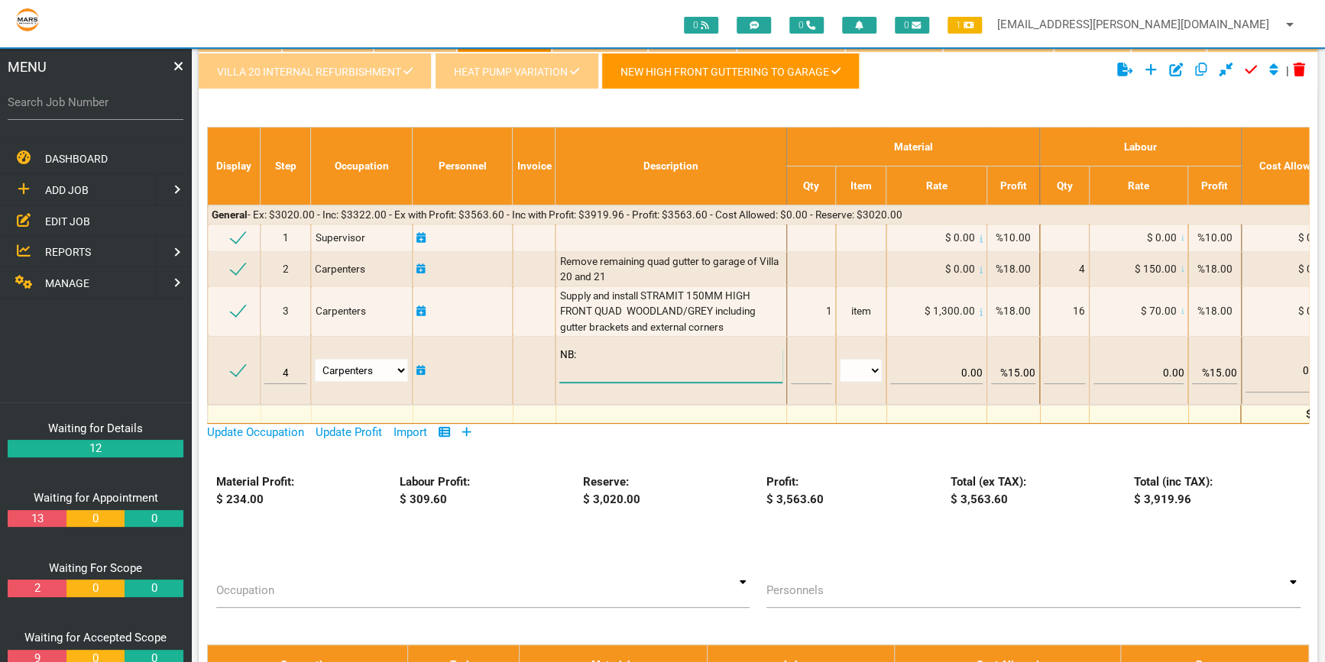
type textarea "NB:"
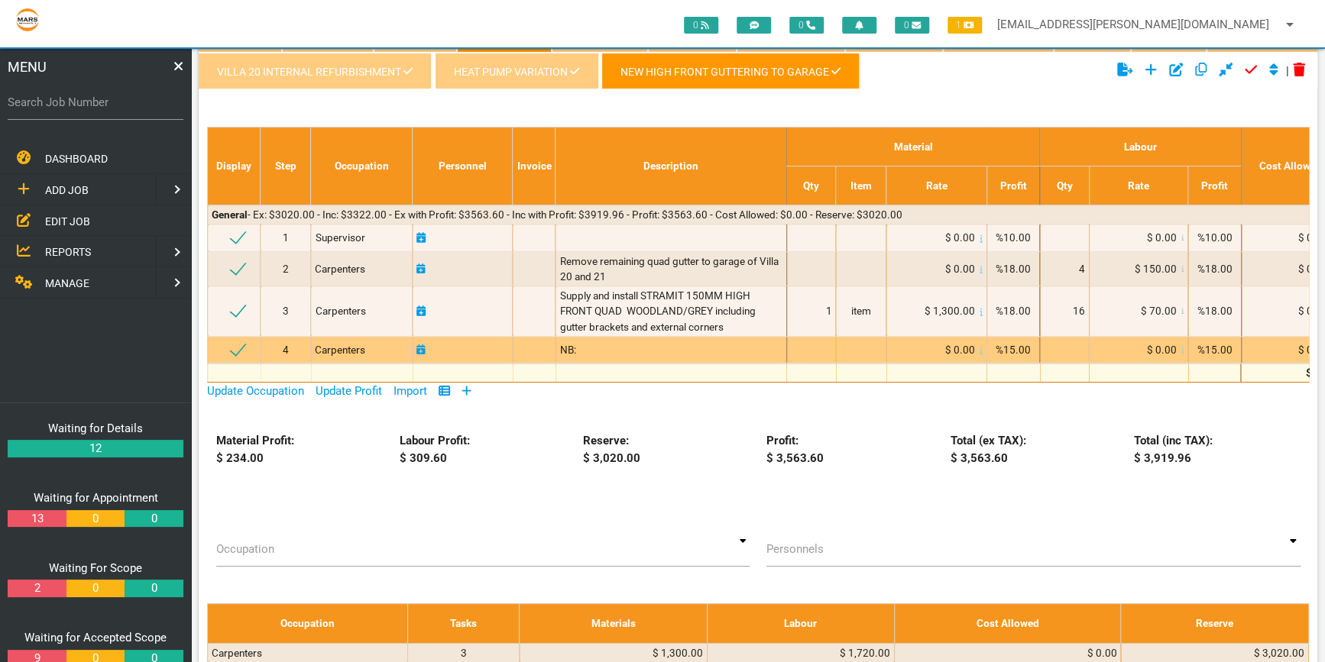
click at [581, 347] on div "NB:" at bounding box center [670, 349] width 222 height 15
click at [582, 347] on div "NB:" at bounding box center [670, 349] width 222 height 15
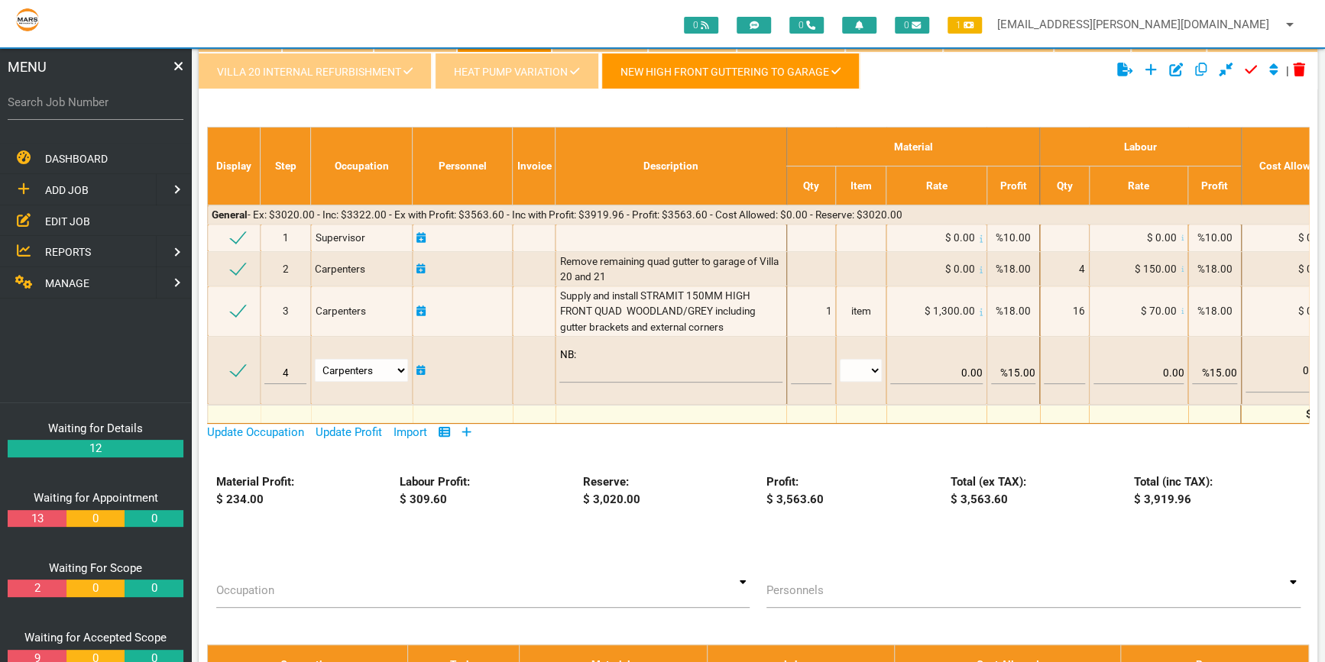
click at [582, 345] on td "NB:" at bounding box center [670, 370] width 231 height 68
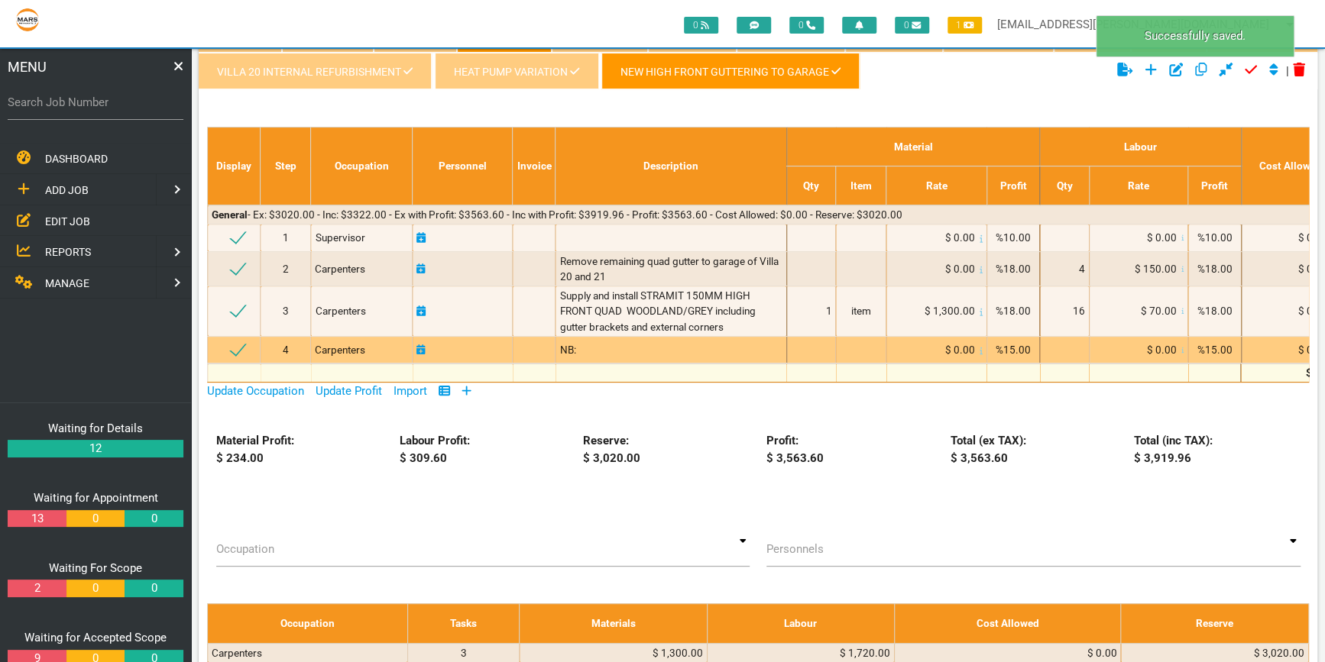
click at [582, 345] on div "NB:" at bounding box center [670, 349] width 222 height 15
click at [581, 345] on div "NB:" at bounding box center [670, 349] width 222 height 15
click at [588, 345] on div "NB:" at bounding box center [670, 349] width 222 height 15
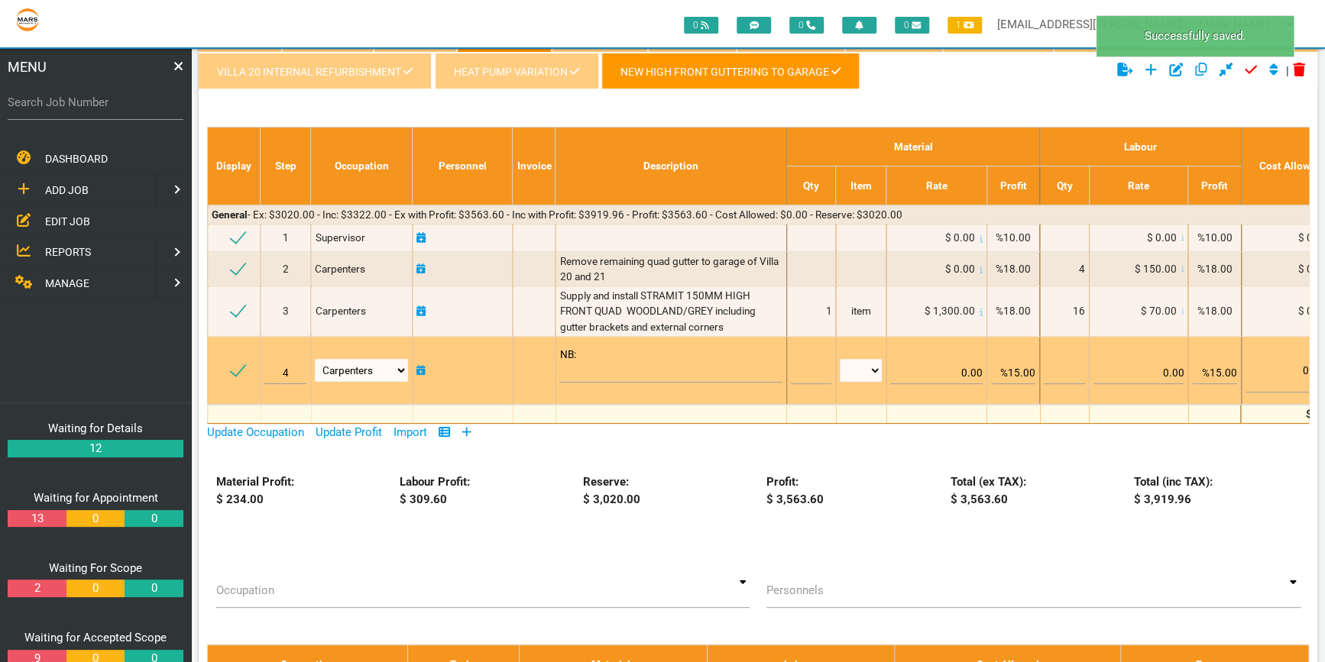
click at [581, 348] on textarea "NB:" at bounding box center [670, 365] width 222 height 34
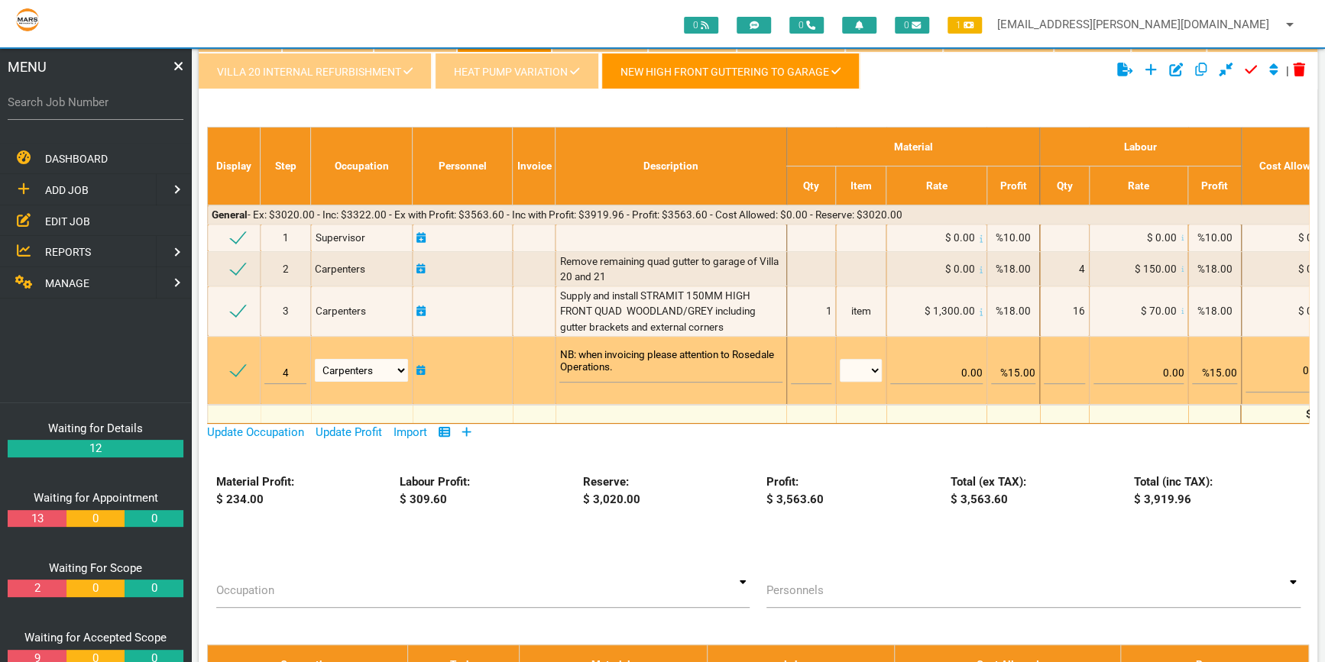
type textarea "NB: when invoicing please attention to Rosedale Operations."
click at [1024, 373] on input "%15.00" at bounding box center [1013, 366] width 44 height 36
type input "%18.00"
click at [1224, 371] on input "%15.00" at bounding box center [1214, 366] width 44 height 36
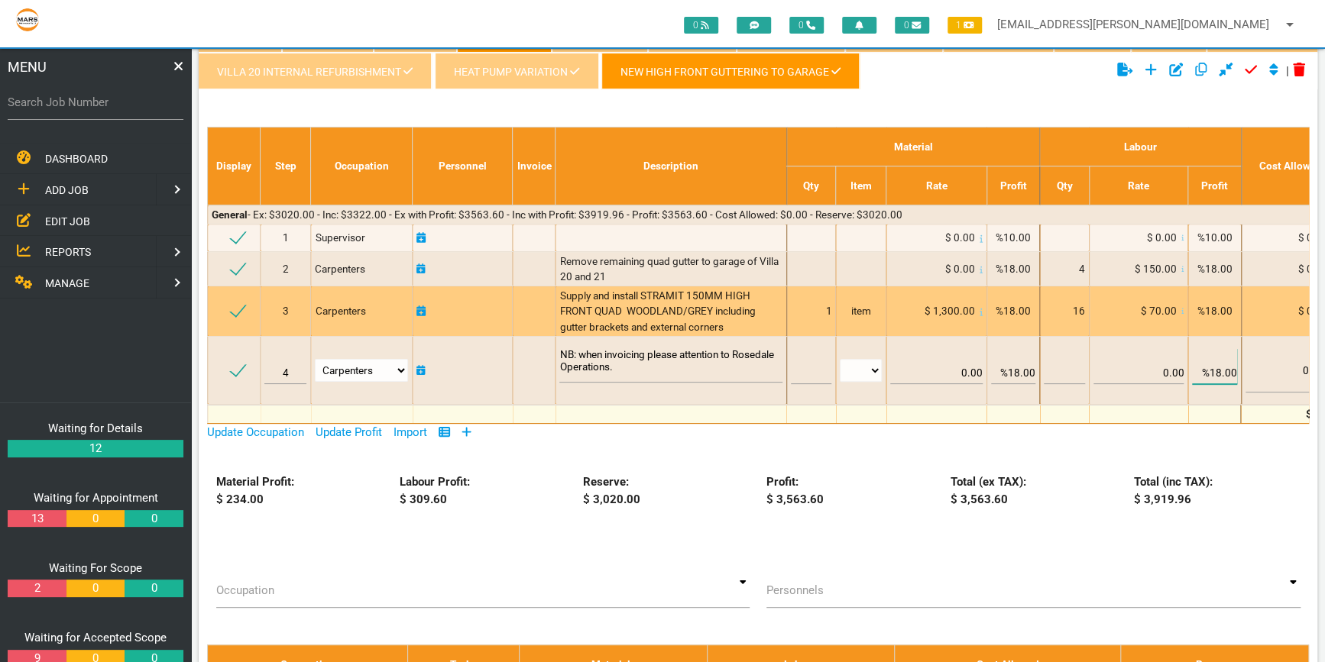
type input "%18.00"
click at [750, 293] on span "Supply and install STRAMIT 150MM HIGH FRONT QUAD WOODLAND/GREY including gutter…" at bounding box center [658, 312] width 198 height 44
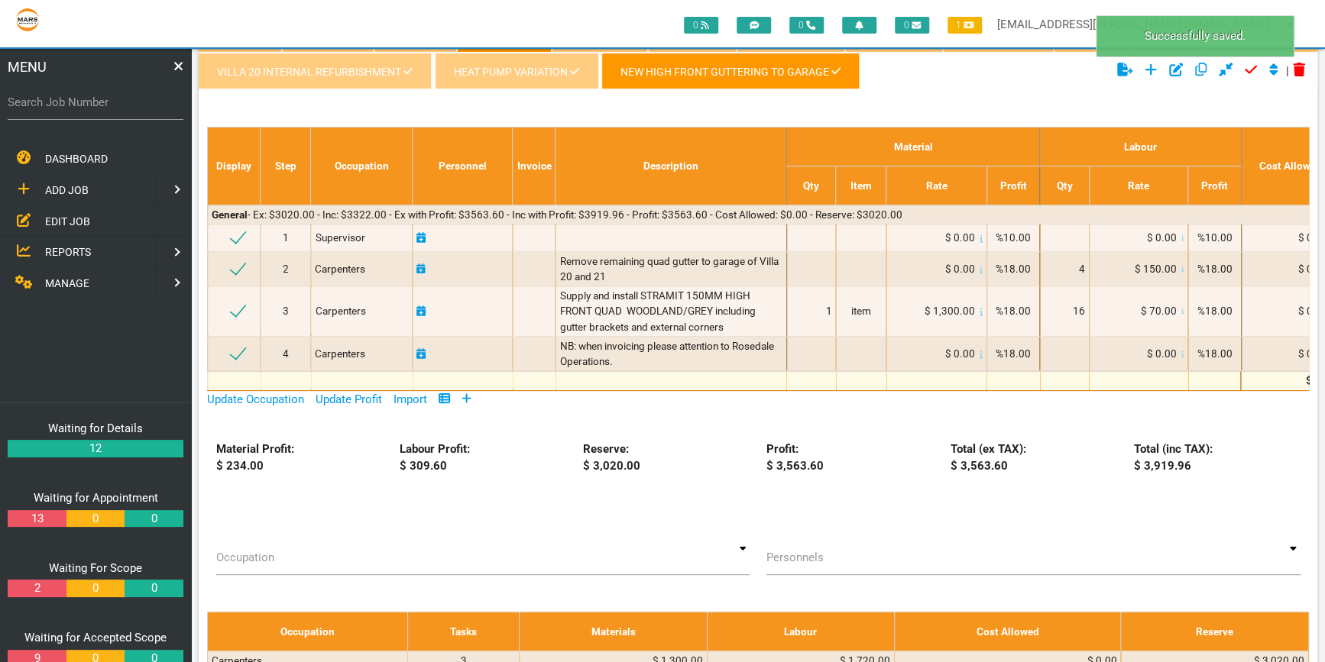
click at [949, 537] on div "VILLA 20 INTERNAL REFURBISHMENT Heat pump variation New high front guttering to…" at bounding box center [758, 393] width 1119 height 681
click at [914, 69] on ul "VILLA 20 INTERNAL REFURBISHMENT Heat pump variation New high front guttering to…" at bounding box center [572, 74] width 746 height 42
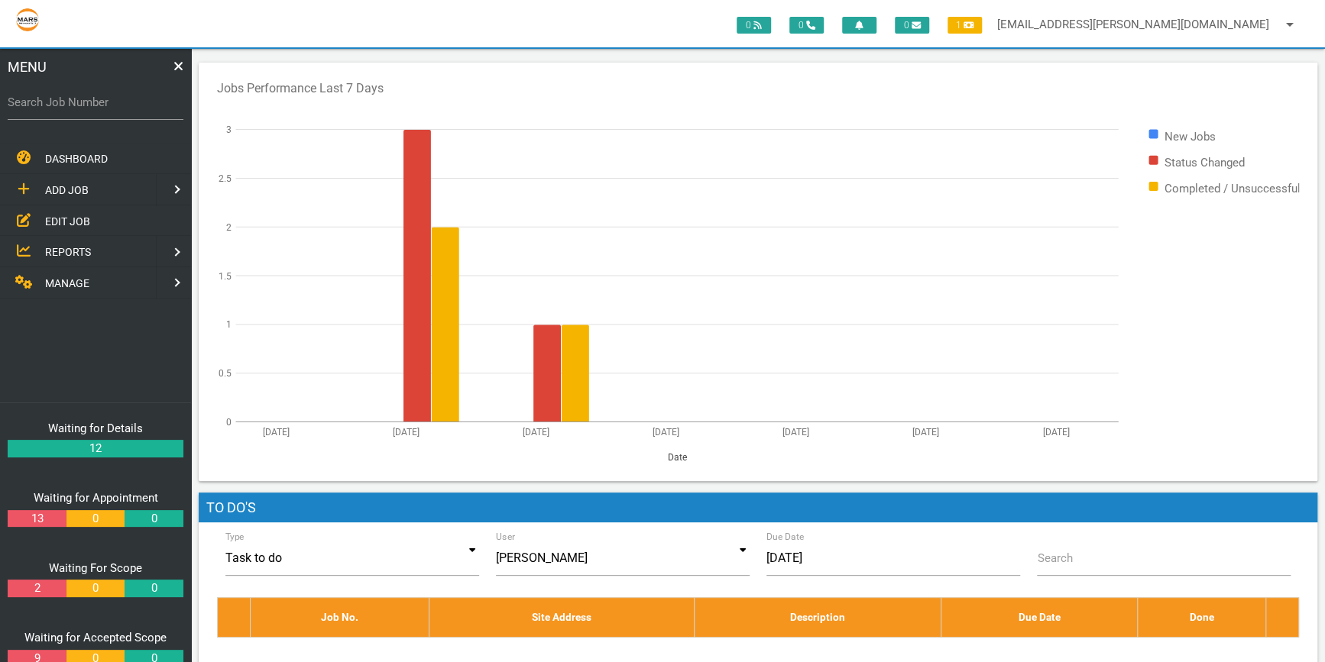
click at [44, 101] on label "Search Job Number" at bounding box center [96, 103] width 176 height 18
click at [44, 101] on input "Search Job Number" at bounding box center [96, 102] width 176 height 35
click at [33, 103] on label "Search Job Number" at bounding box center [96, 103] width 176 height 18
click at [33, 103] on input "Search Job Number" at bounding box center [96, 102] width 176 height 35
type input "1743"
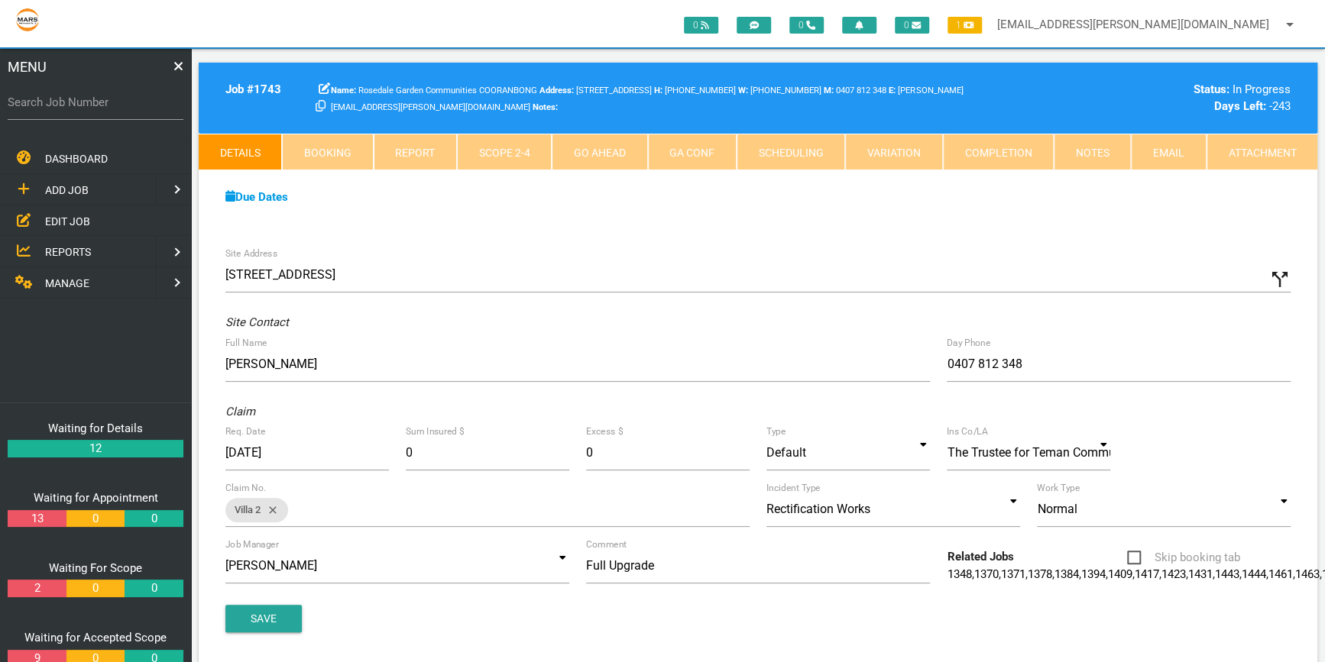
click at [502, 150] on link "Scope 2 - 4" at bounding box center [504, 152] width 95 height 37
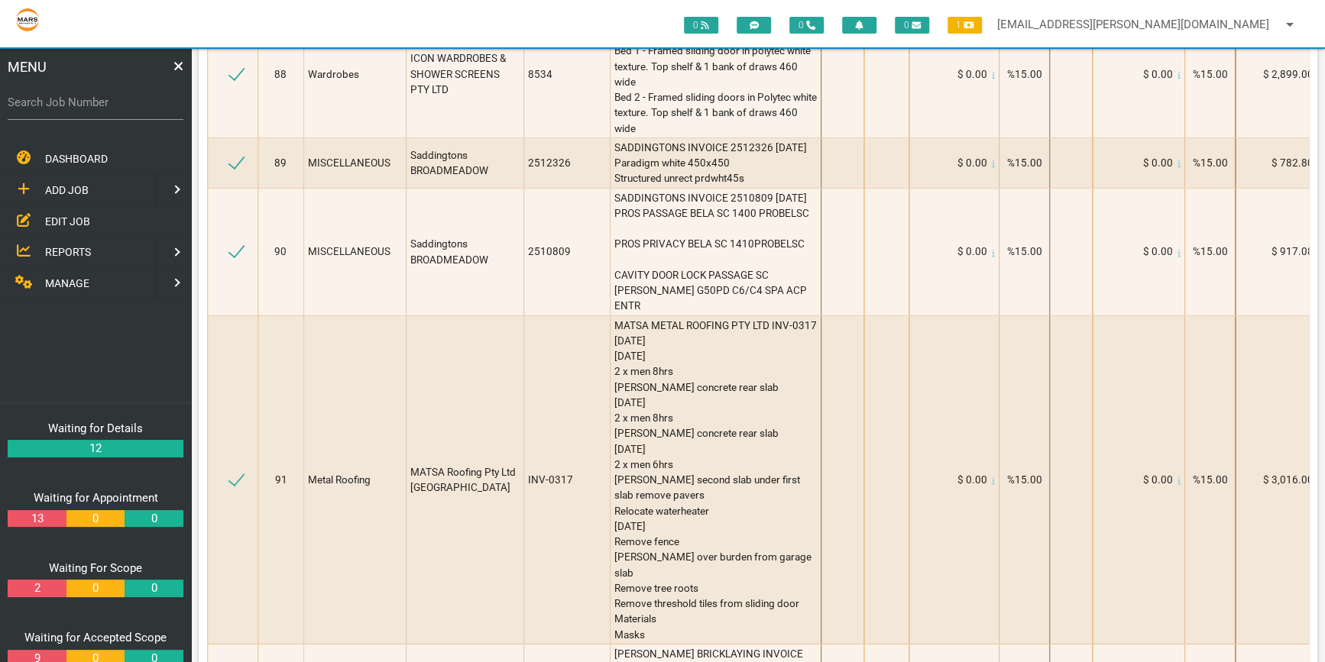
scroll to position [11599, 0]
